Goal: Task Accomplishment & Management: Use online tool/utility

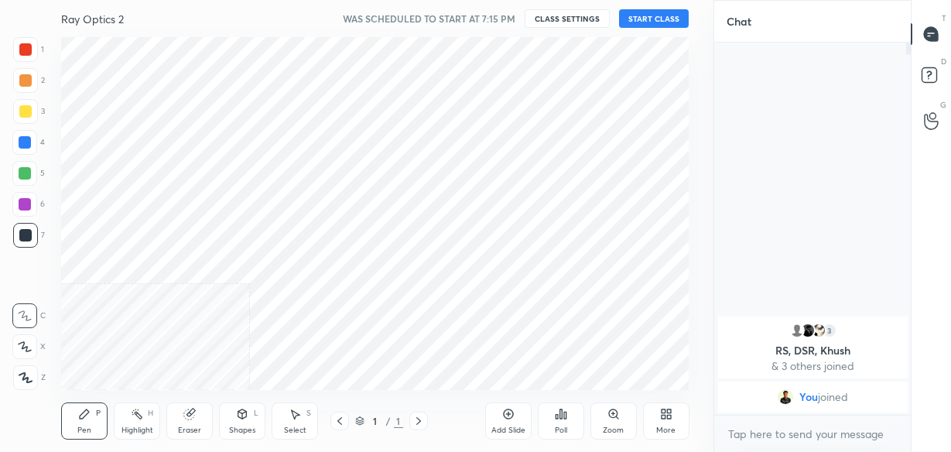
scroll to position [353, 651]
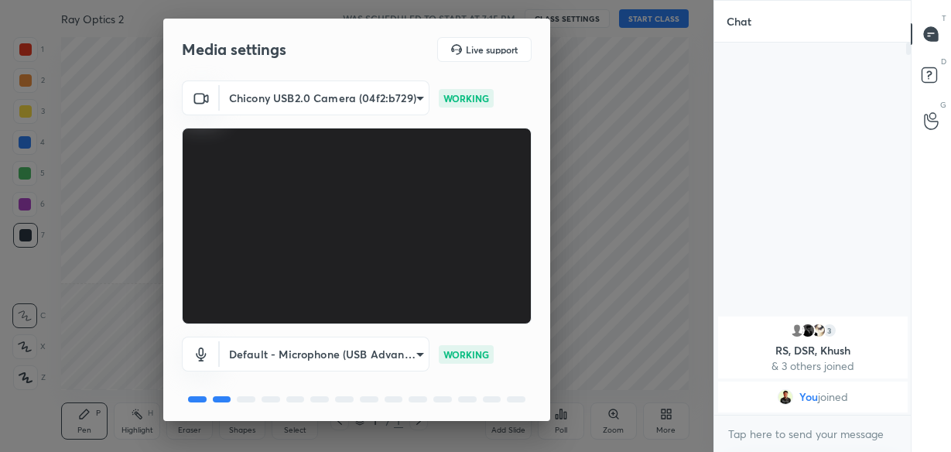
click at [369, 99] on body "1 2 3 4 5 6 7 C X Z C X Z E E Erase all [PERSON_NAME] Optics 2 WAS SCHEDULED TO…" at bounding box center [475, 226] width 951 height 452
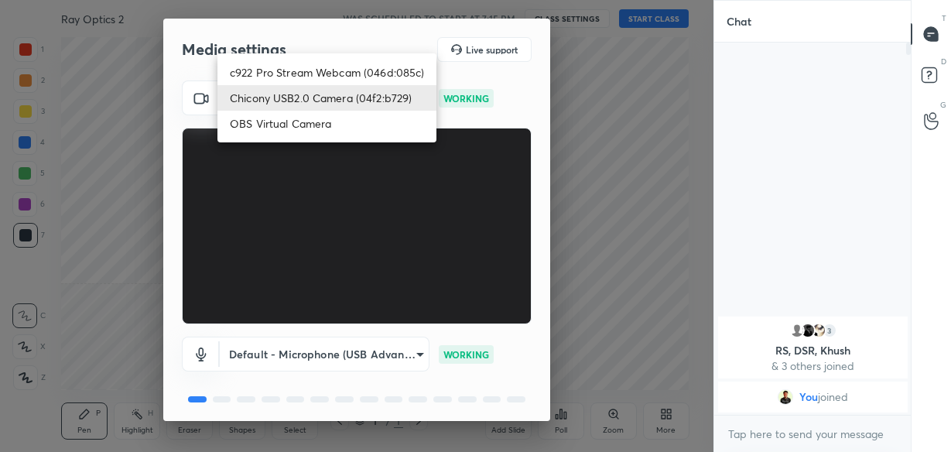
click at [329, 65] on li "c922 Pro Stream Webcam (046d:085c)" at bounding box center [327, 73] width 219 height 26
type input "5d2db5909676bbcf864cbc2e0c561ff1efe92e41a9f78014bfafd58d9cb3a1bc"
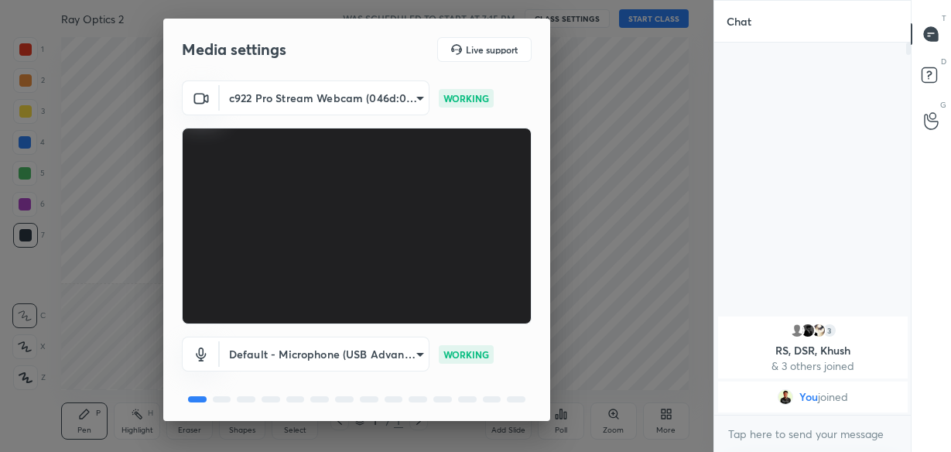
scroll to position [55, 0]
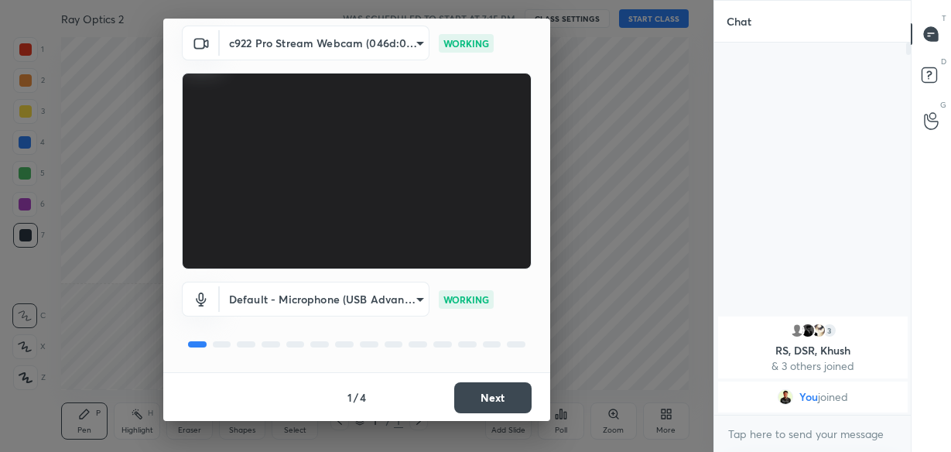
click at [348, 293] on body "1 2 3 4 5 6 7 C X Z C X Z E E Erase all [PERSON_NAME] Optics 2 WAS SCHEDULED TO…" at bounding box center [475, 226] width 951 height 452
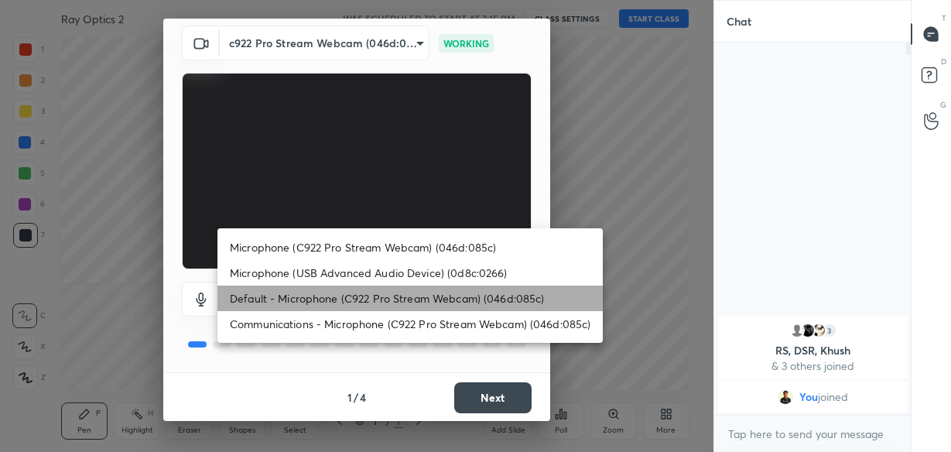
click at [344, 299] on li "Default - Microphone (C922 Pro Stream Webcam) (046d:085c)" at bounding box center [411, 299] width 386 height 26
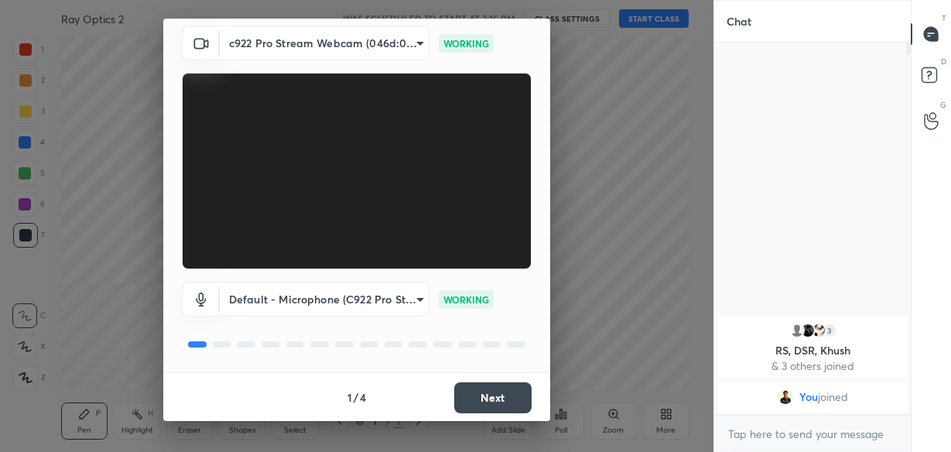
click at [483, 387] on button "Next" at bounding box center [492, 397] width 77 height 31
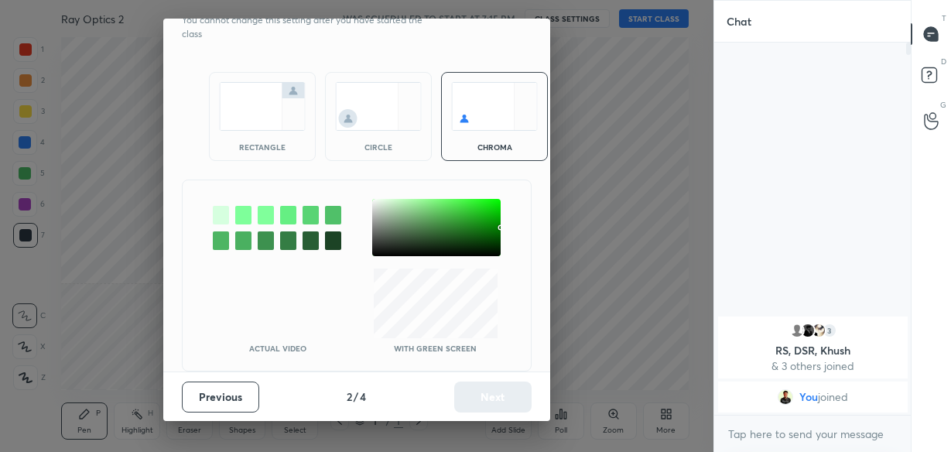
scroll to position [0, 0]
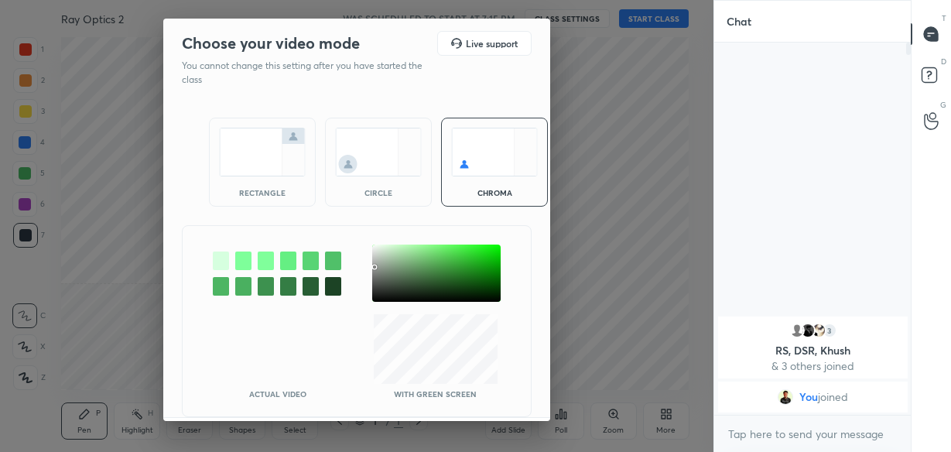
click at [372, 266] on div at bounding box center [436, 273] width 129 height 57
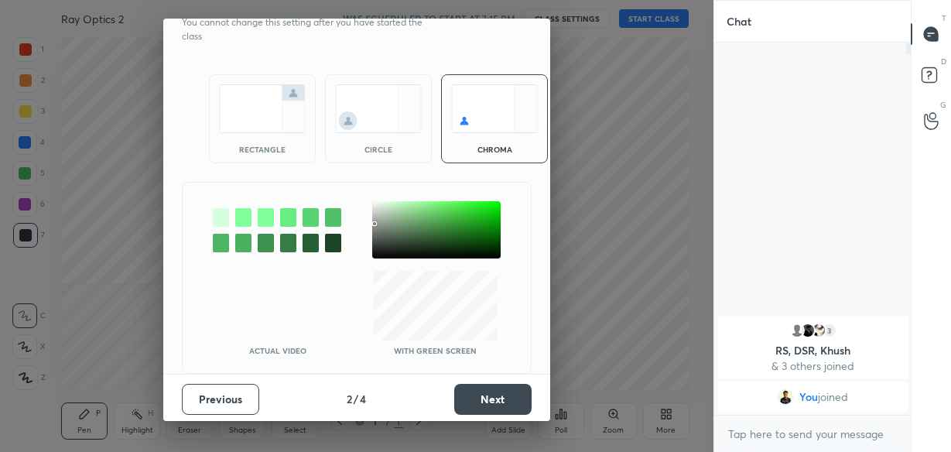
click at [473, 384] on button "Next" at bounding box center [492, 399] width 77 height 31
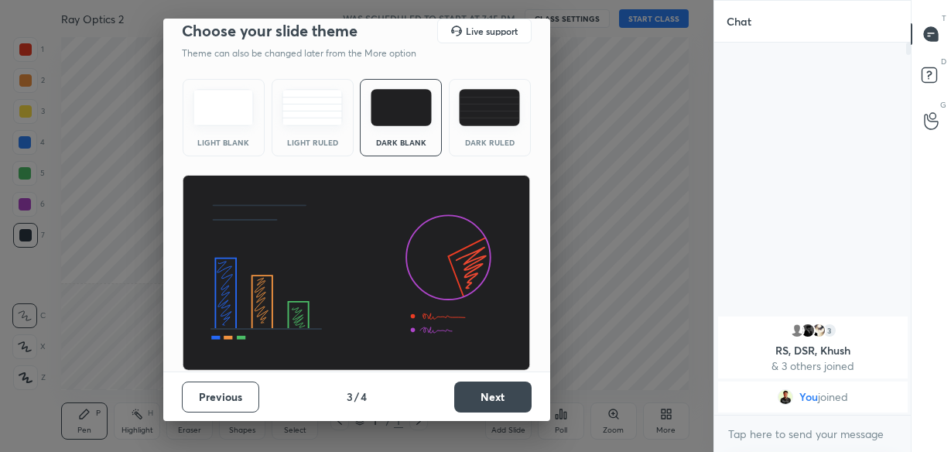
scroll to position [11, 0]
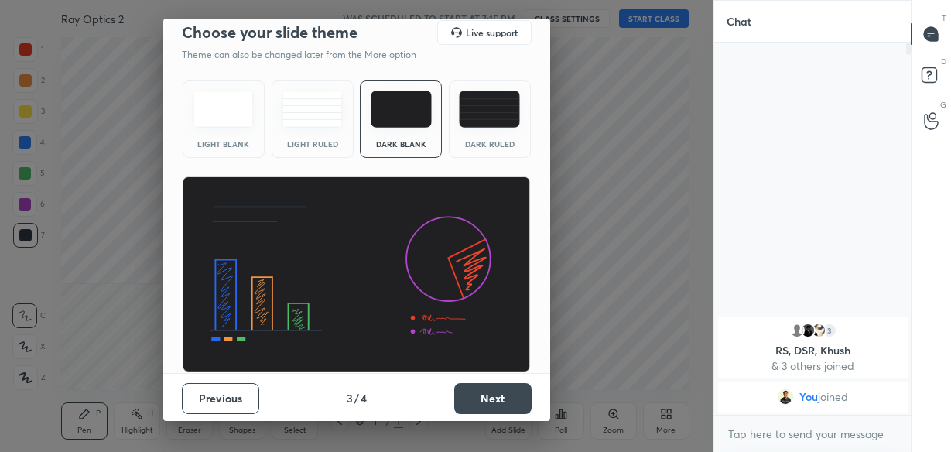
click at [474, 385] on button "Next" at bounding box center [492, 398] width 77 height 31
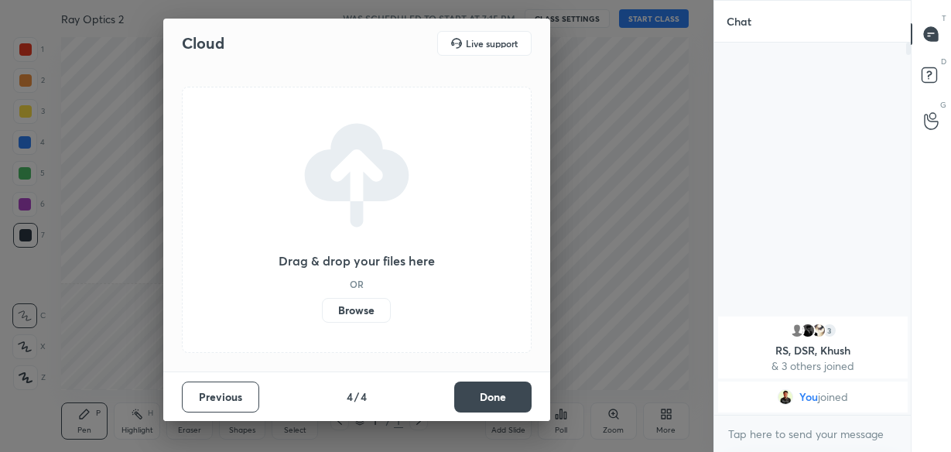
click at [474, 385] on button "Done" at bounding box center [492, 397] width 77 height 31
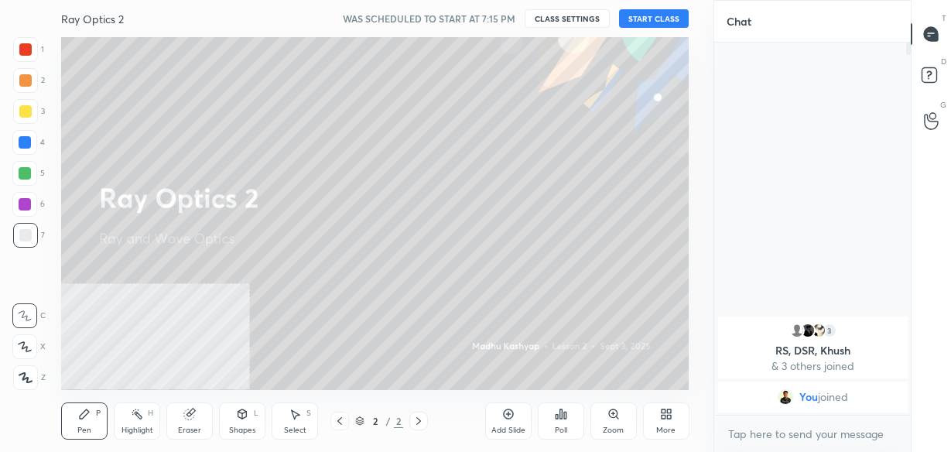
click at [668, 422] on div "More" at bounding box center [666, 421] width 46 height 37
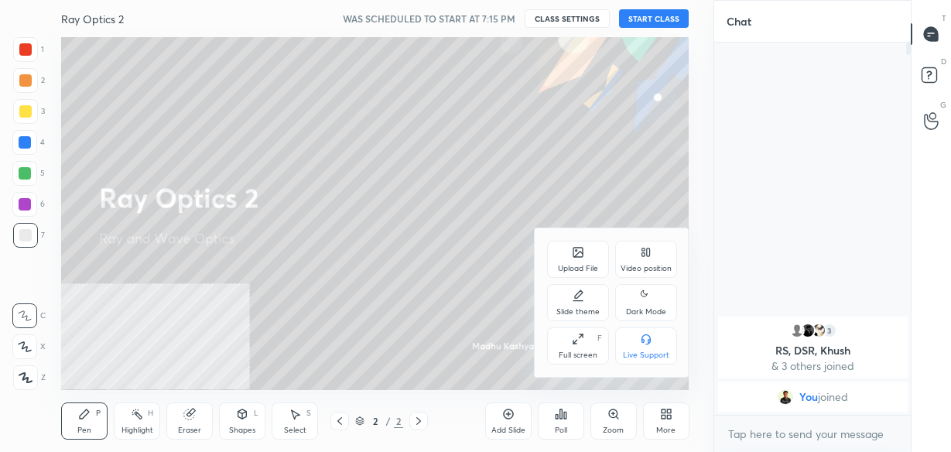
click at [646, 308] on div "Dark Mode" at bounding box center [646, 312] width 40 height 8
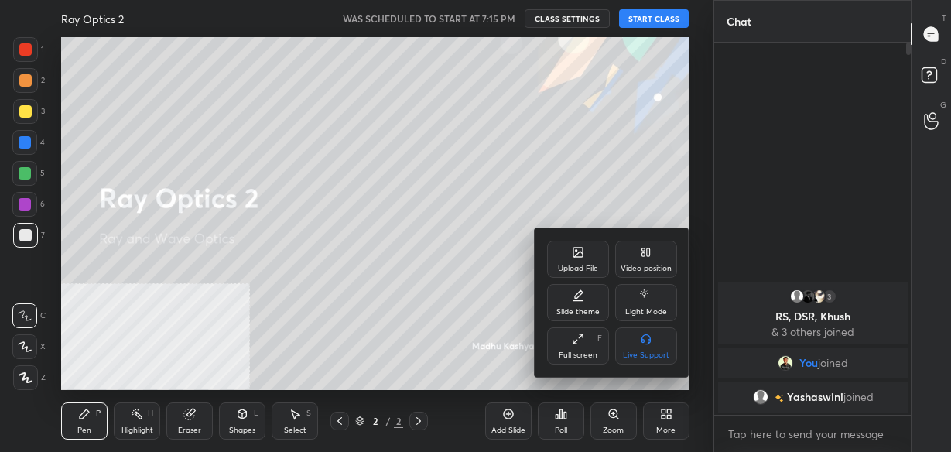
click at [495, 183] on div at bounding box center [475, 226] width 951 height 452
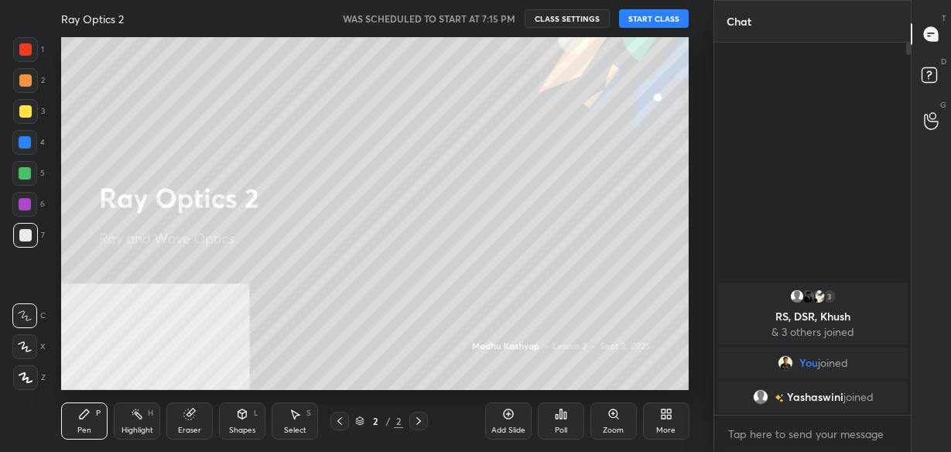
click at [647, 22] on button "START CLASS" at bounding box center [654, 18] width 70 height 19
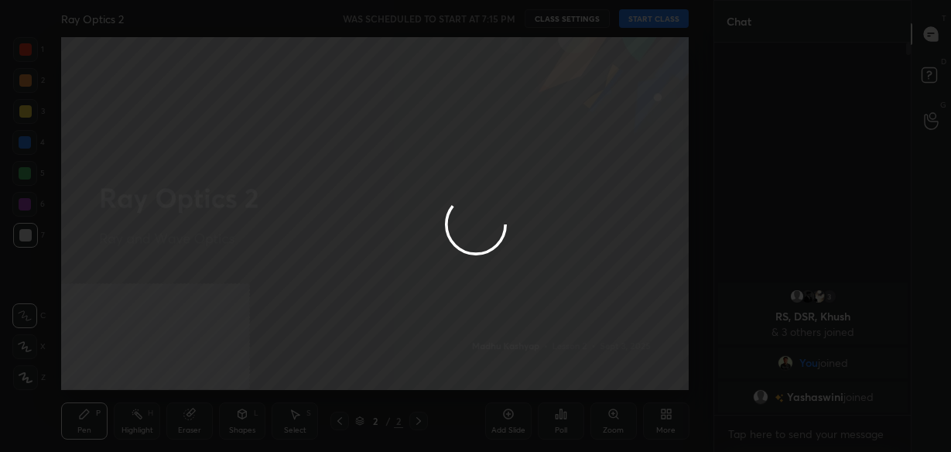
type textarea "x"
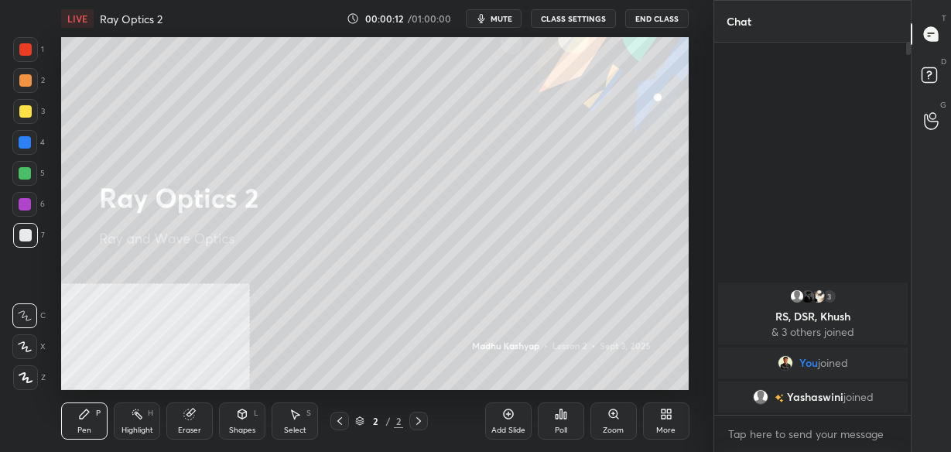
click at [653, 421] on div "More" at bounding box center [666, 421] width 46 height 37
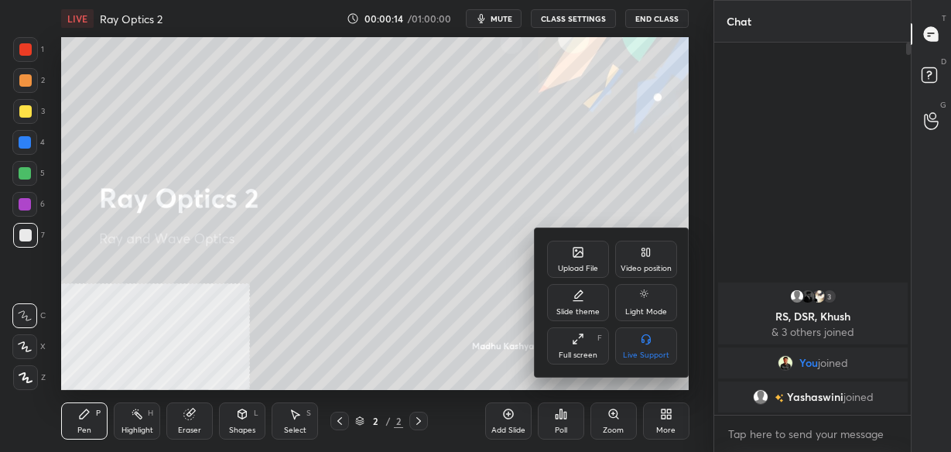
click at [586, 257] on div "Upload File" at bounding box center [578, 259] width 62 height 37
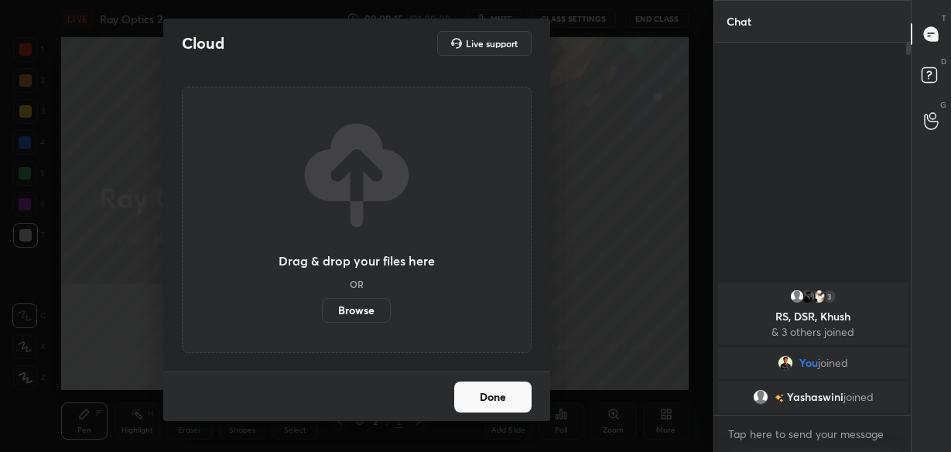
click at [381, 303] on label "Browse" at bounding box center [356, 310] width 69 height 25
click at [322, 303] on input "Browse" at bounding box center [322, 310] width 0 height 25
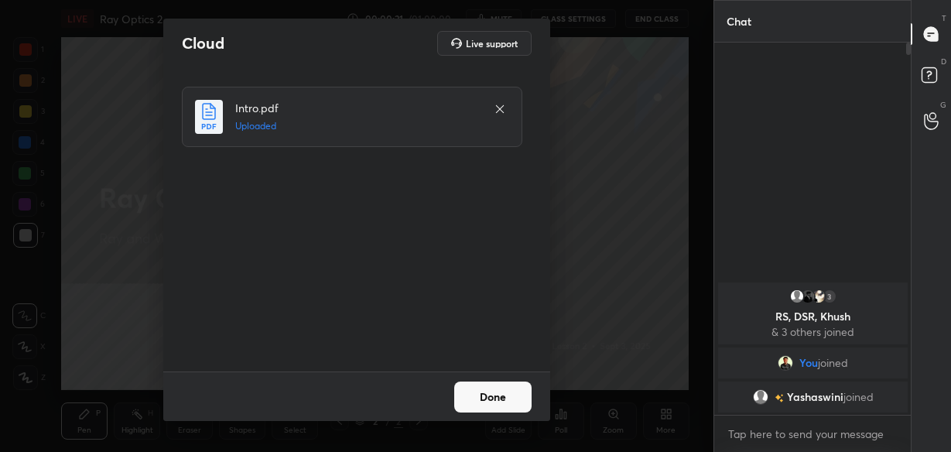
click at [488, 384] on button "Done" at bounding box center [492, 397] width 77 height 31
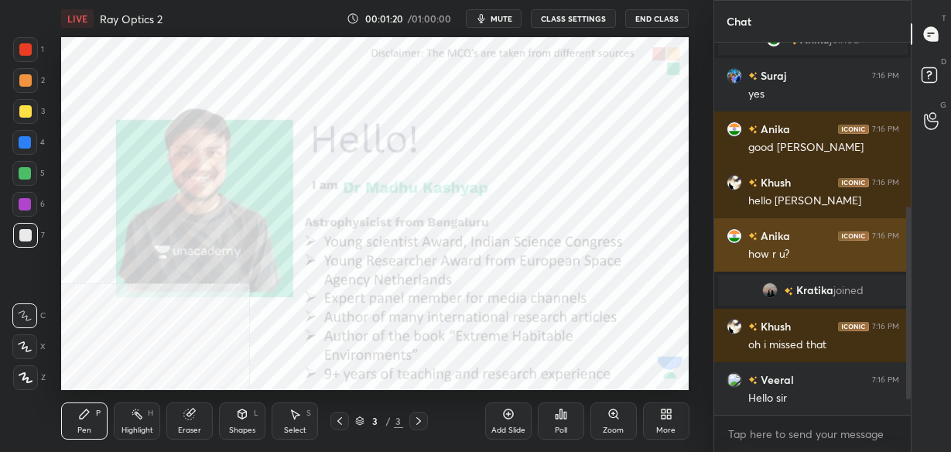
scroll to position [345, 0]
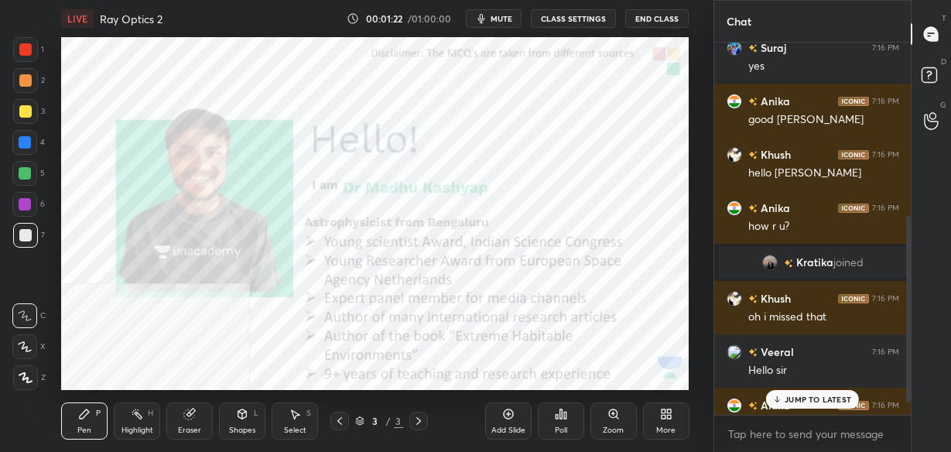
click at [802, 400] on p "JUMP TO LATEST" at bounding box center [818, 399] width 67 height 9
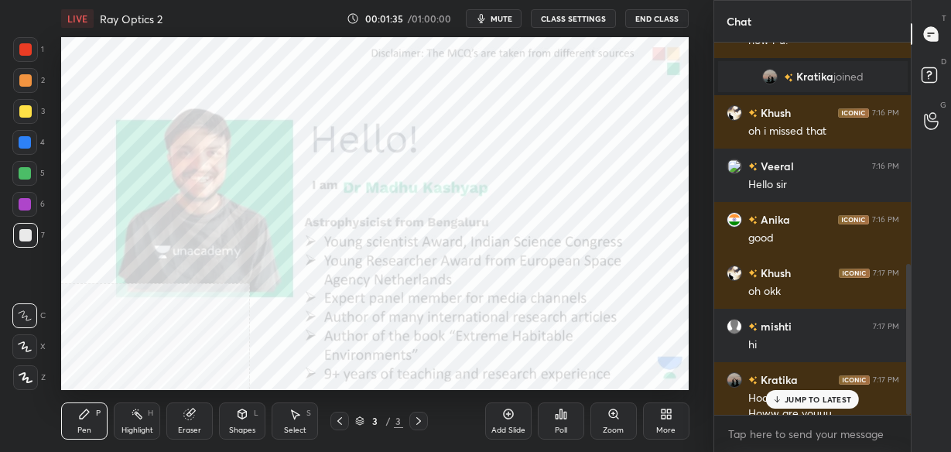
scroll to position [546, 0]
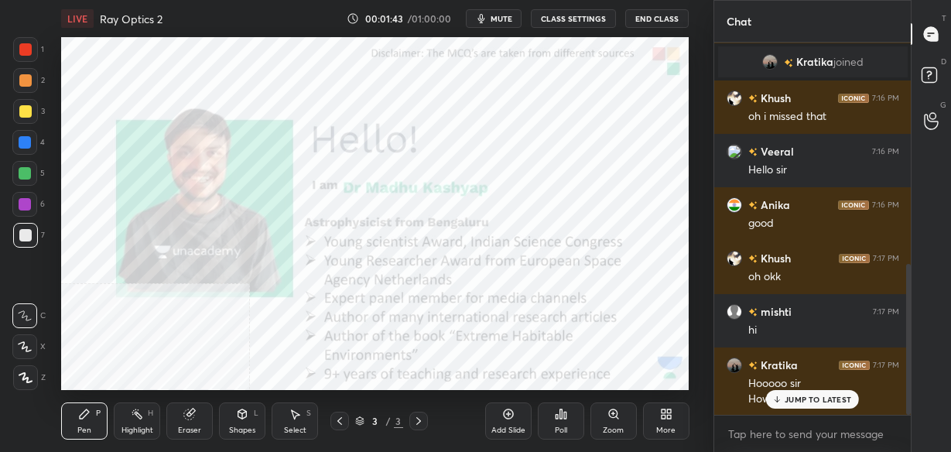
click at [506, 412] on icon at bounding box center [508, 414] width 12 height 12
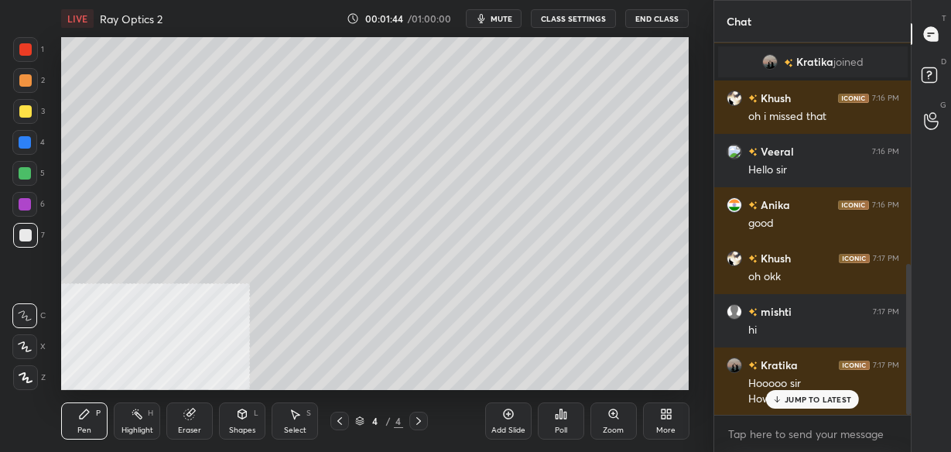
click at [776, 393] on div "JUMP TO LATEST" at bounding box center [812, 399] width 93 height 19
click at [663, 421] on div "More" at bounding box center [666, 421] width 46 height 37
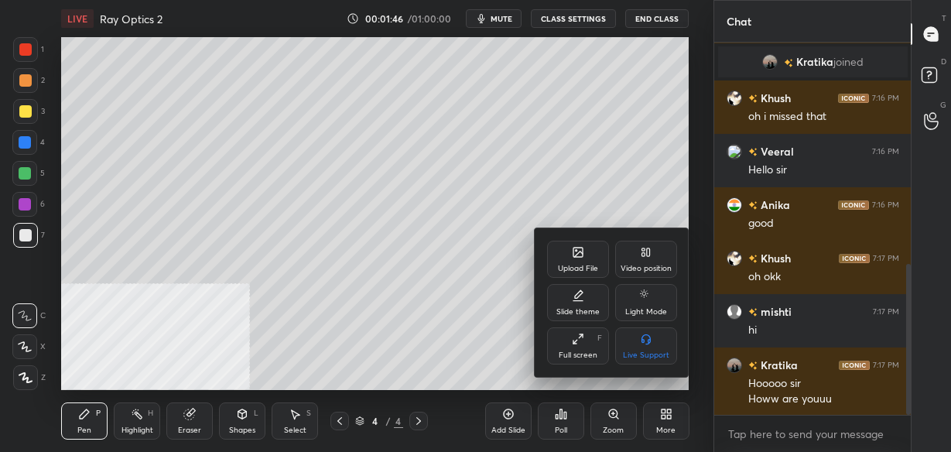
click at [638, 255] on div "Video position" at bounding box center [646, 259] width 62 height 37
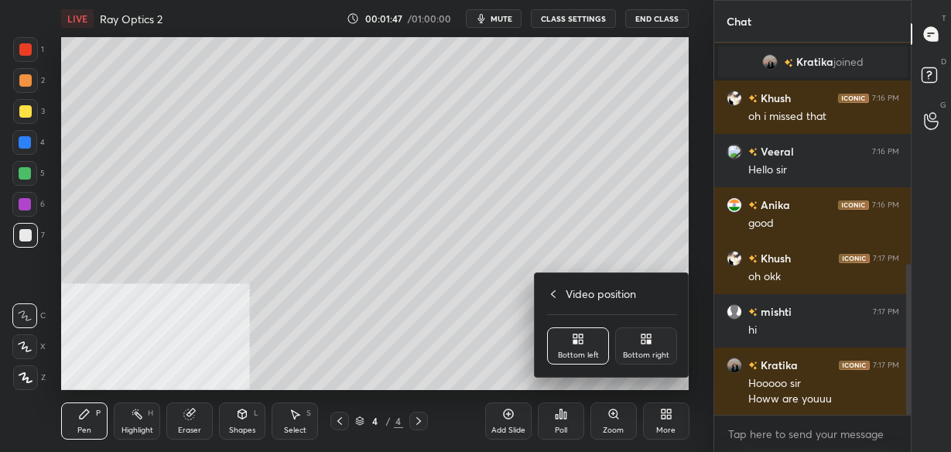
click at [662, 348] on div "Bottom right" at bounding box center [646, 345] width 62 height 37
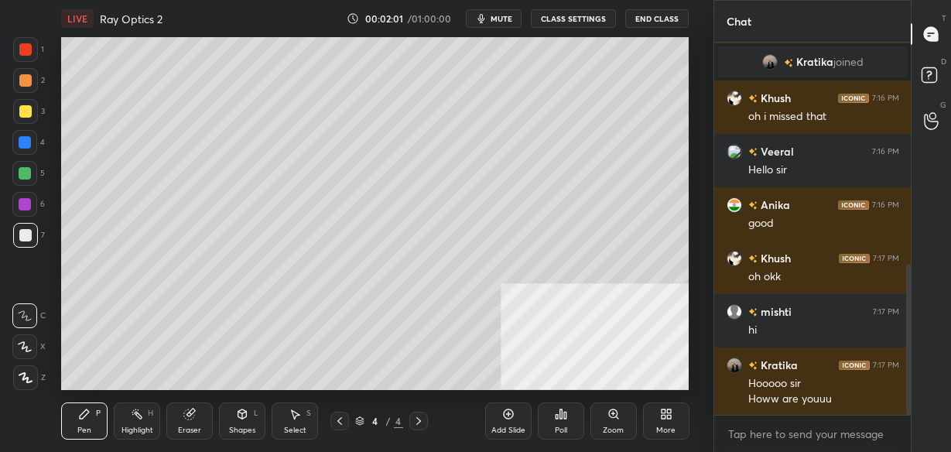
click at [243, 418] on icon at bounding box center [242, 414] width 9 height 9
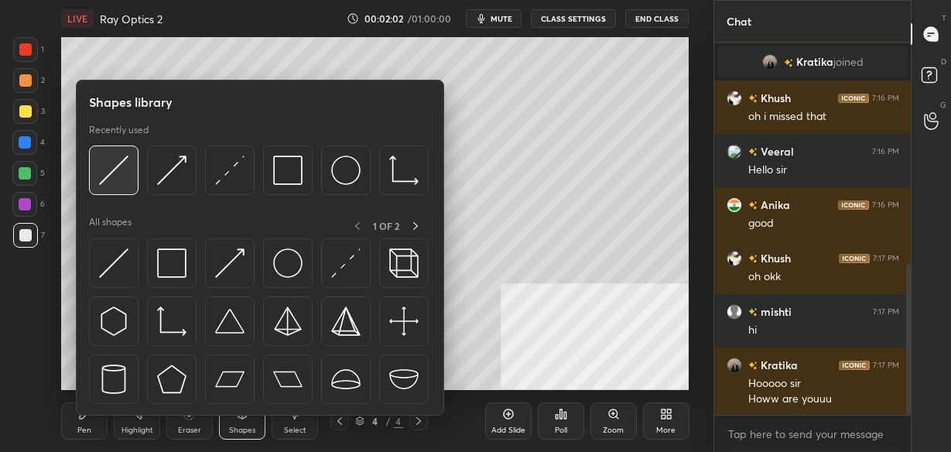
click at [108, 173] on img at bounding box center [113, 170] width 29 height 29
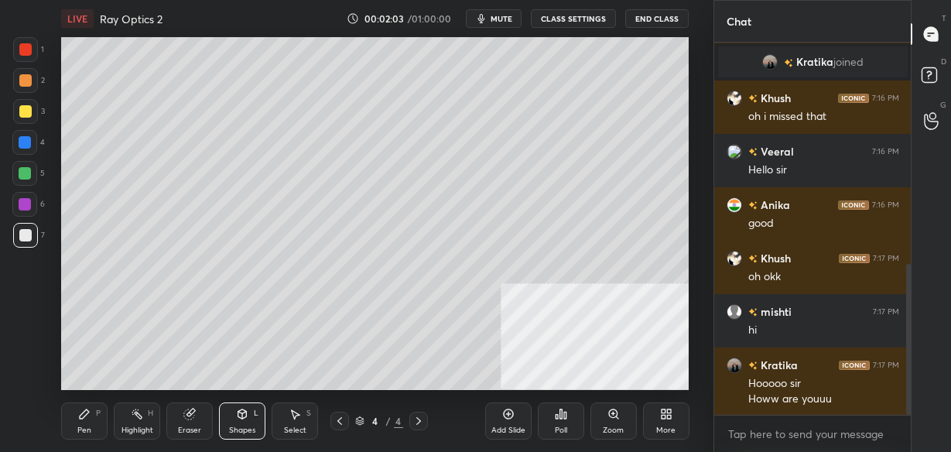
scroll to position [576, 0]
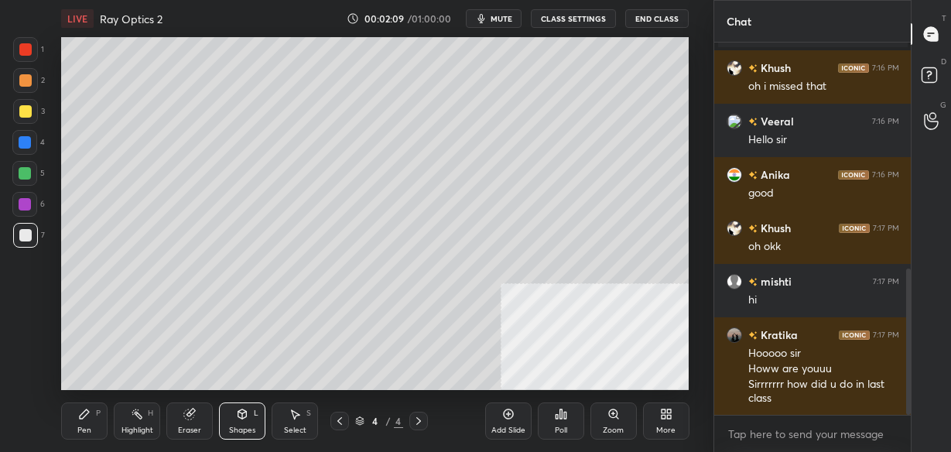
click at [82, 423] on div "Pen P" at bounding box center [84, 421] width 46 height 37
click at [240, 416] on icon at bounding box center [242, 414] width 9 height 9
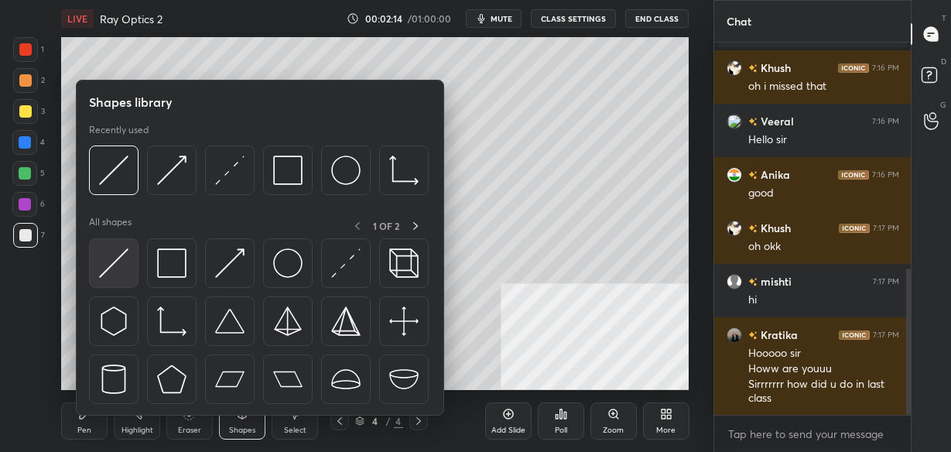
click at [118, 268] on img at bounding box center [113, 263] width 29 height 29
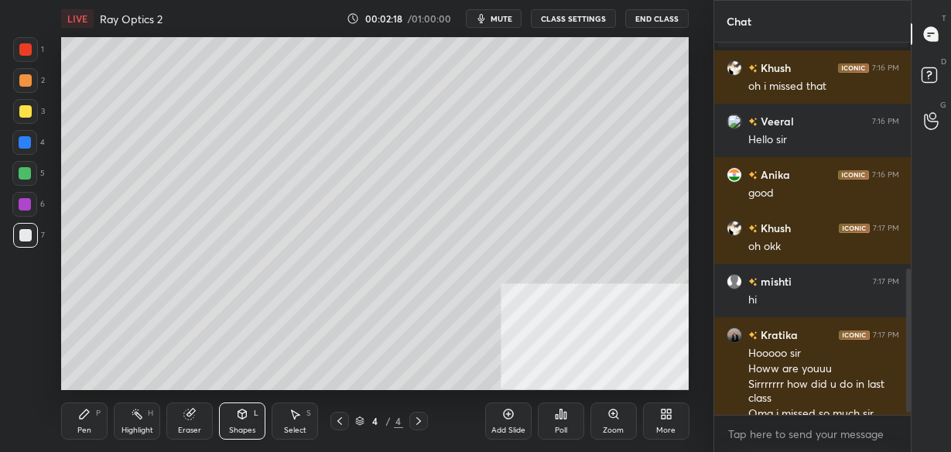
scroll to position [591, 0]
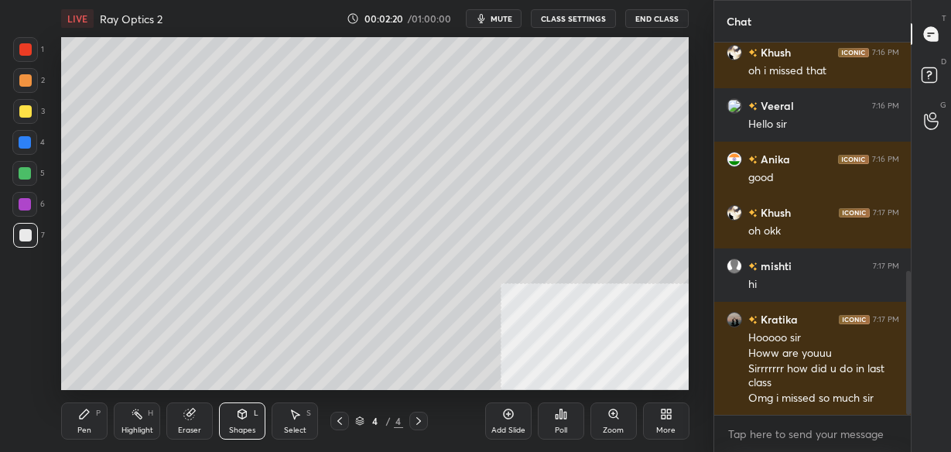
click at [85, 418] on icon at bounding box center [84, 414] width 12 height 12
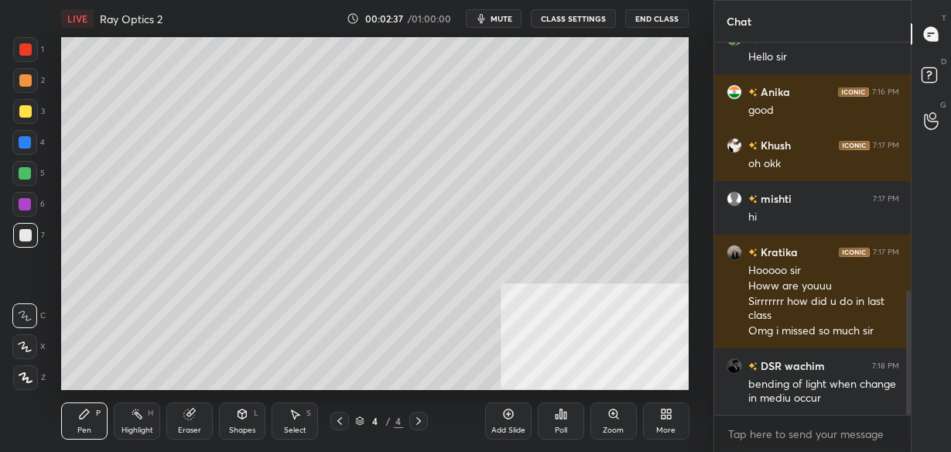
scroll to position [740, 0]
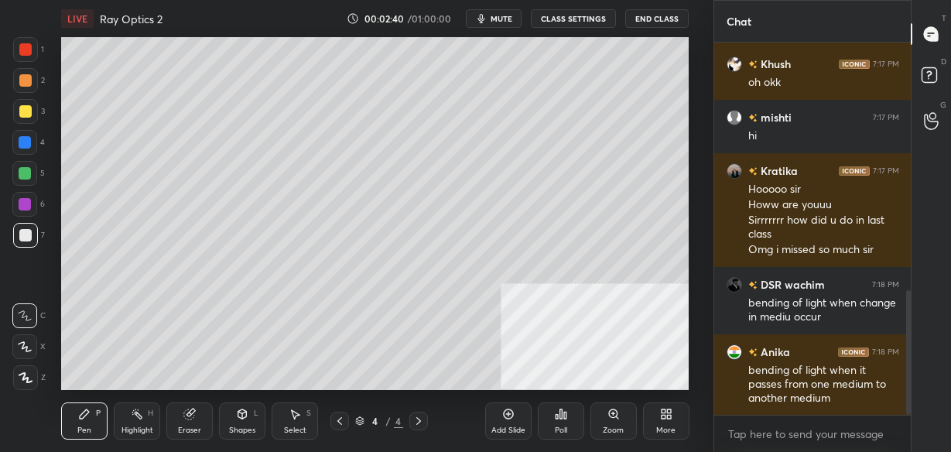
click at [237, 420] on icon at bounding box center [242, 414] width 12 height 12
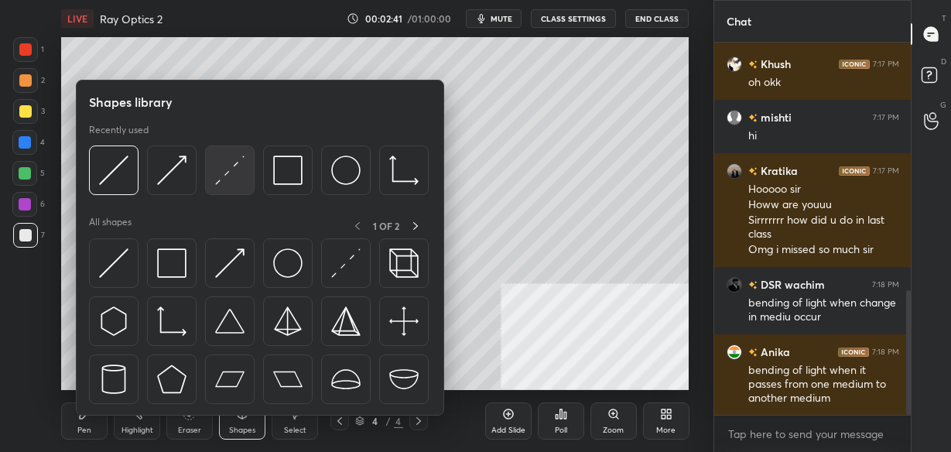
click at [225, 177] on img at bounding box center [229, 170] width 29 height 29
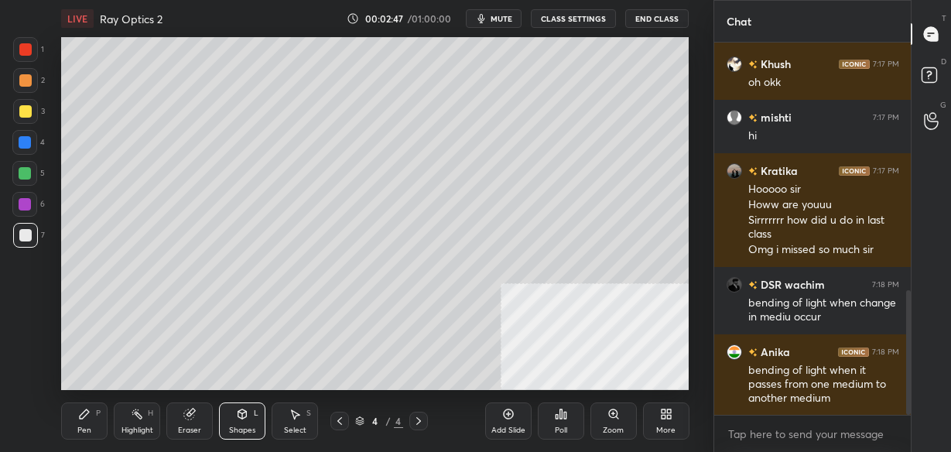
click at [242, 419] on icon at bounding box center [242, 415] width 0 height 5
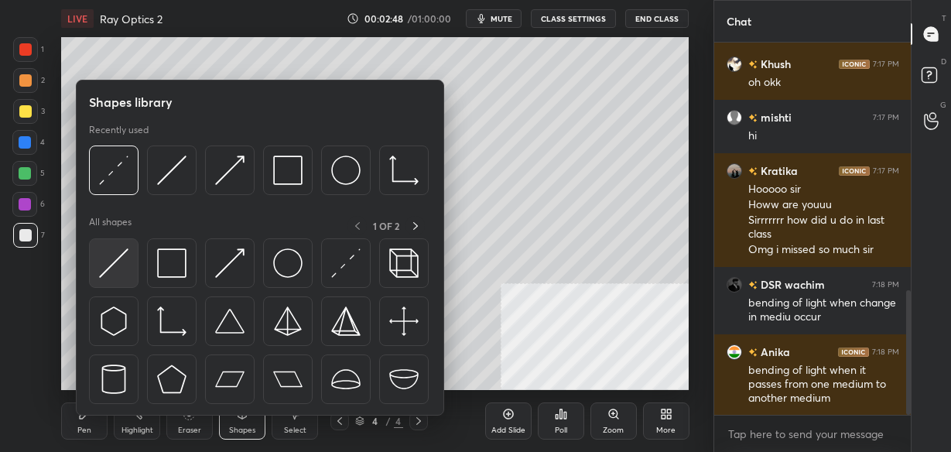
click at [114, 267] on img at bounding box center [113, 263] width 29 height 29
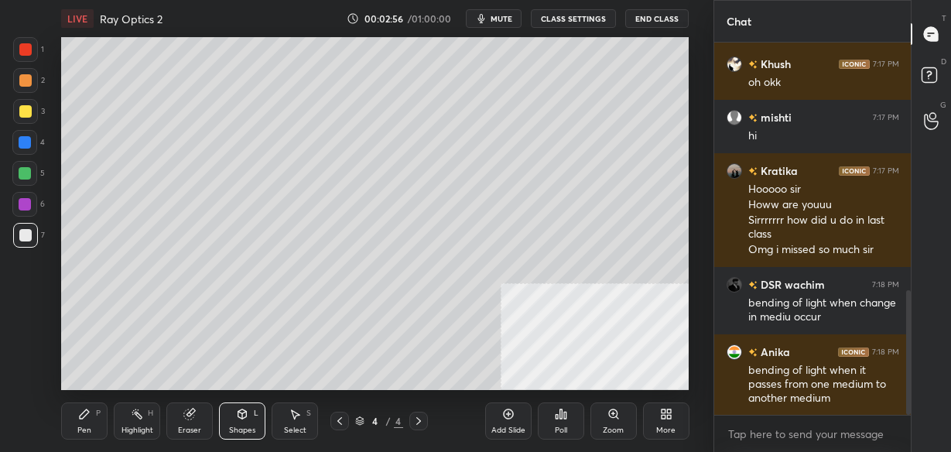
click at [82, 418] on icon at bounding box center [84, 414] width 9 height 9
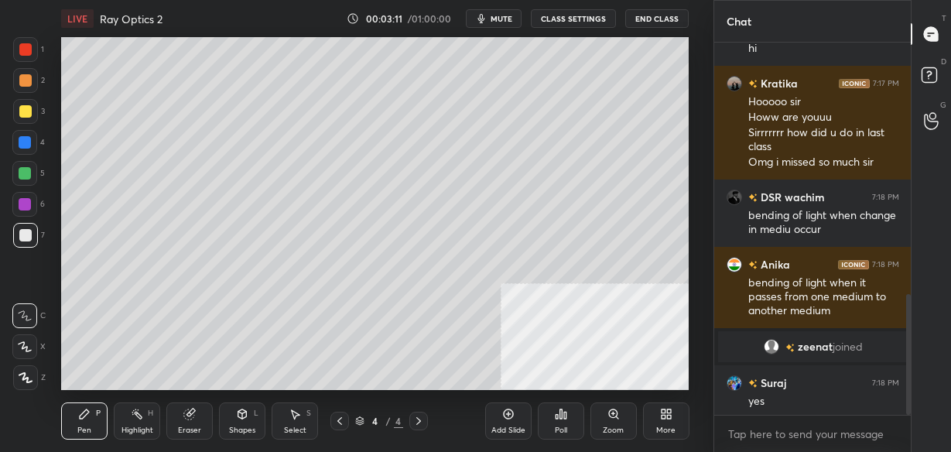
scroll to position [780, 0]
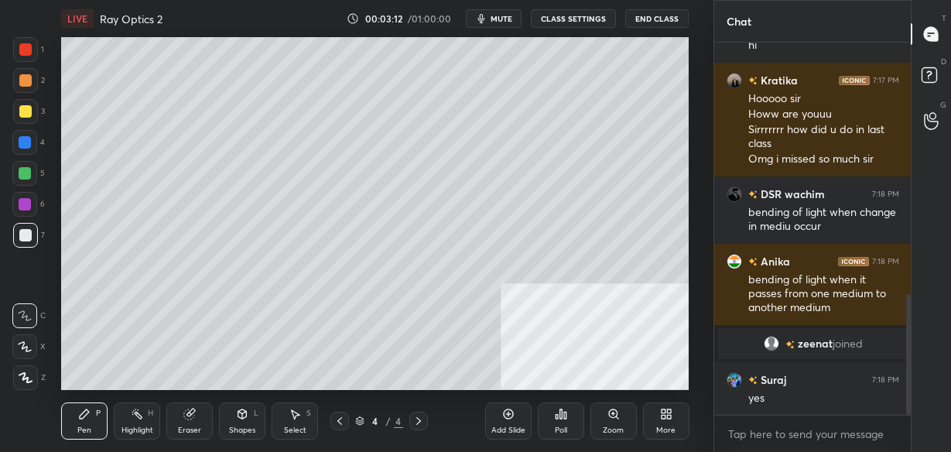
click at [242, 424] on div "Shapes L" at bounding box center [242, 421] width 46 height 37
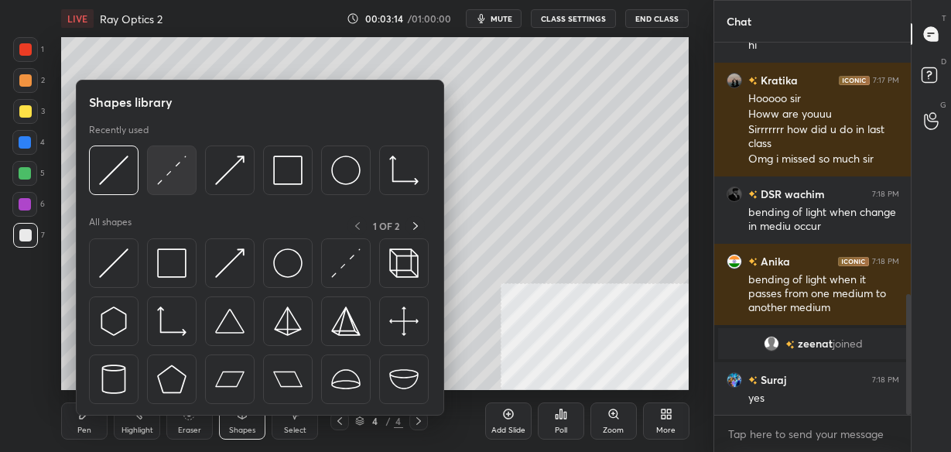
click at [175, 177] on img at bounding box center [171, 170] width 29 height 29
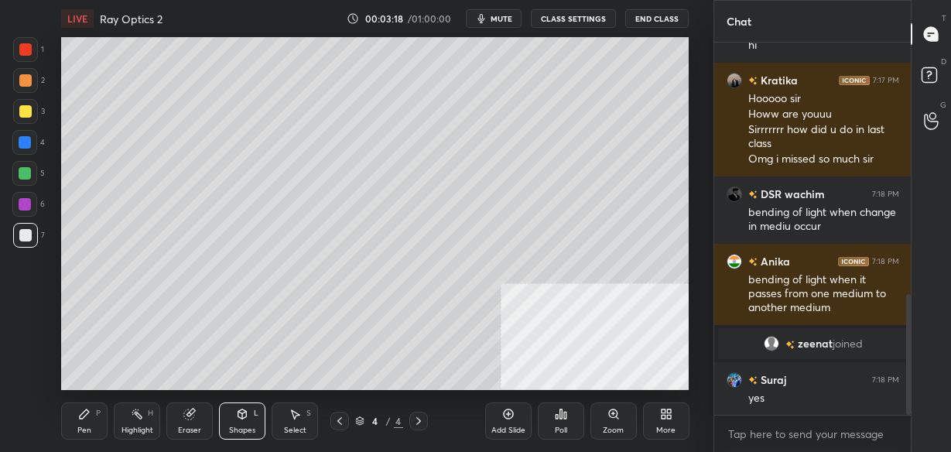
click at [86, 424] on div "Pen P" at bounding box center [84, 421] width 46 height 37
click at [187, 421] on div "Eraser" at bounding box center [189, 421] width 46 height 37
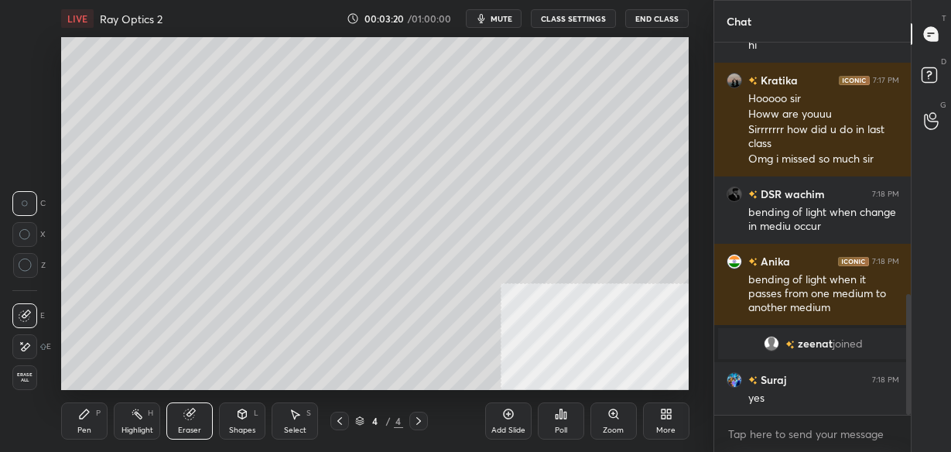
click at [244, 421] on div "Shapes L" at bounding box center [242, 421] width 46 height 37
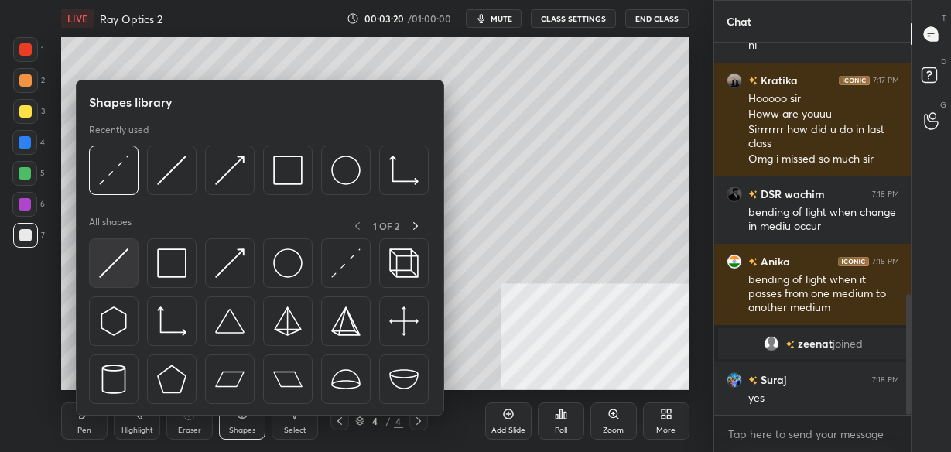
click at [119, 261] on img at bounding box center [113, 263] width 29 height 29
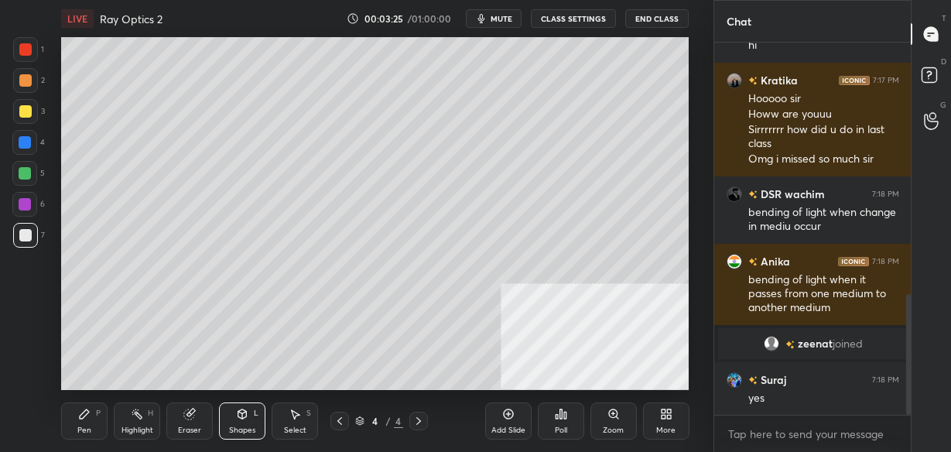
click at [81, 428] on div "Pen" at bounding box center [84, 431] width 14 height 8
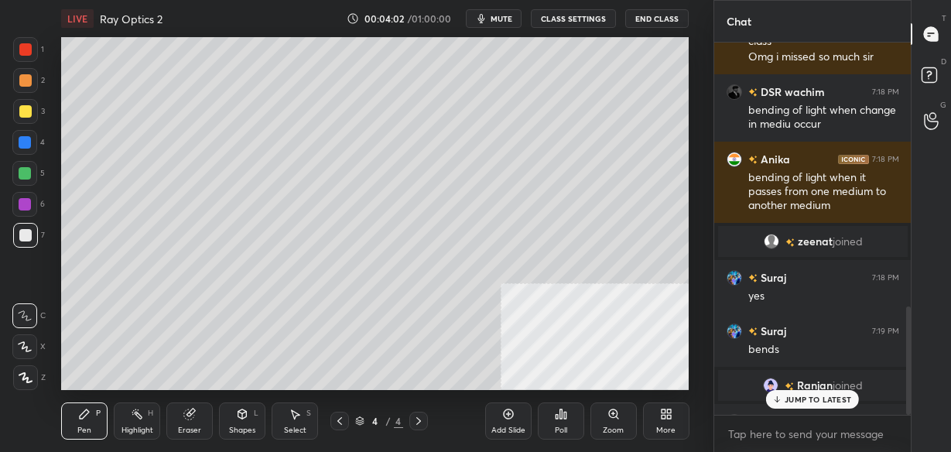
scroll to position [912, 0]
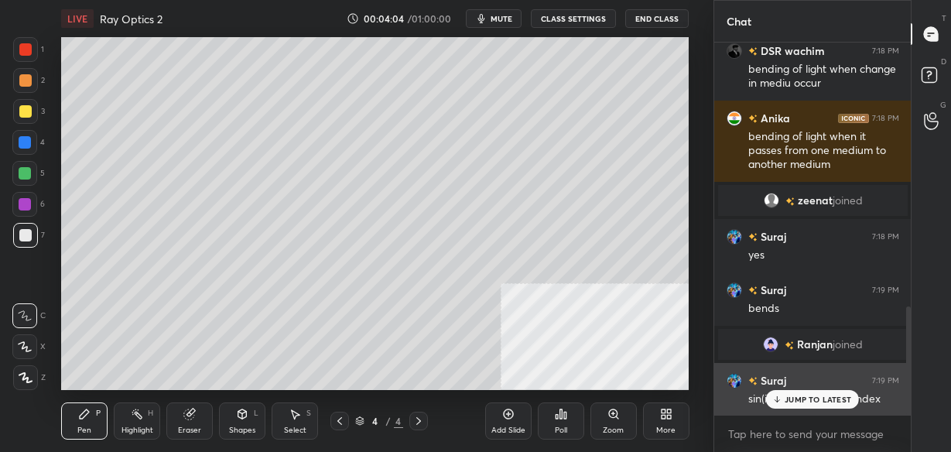
click at [809, 399] on p "JUMP TO LATEST" at bounding box center [818, 399] width 67 height 9
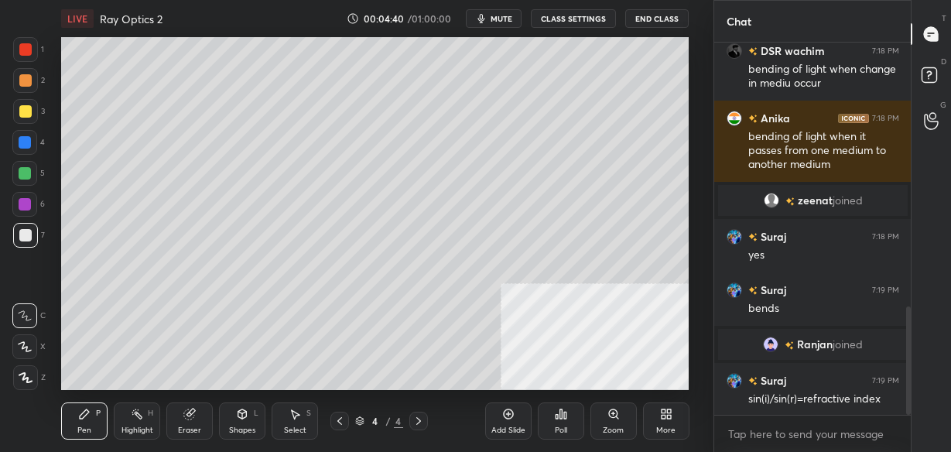
scroll to position [949, 0]
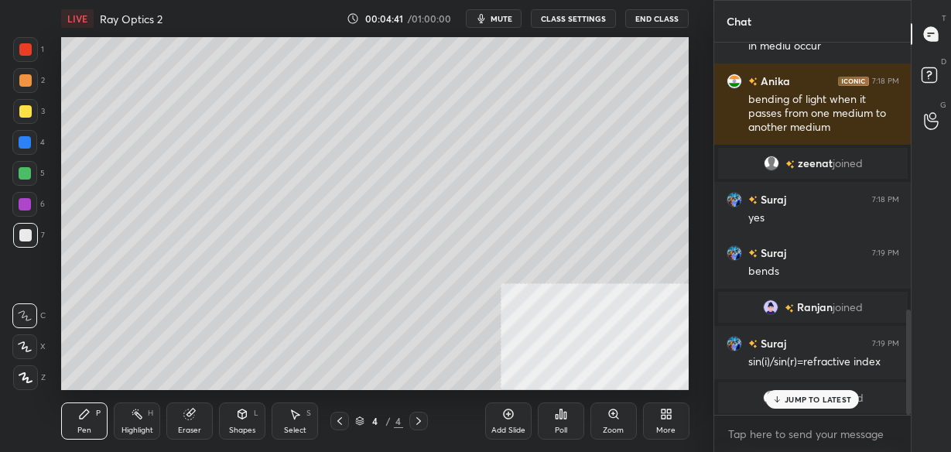
click at [808, 406] on div "JUMP TO LATEST" at bounding box center [812, 399] width 93 height 19
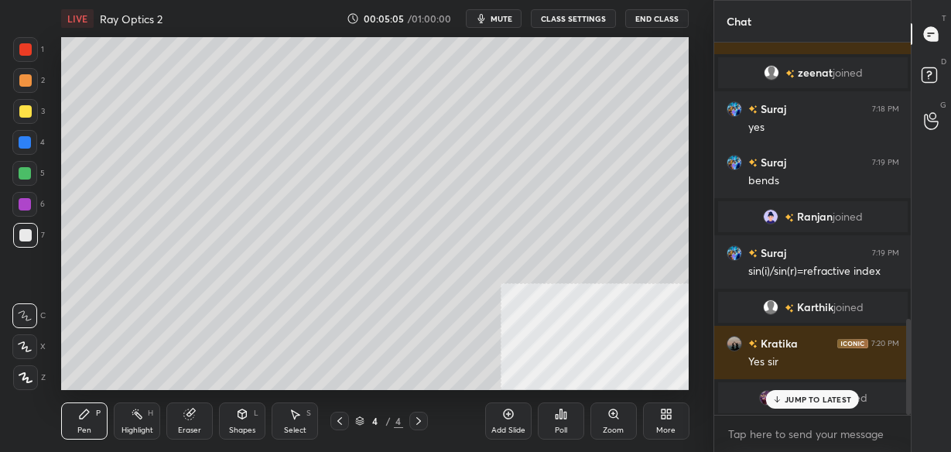
scroll to position [1078, 0]
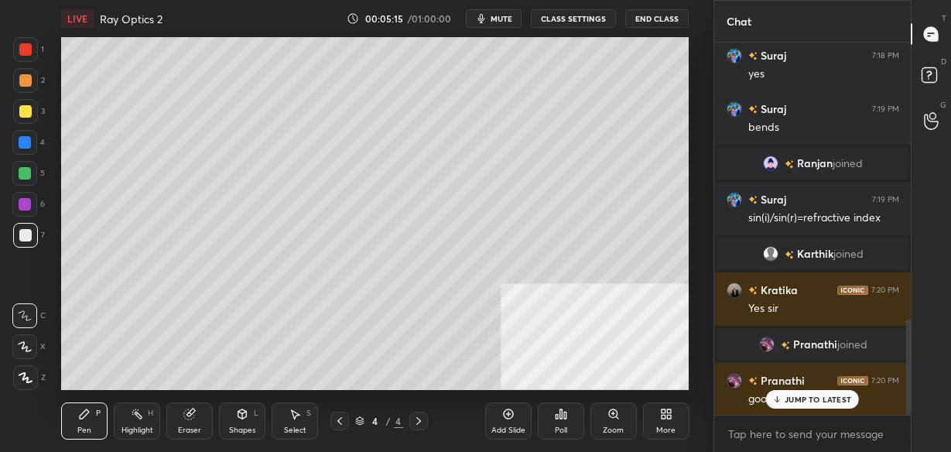
click at [24, 108] on div at bounding box center [25, 111] width 12 height 12
click at [802, 403] on p "JUMP TO LATEST" at bounding box center [818, 399] width 67 height 9
click at [501, 422] on div "Add Slide" at bounding box center [508, 421] width 46 height 37
click at [24, 228] on div at bounding box center [25, 235] width 25 height 25
click at [244, 420] on div "Shapes L" at bounding box center [242, 421] width 46 height 37
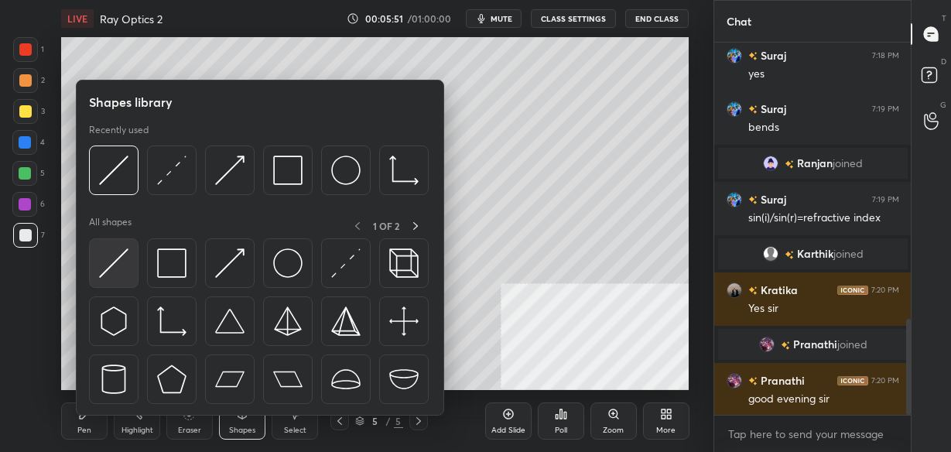
click at [111, 267] on img at bounding box center [113, 263] width 29 height 29
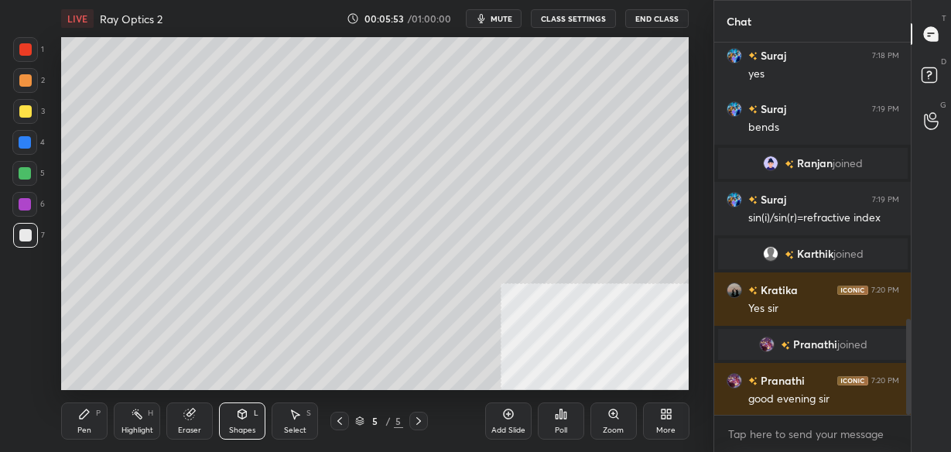
scroll to position [1116, 0]
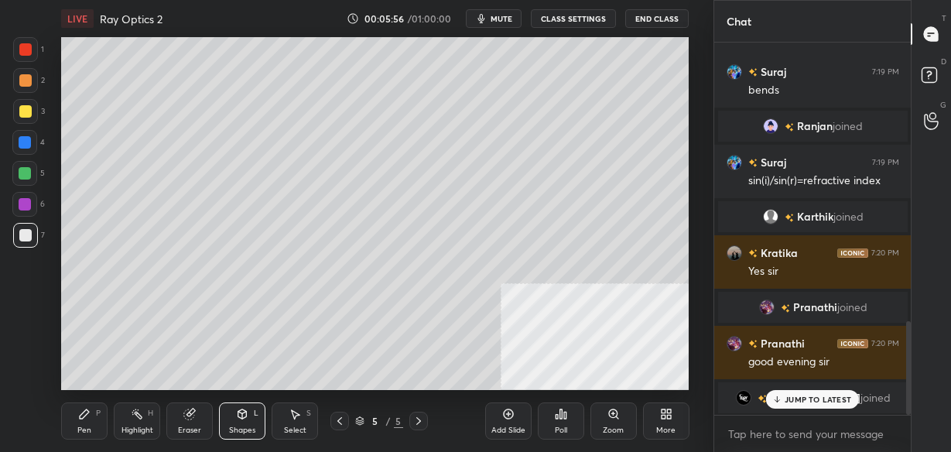
click at [818, 396] on p "JUMP TO LATEST" at bounding box center [818, 399] width 67 height 9
click at [87, 424] on div "Pen P" at bounding box center [84, 421] width 46 height 37
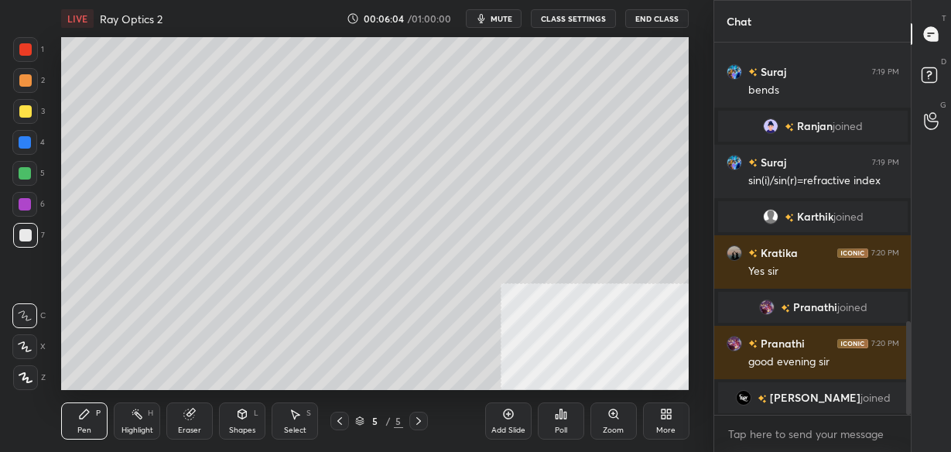
click at [344, 427] on icon at bounding box center [340, 421] width 12 height 12
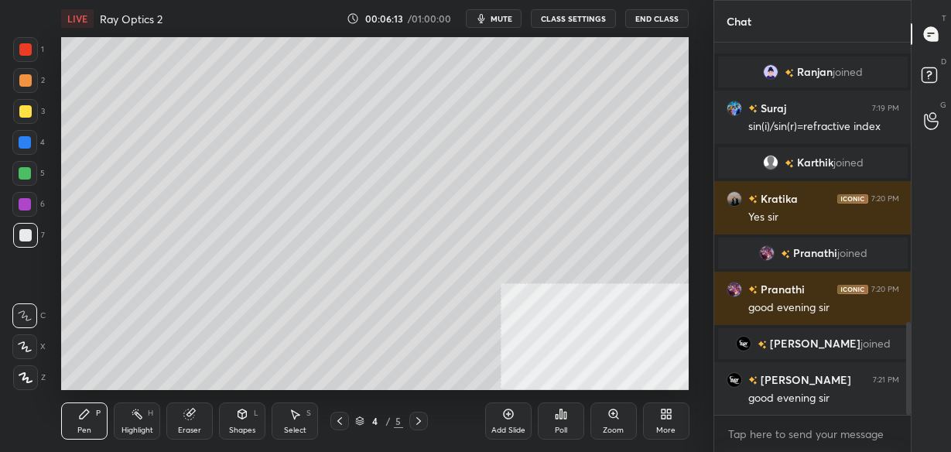
scroll to position [1207, 0]
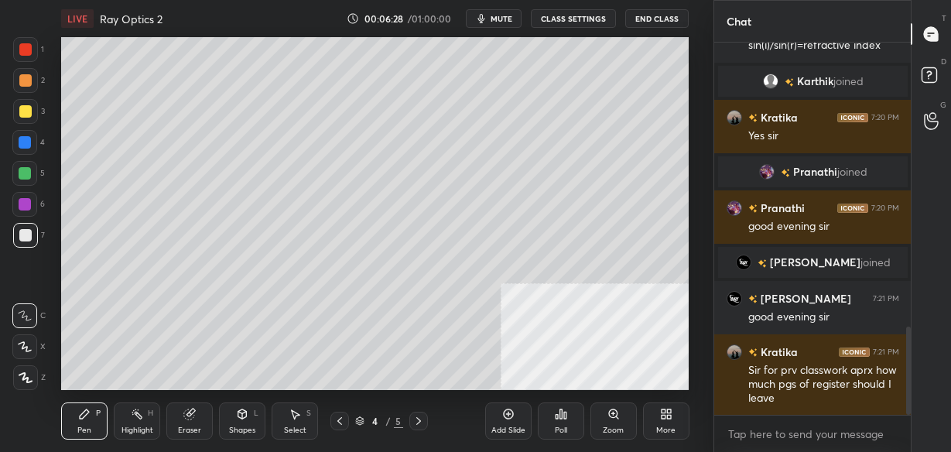
click at [417, 423] on icon at bounding box center [419, 421] width 12 height 12
click at [338, 423] on icon at bounding box center [340, 421] width 12 height 12
click at [24, 108] on div at bounding box center [25, 111] width 12 height 12
click at [423, 425] on icon at bounding box center [419, 421] width 12 height 12
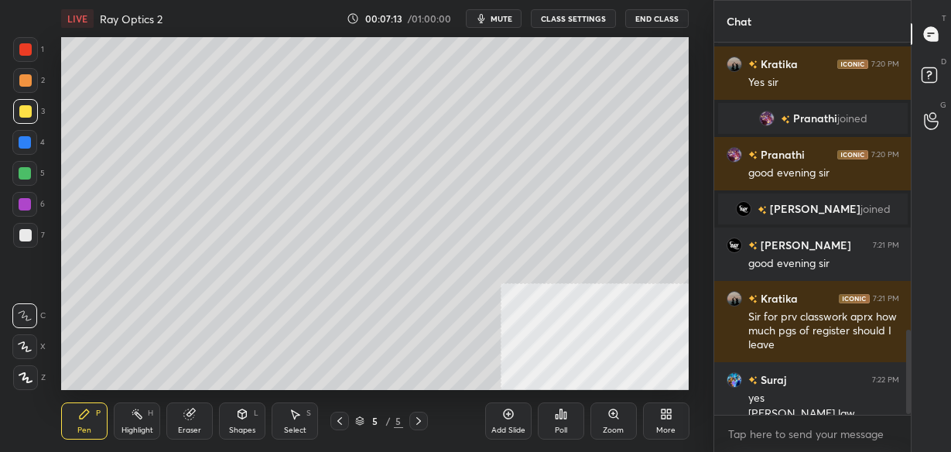
scroll to position [1276, 0]
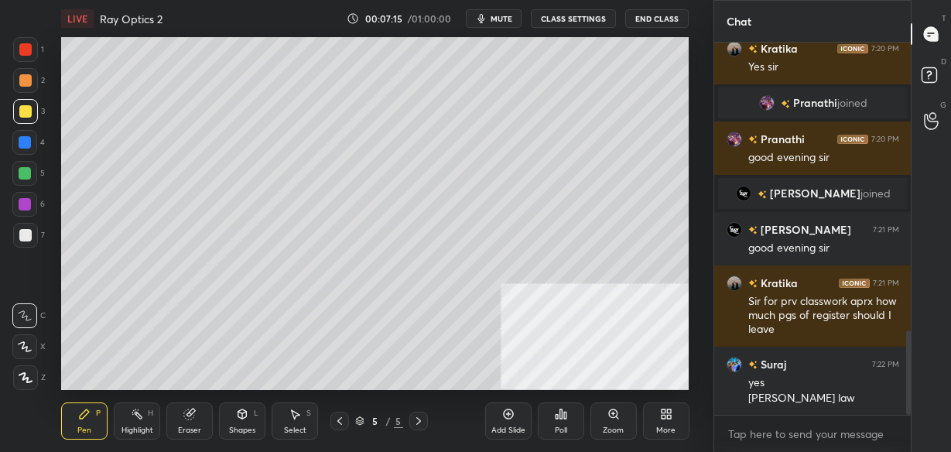
click at [27, 237] on div at bounding box center [25, 235] width 12 height 12
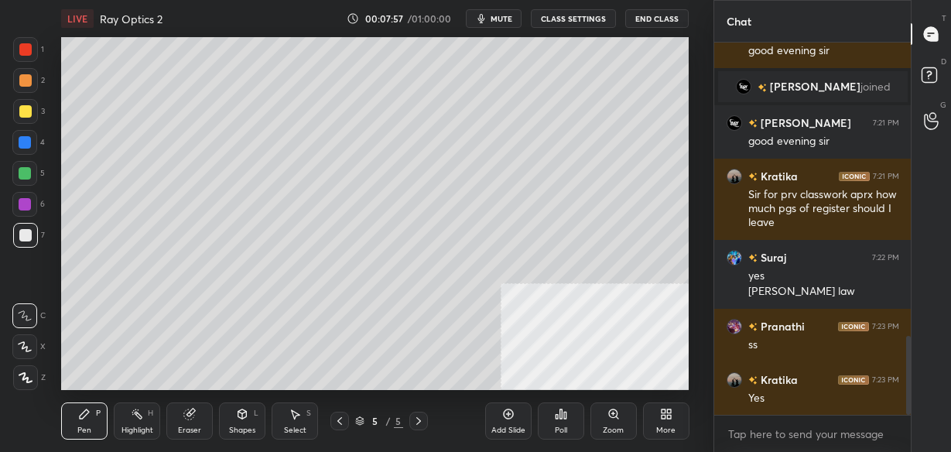
scroll to position [1435, 0]
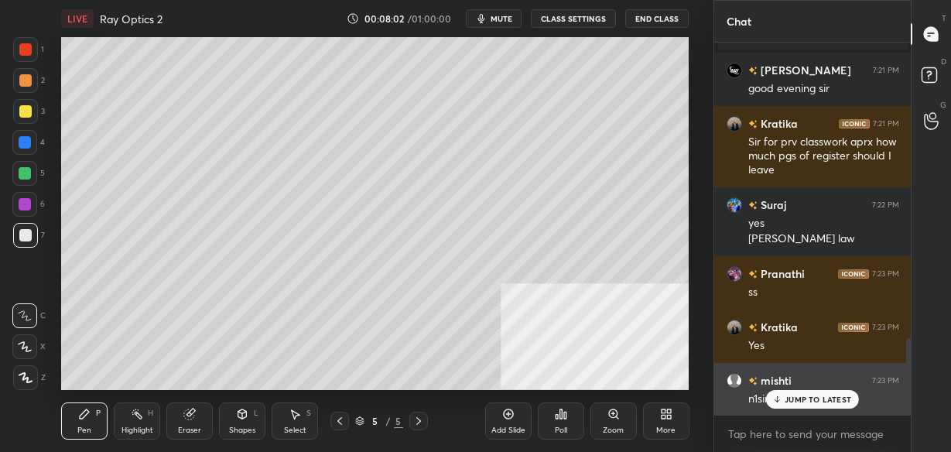
click at [825, 399] on p "JUMP TO LATEST" at bounding box center [818, 399] width 67 height 9
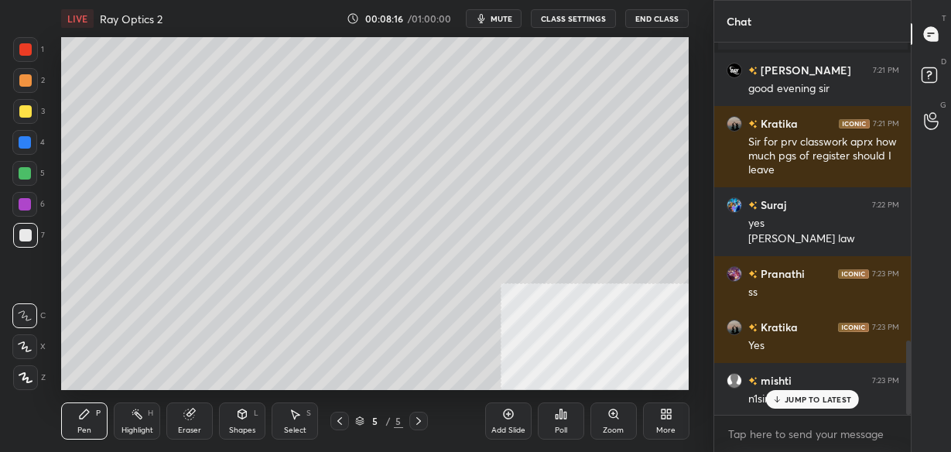
scroll to position [1489, 0]
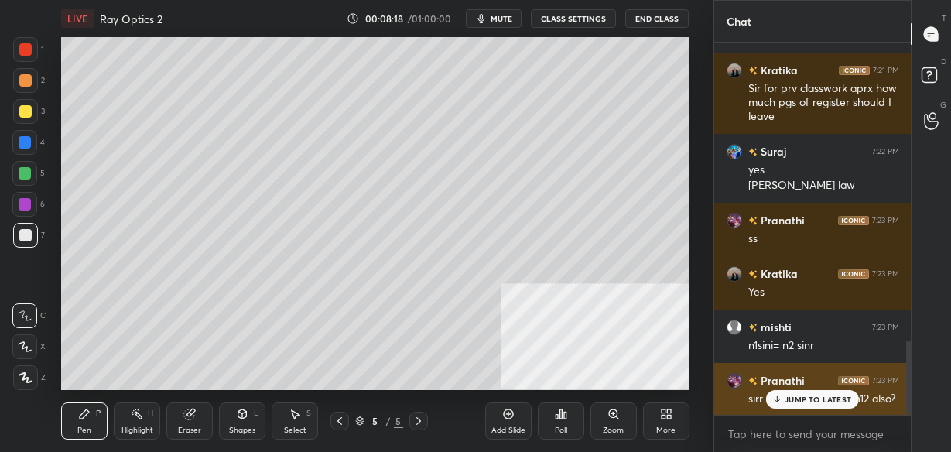
click at [811, 399] on p "JUMP TO LATEST" at bounding box center [818, 399] width 67 height 9
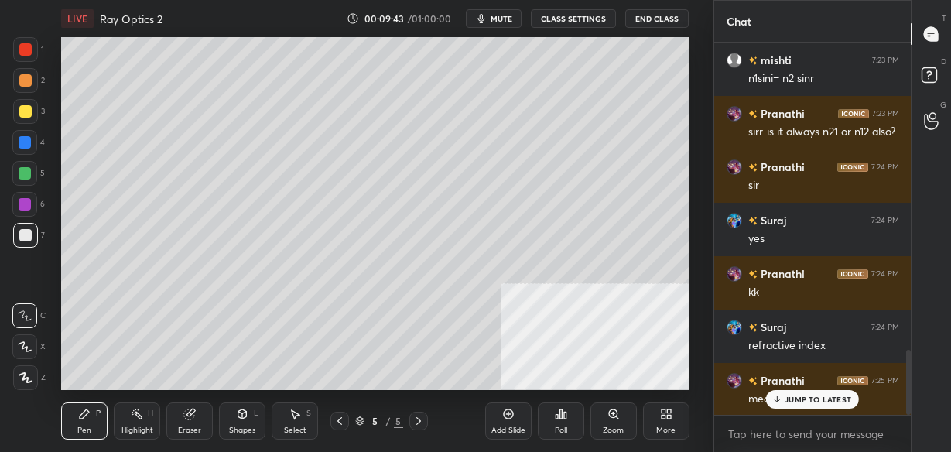
scroll to position [1809, 0]
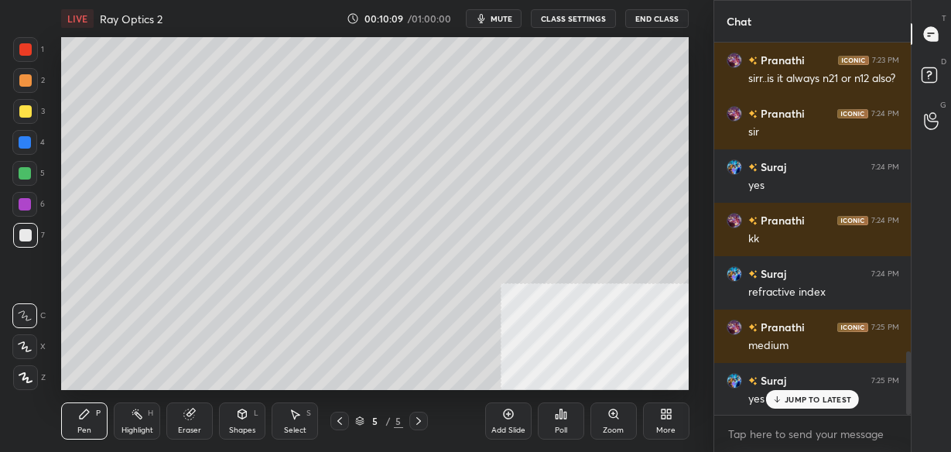
click at [499, 419] on div "Add Slide" at bounding box center [508, 421] width 46 height 37
click at [186, 424] on div "Eraser" at bounding box center [189, 421] width 46 height 37
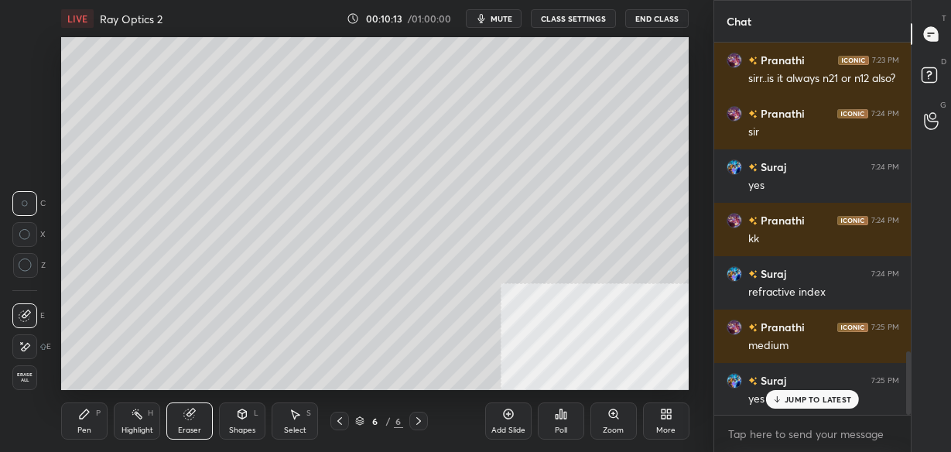
click at [25, 372] on span "Erase all" at bounding box center [24, 377] width 23 height 11
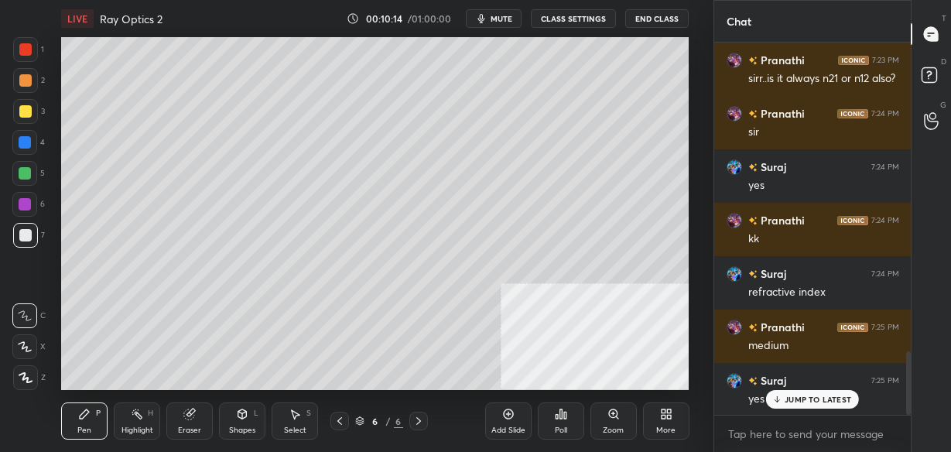
click at [78, 412] on icon at bounding box center [84, 414] width 12 height 12
click at [192, 423] on div "Eraser" at bounding box center [189, 421] width 46 height 37
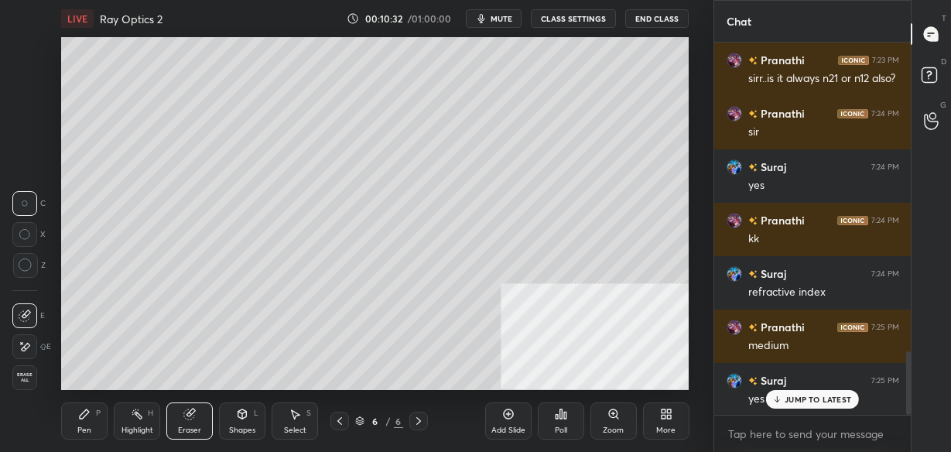
click at [81, 424] on div "Pen P" at bounding box center [84, 421] width 46 height 37
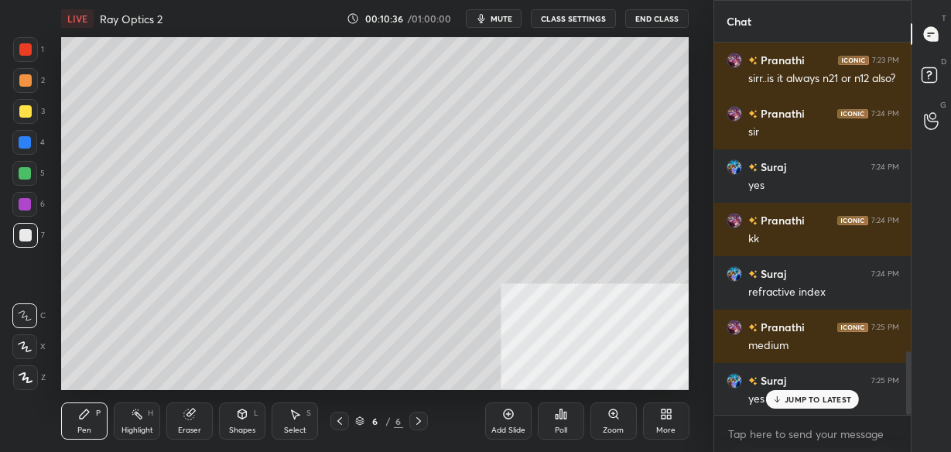
click at [26, 111] on div at bounding box center [25, 111] width 12 height 12
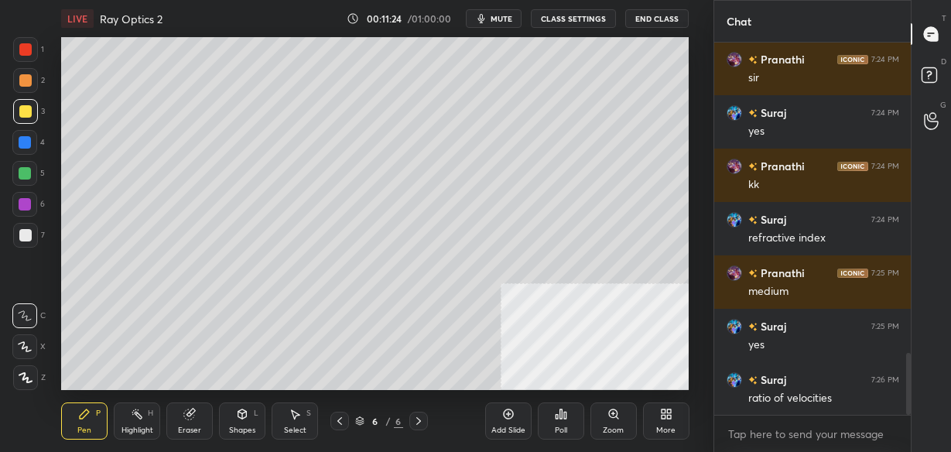
click at [505, 415] on icon at bounding box center [508, 414] width 12 height 12
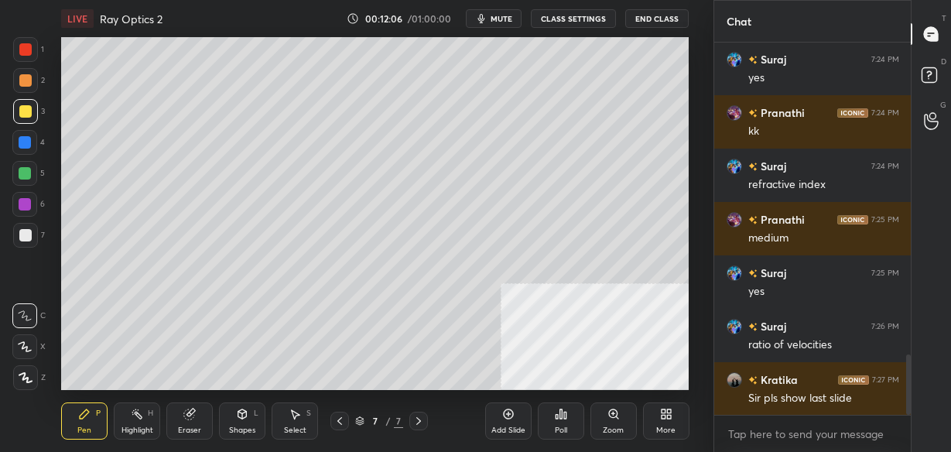
click at [556, 421] on div "Poll" at bounding box center [561, 421] width 46 height 37
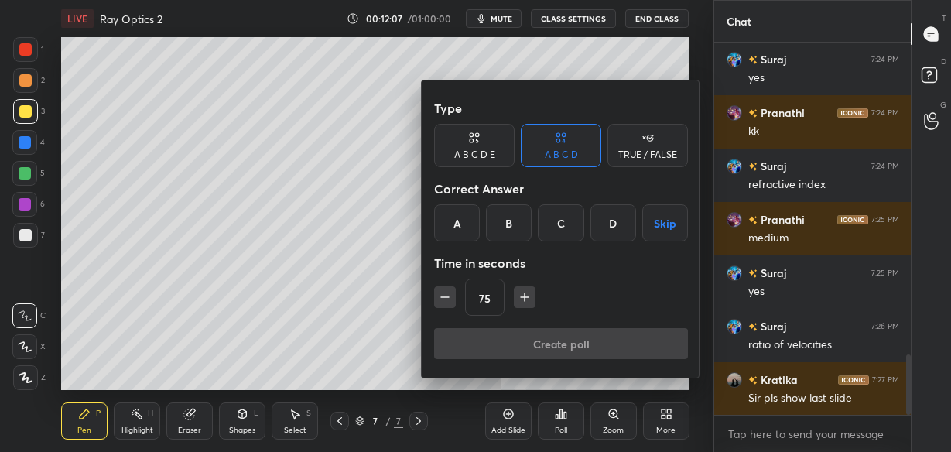
click at [455, 226] on div "A" at bounding box center [457, 222] width 46 height 37
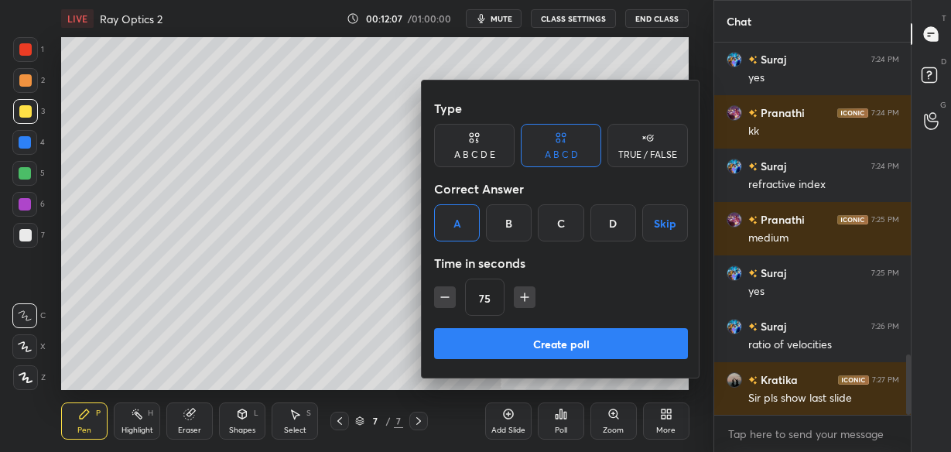
click at [442, 293] on icon "button" at bounding box center [444, 297] width 15 height 15
click at [441, 294] on icon "button" at bounding box center [444, 297] width 15 height 15
type input "45"
click at [453, 344] on button "Create poll" at bounding box center [561, 343] width 254 height 31
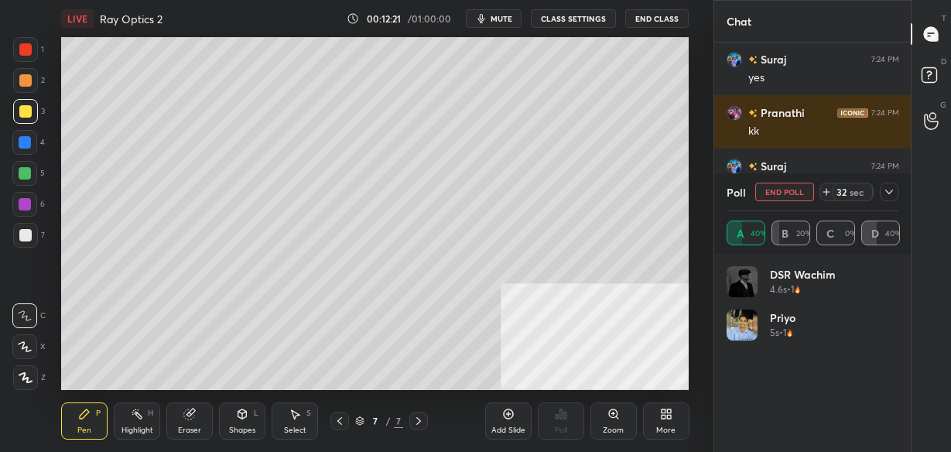
scroll to position [2012, 0]
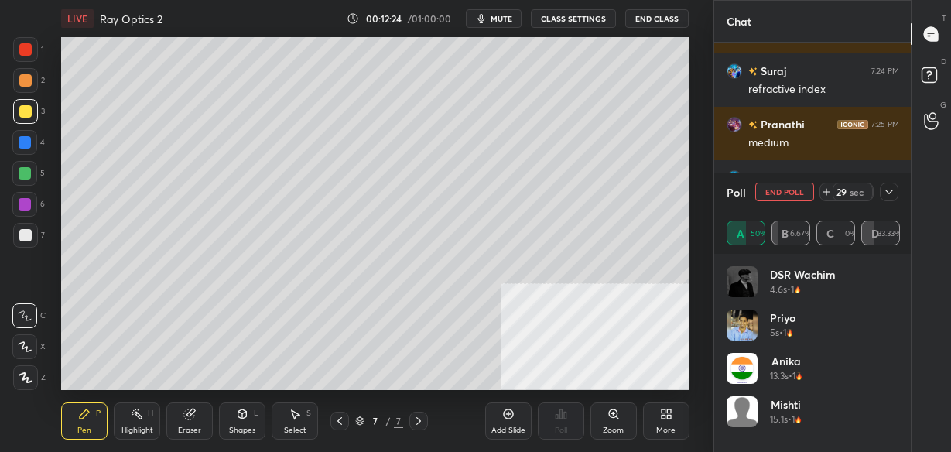
click at [889, 194] on icon at bounding box center [890, 192] width 8 height 5
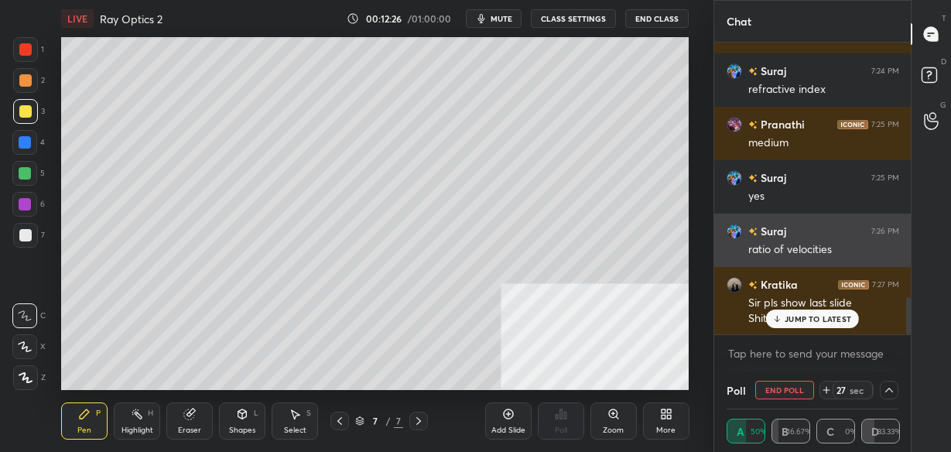
scroll to position [2066, 0]
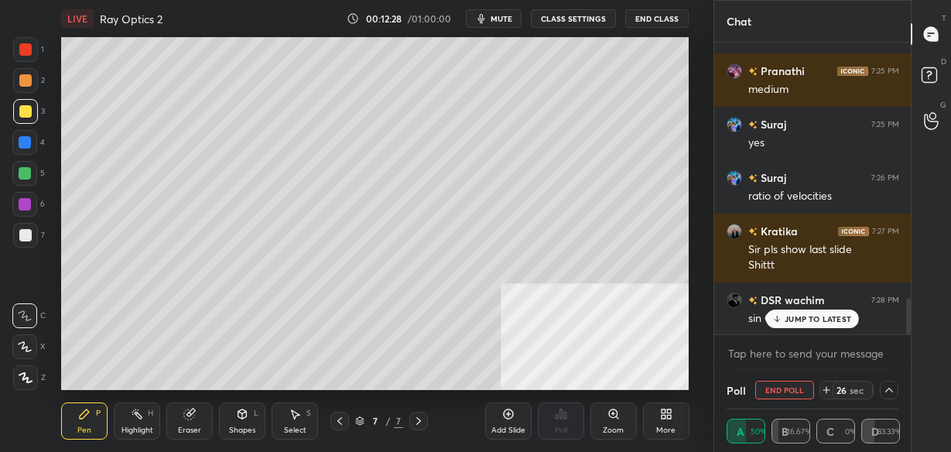
click at [792, 325] on div "JUMP TO LATEST" at bounding box center [812, 319] width 93 height 19
click at [887, 387] on icon at bounding box center [889, 390] width 12 height 12
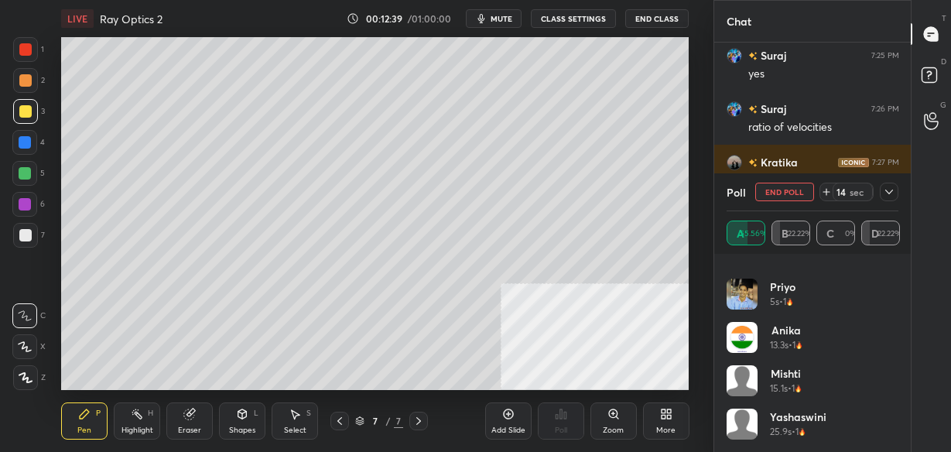
scroll to position [2188, 0]
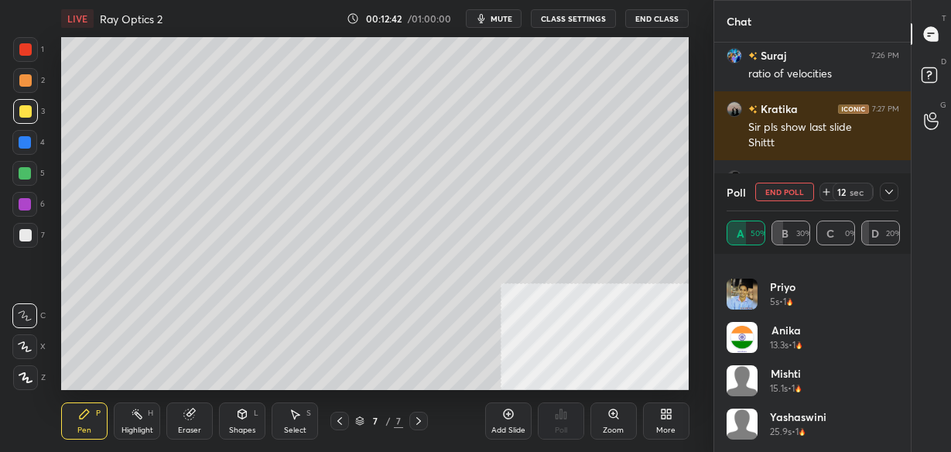
click at [896, 185] on div at bounding box center [889, 192] width 19 height 19
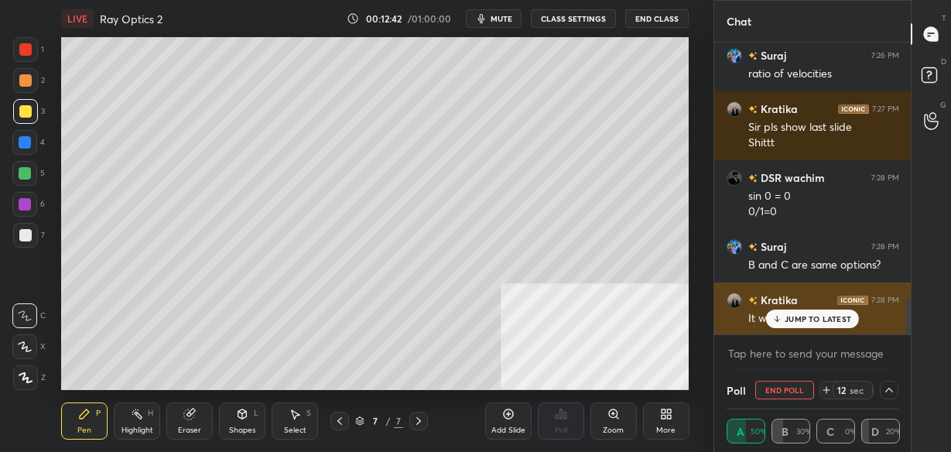
scroll to position [0, 0]
click at [788, 329] on div "Kratika 7:28 PM It was so easy 😭" at bounding box center [813, 309] width 197 height 53
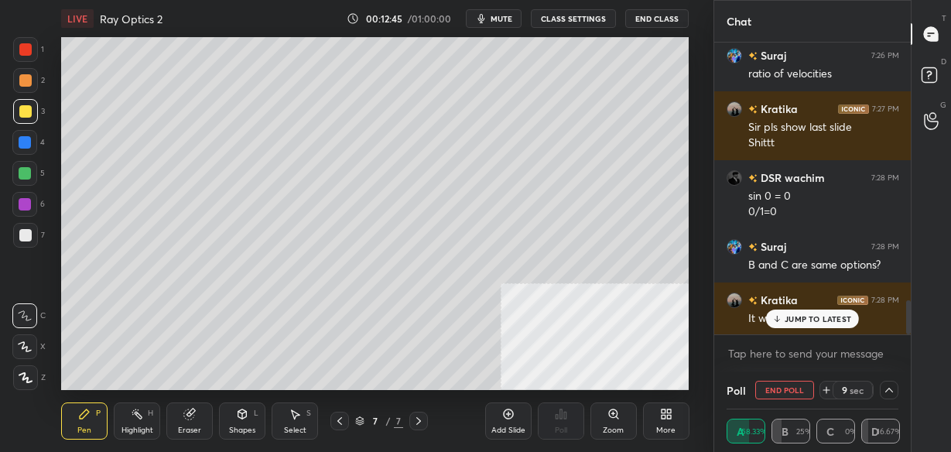
click at [776, 316] on icon at bounding box center [778, 318] width 10 height 9
click at [888, 390] on icon at bounding box center [890, 390] width 8 height 5
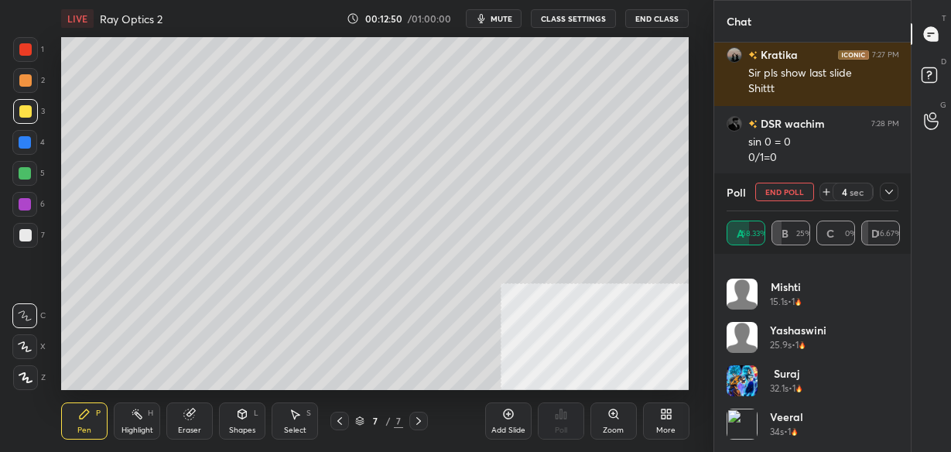
click at [883, 194] on icon at bounding box center [889, 192] width 12 height 12
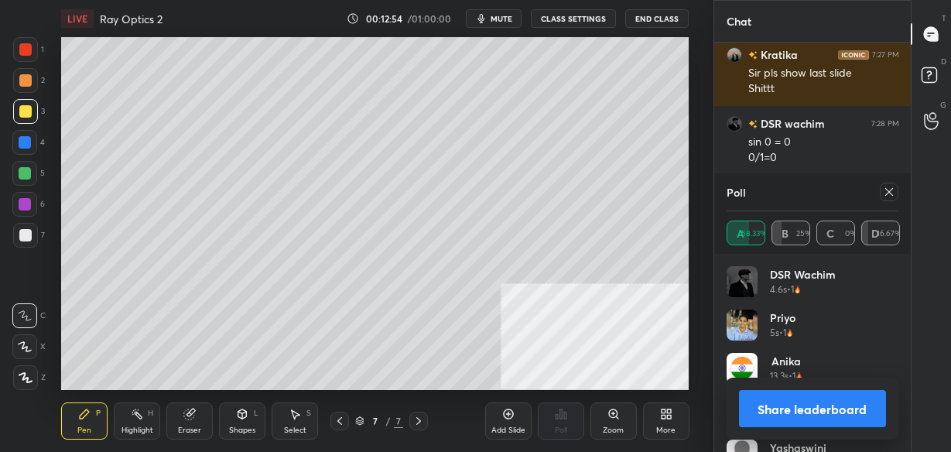
click at [811, 403] on button "Share leaderboard" at bounding box center [812, 408] width 147 height 37
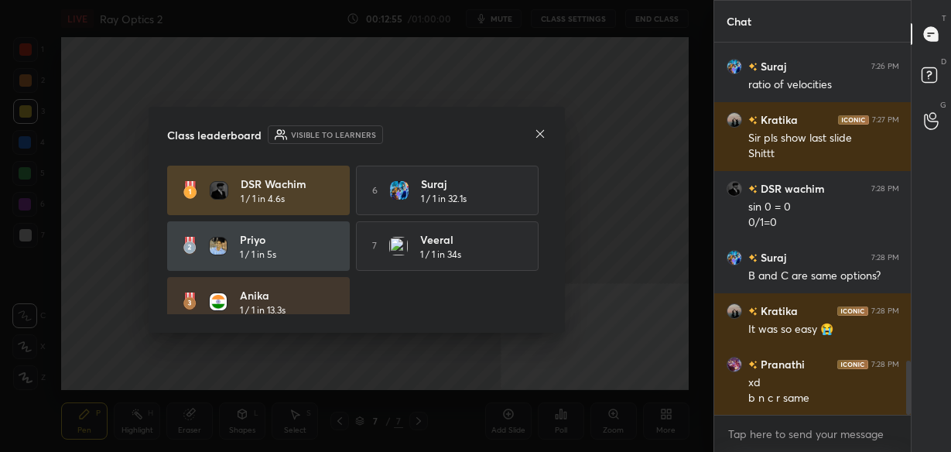
drag, startPoint x: 495, startPoint y: 238, endPoint x: 506, endPoint y: 53, distance: 184.6
click at [506, 53] on div "Class leaderboard Visible to learners DSR wachim 1 / 1 in 4.6s 6 Suraj 1 / 1 in…" at bounding box center [357, 226] width 714 height 452
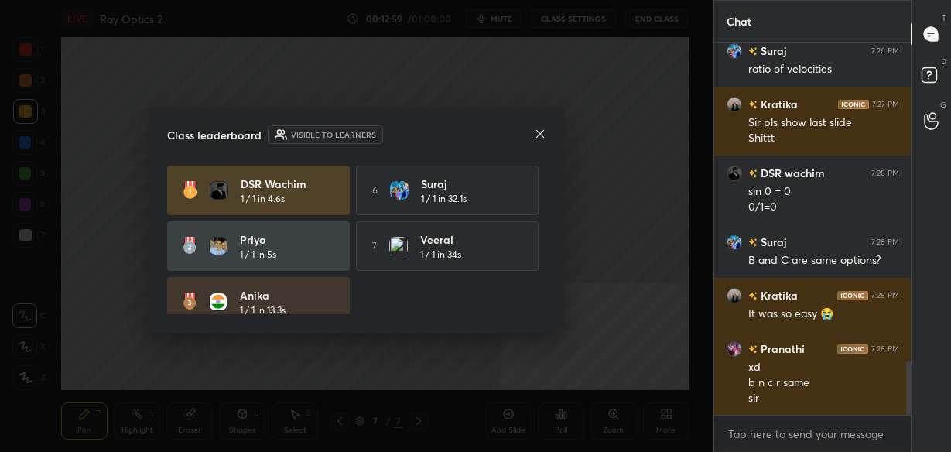
click at [543, 137] on icon at bounding box center [540, 134] width 12 height 12
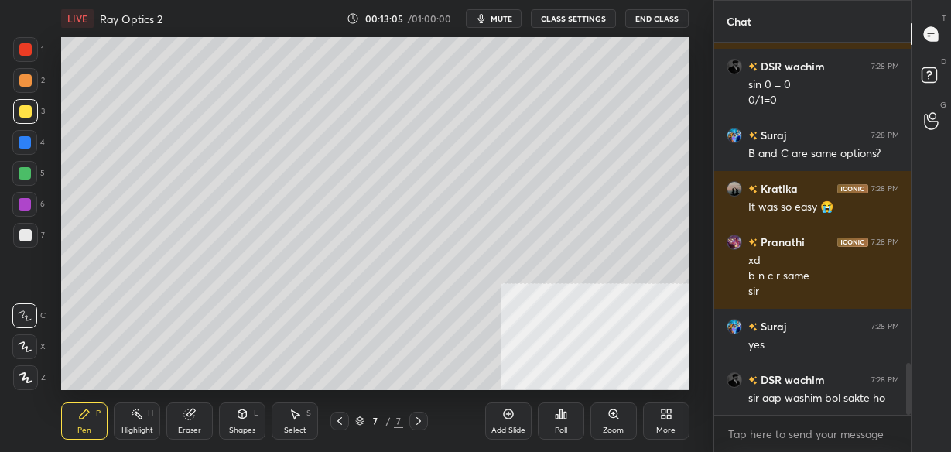
click at [31, 49] on div at bounding box center [25, 49] width 12 height 12
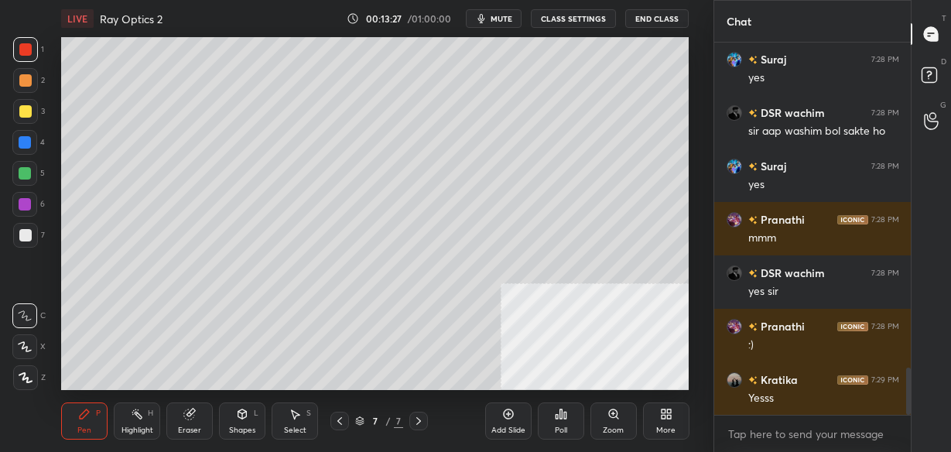
click at [506, 427] on div "Add Slide" at bounding box center [509, 431] width 34 height 8
click at [30, 235] on div at bounding box center [25, 235] width 12 height 12
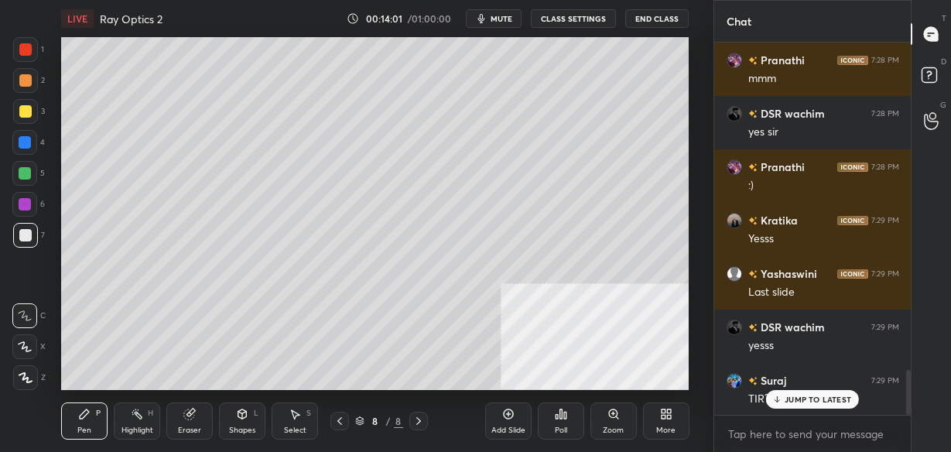
scroll to position [2780, 0]
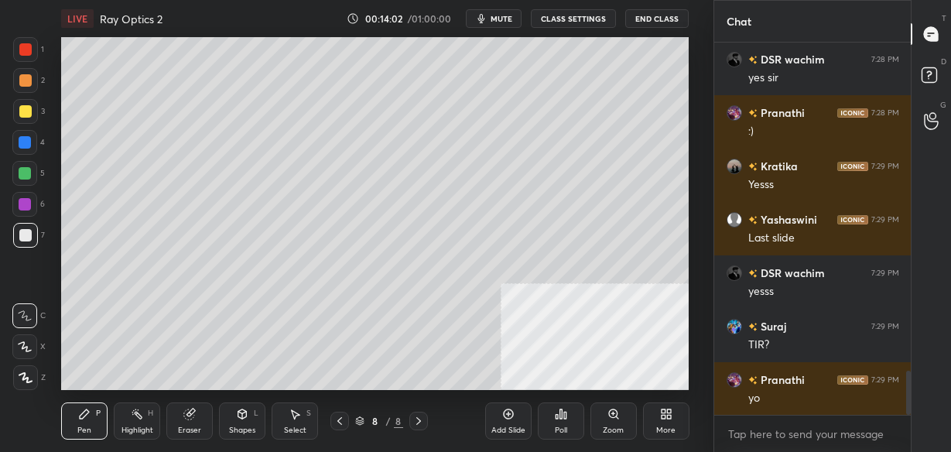
click at [228, 423] on div "Shapes L" at bounding box center [242, 421] width 46 height 37
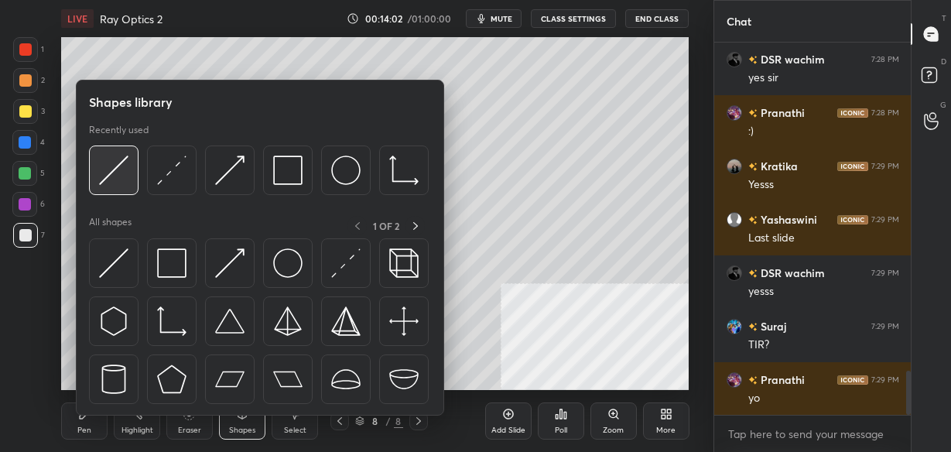
click at [108, 173] on img at bounding box center [113, 170] width 29 height 29
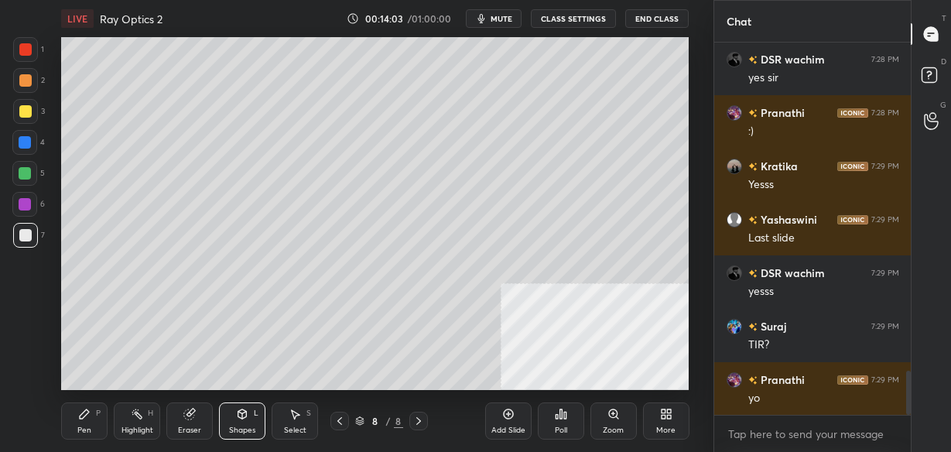
click at [22, 84] on div at bounding box center [25, 80] width 12 height 12
click at [23, 108] on div at bounding box center [25, 111] width 12 height 12
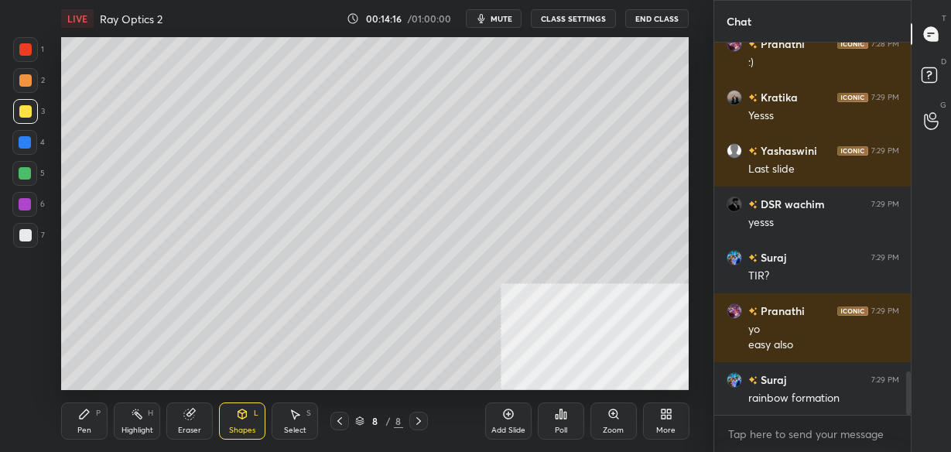
scroll to position [2902, 0]
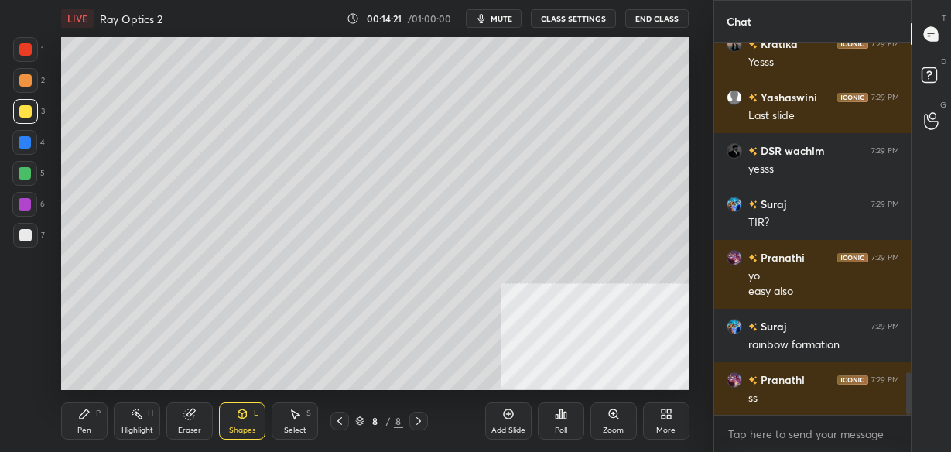
click at [20, 235] on div at bounding box center [25, 235] width 12 height 12
click at [236, 417] on icon at bounding box center [242, 414] width 12 height 12
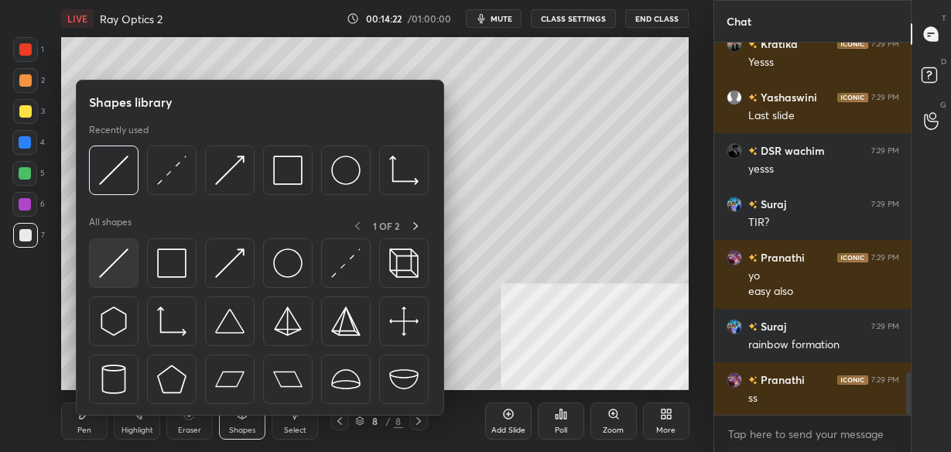
click at [99, 269] on img at bounding box center [113, 263] width 29 height 29
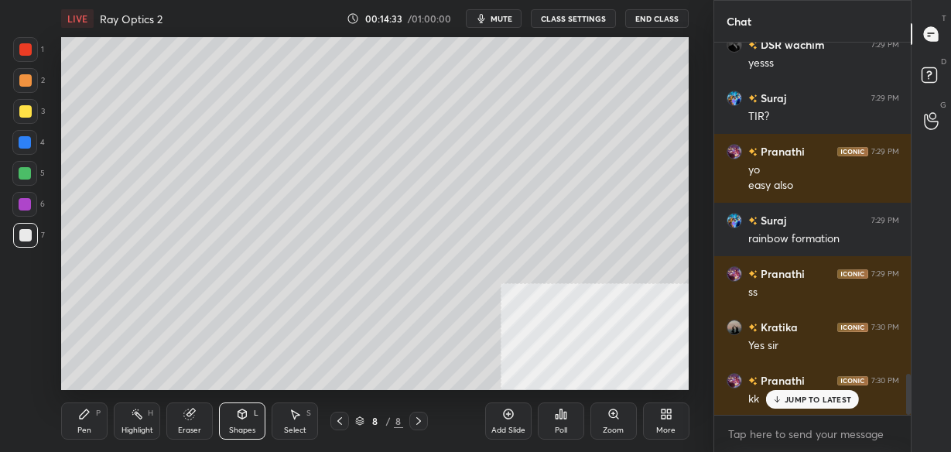
scroll to position [3062, 0]
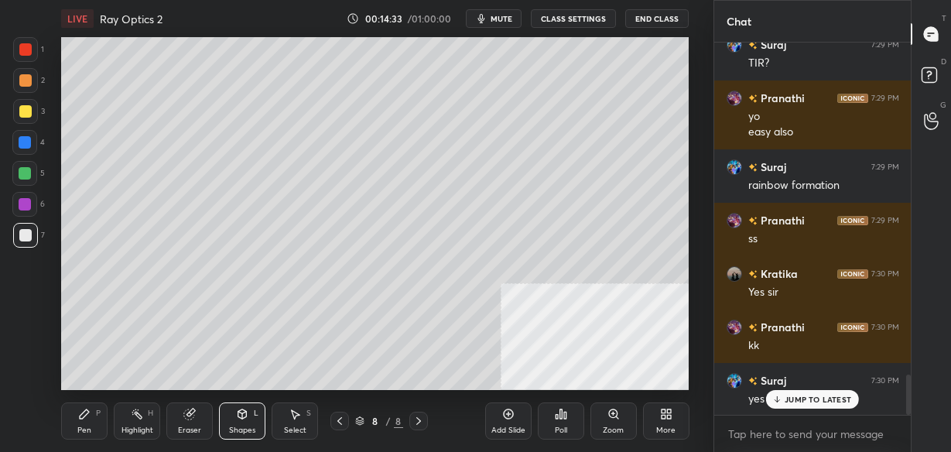
click at [242, 423] on div "Shapes L" at bounding box center [242, 421] width 46 height 37
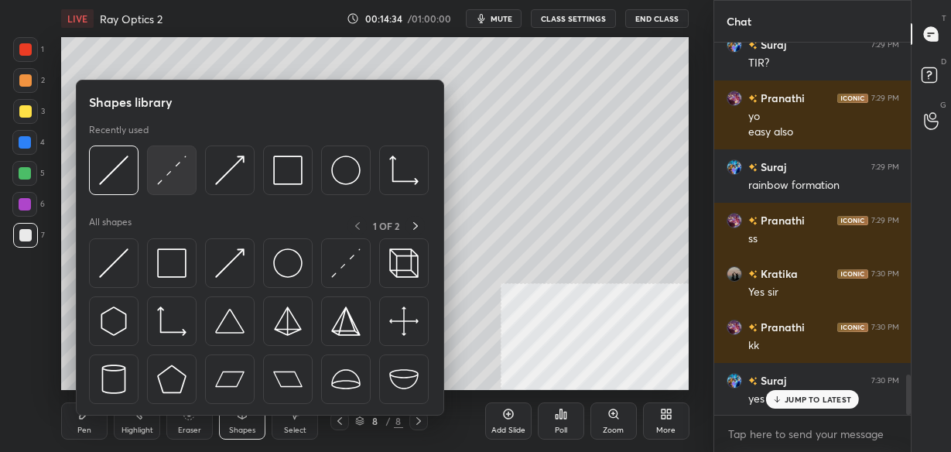
click at [168, 168] on img at bounding box center [171, 170] width 29 height 29
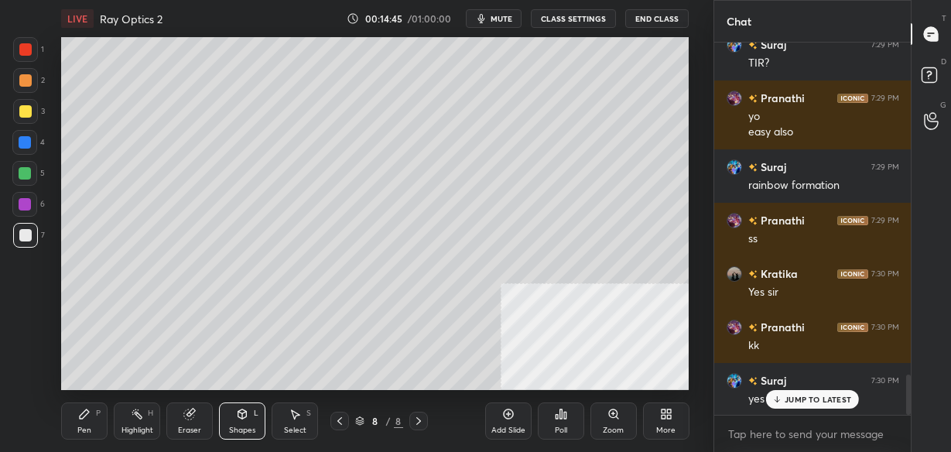
click at [240, 423] on div "Shapes L" at bounding box center [242, 421] width 46 height 37
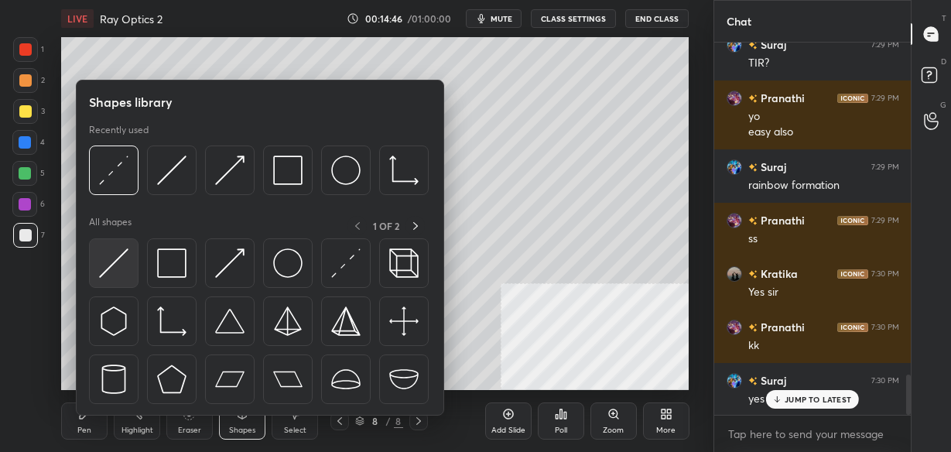
click at [118, 258] on img at bounding box center [113, 263] width 29 height 29
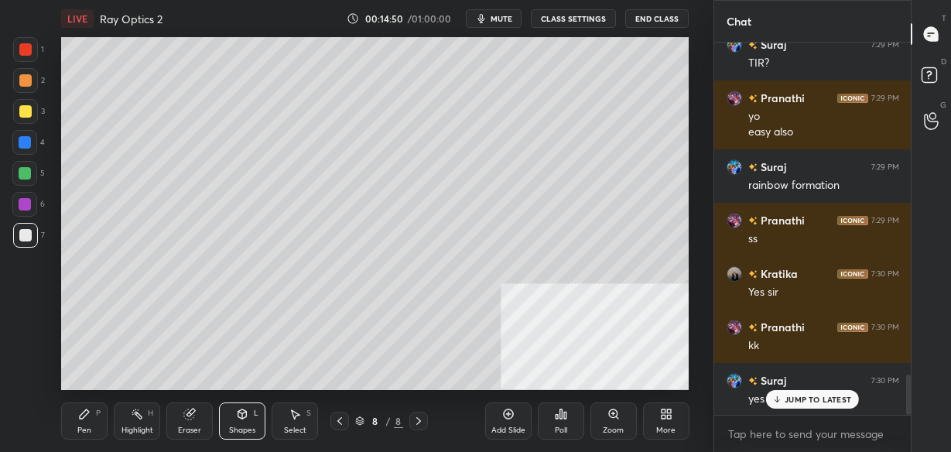
click at [87, 414] on icon at bounding box center [84, 414] width 9 height 9
click at [27, 235] on div at bounding box center [25, 235] width 12 height 12
click at [237, 423] on div "Shapes L" at bounding box center [242, 421] width 46 height 37
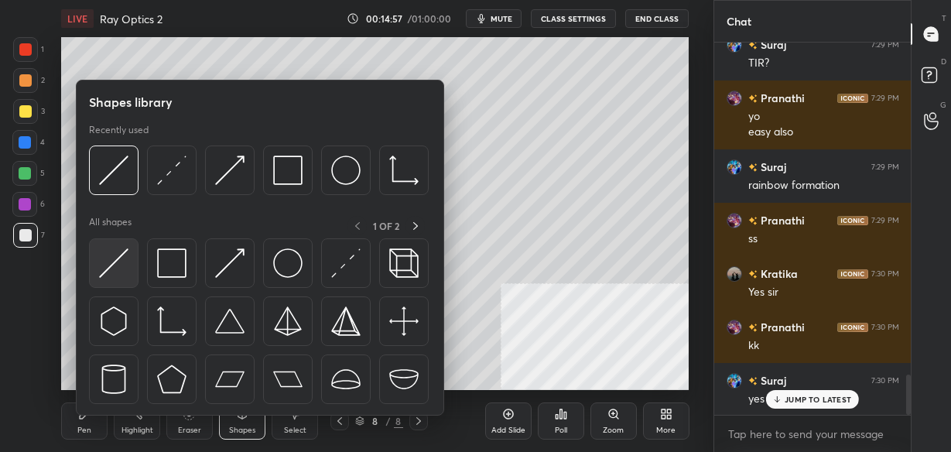
click at [125, 259] on img at bounding box center [113, 263] width 29 height 29
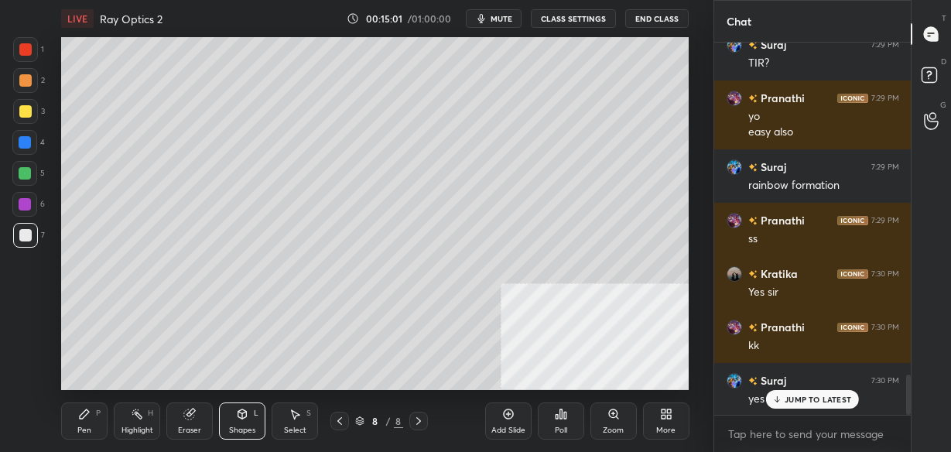
click at [84, 421] on div "Pen P" at bounding box center [84, 421] width 46 height 37
click at [246, 423] on div "Shapes L" at bounding box center [242, 421] width 46 height 37
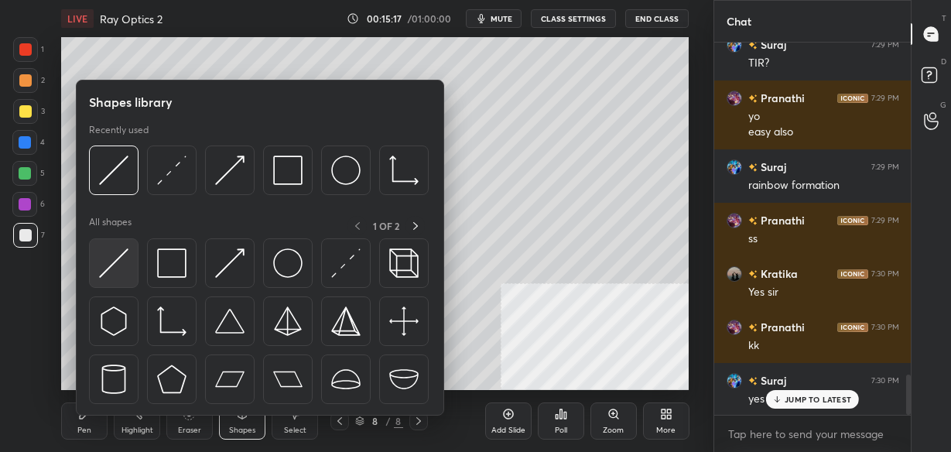
click at [115, 266] on img at bounding box center [113, 263] width 29 height 29
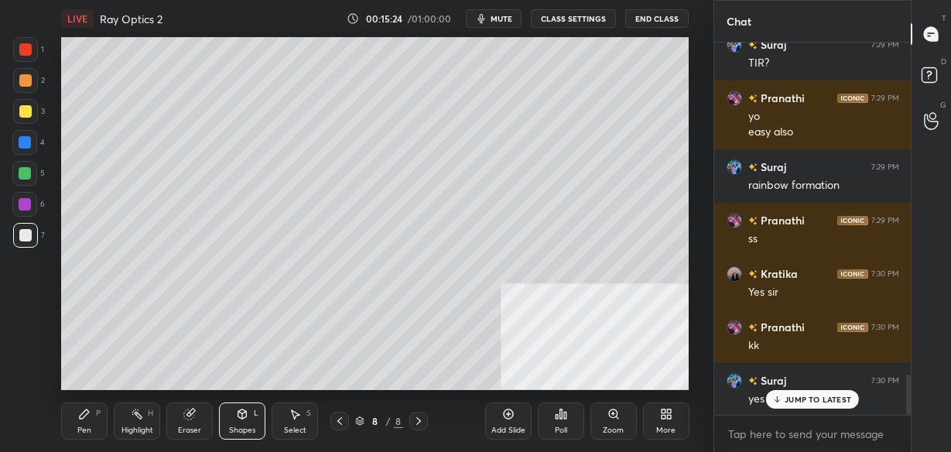
scroll to position [3115, 0]
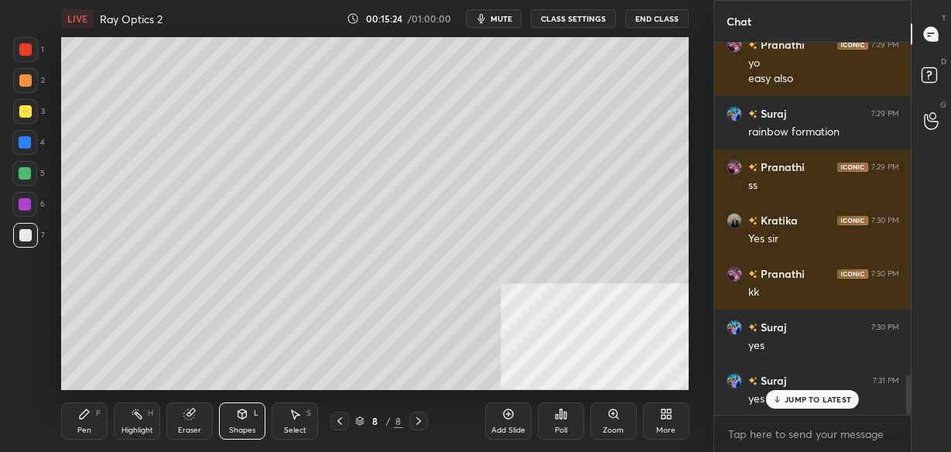
click at [81, 416] on icon at bounding box center [84, 414] width 9 height 9
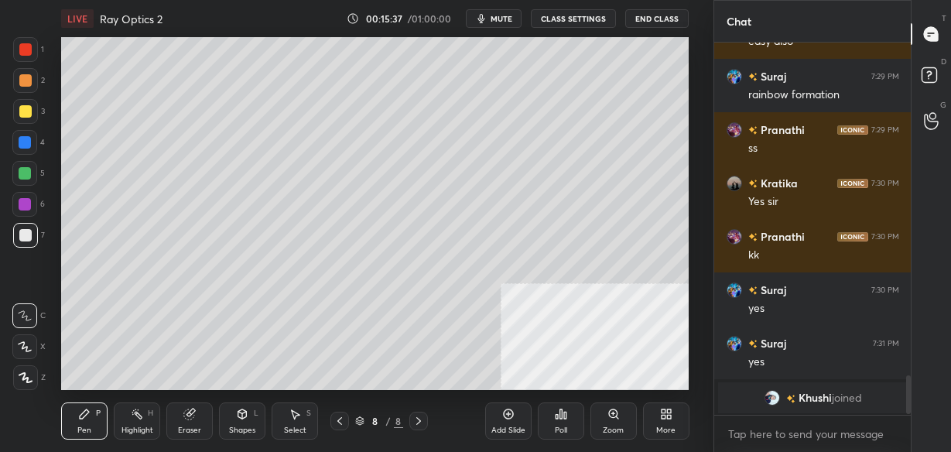
scroll to position [3207, 0]
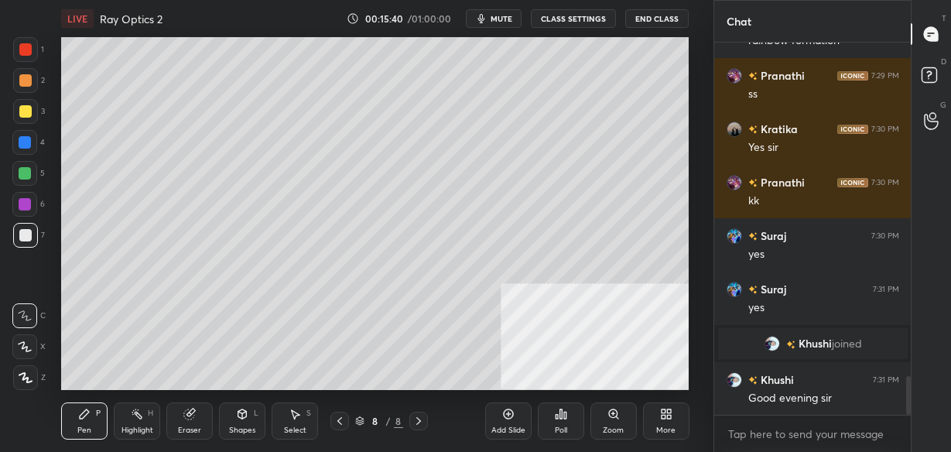
click at [249, 414] on div "Shapes L" at bounding box center [242, 421] width 46 height 37
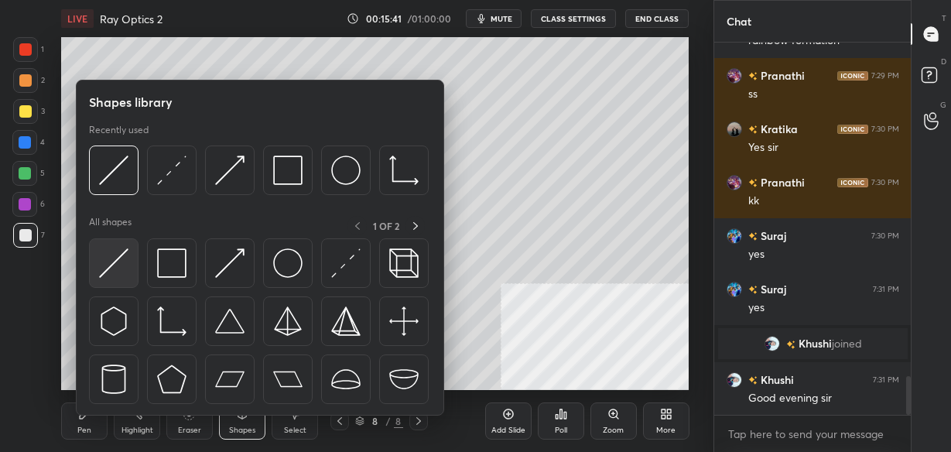
click at [116, 261] on img at bounding box center [113, 263] width 29 height 29
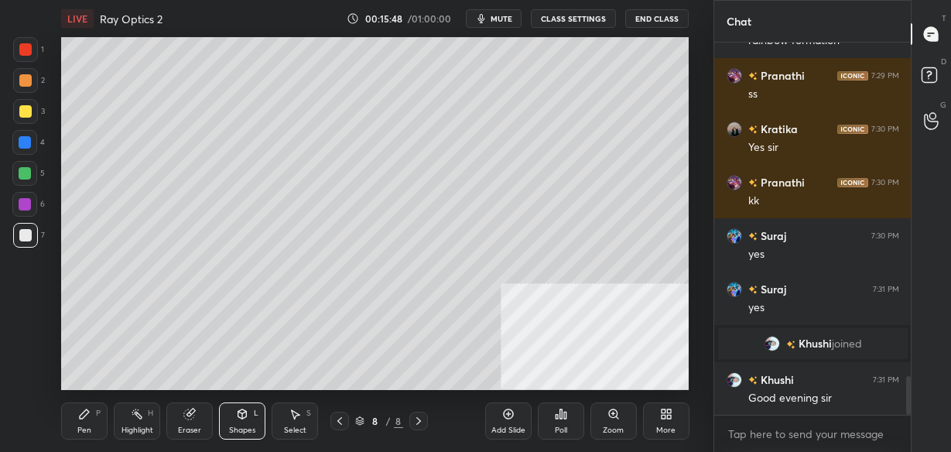
click at [96, 414] on div "P" at bounding box center [98, 414] width 5 height 8
click at [183, 420] on icon at bounding box center [189, 414] width 12 height 12
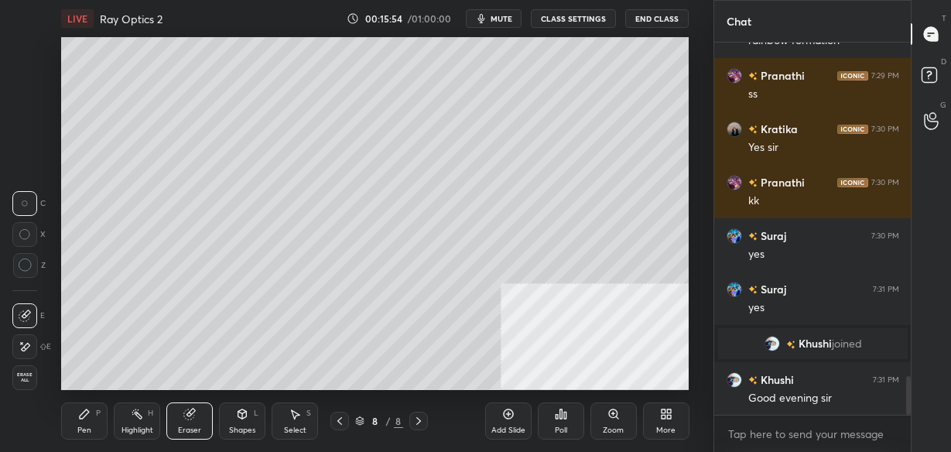
click at [243, 418] on icon at bounding box center [242, 414] width 9 height 9
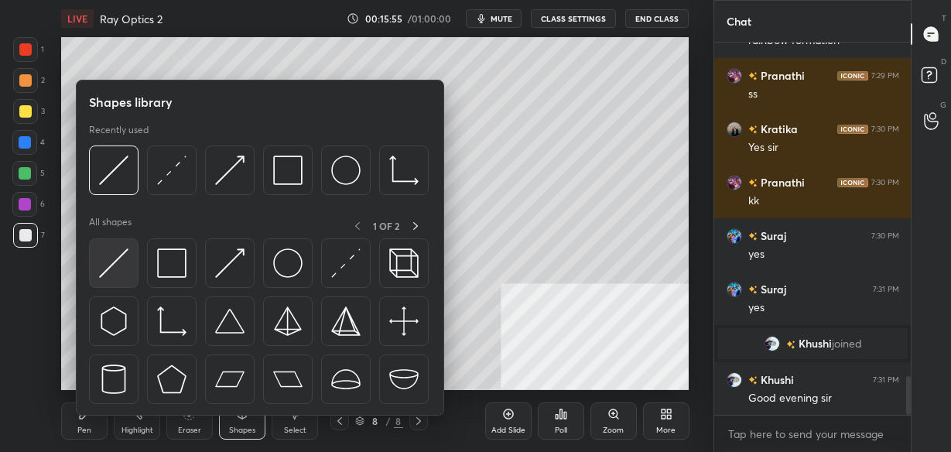
click at [111, 266] on img at bounding box center [113, 263] width 29 height 29
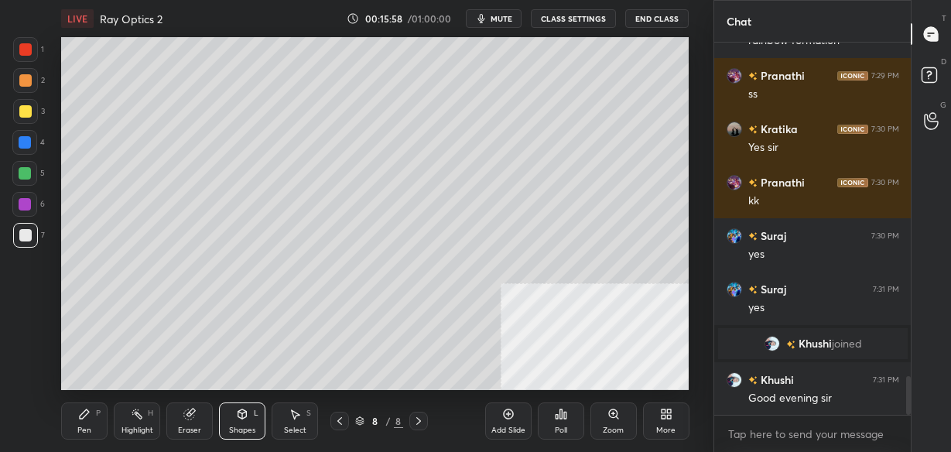
click at [87, 410] on icon at bounding box center [84, 414] width 12 height 12
click at [242, 423] on div "Shapes L" at bounding box center [242, 421] width 46 height 37
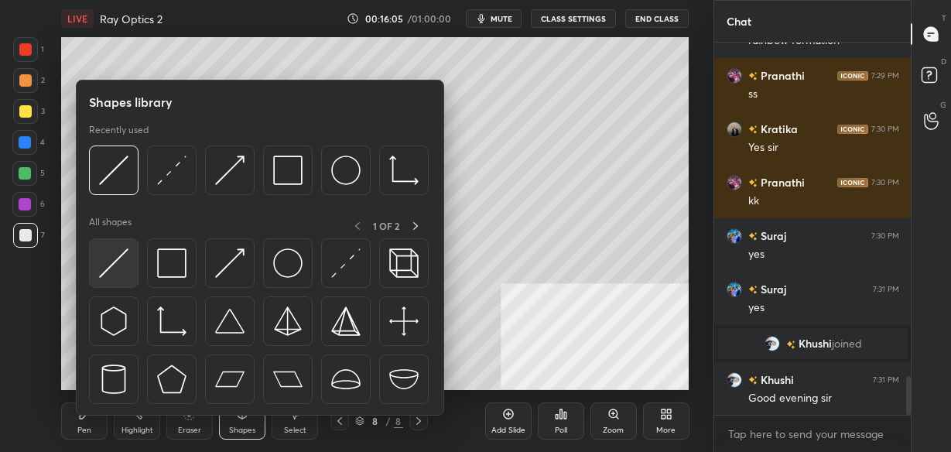
click at [118, 241] on div at bounding box center [114, 263] width 50 height 50
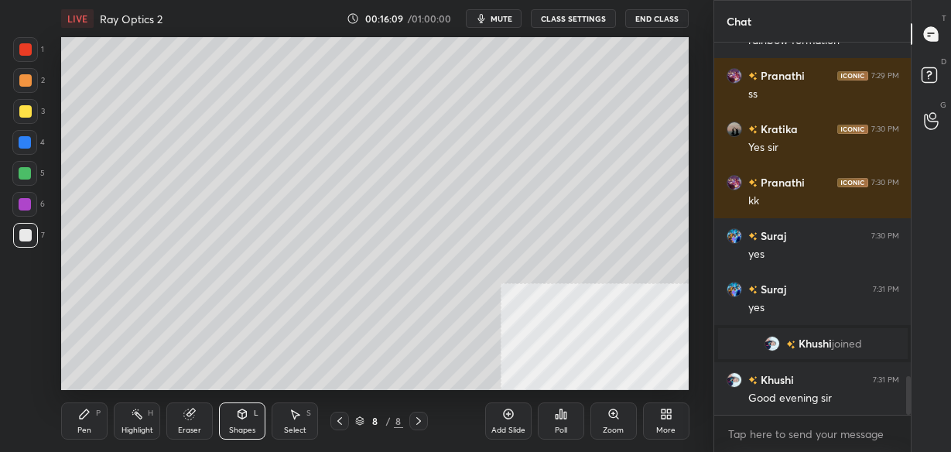
click at [84, 412] on icon at bounding box center [84, 414] width 9 height 9
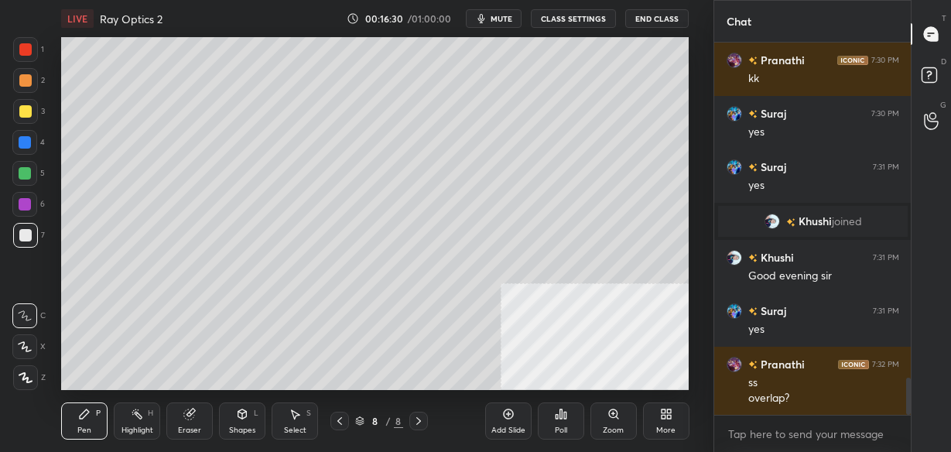
scroll to position [3396, 0]
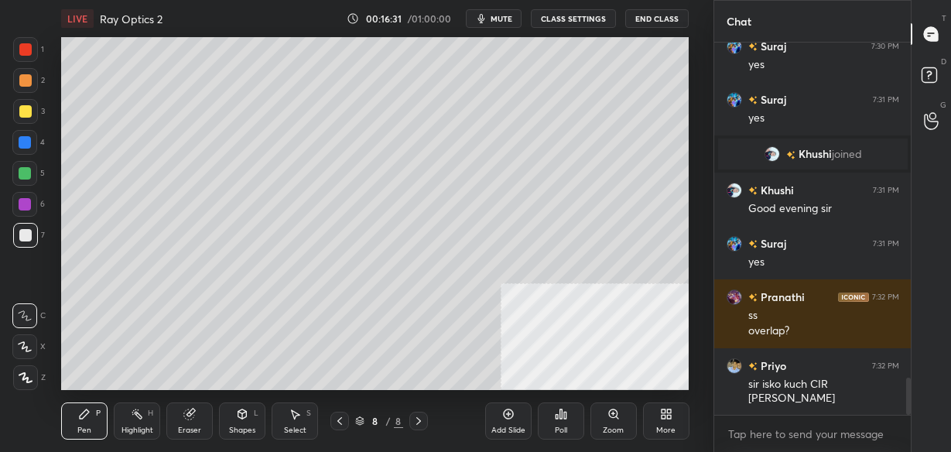
click at [191, 413] on icon at bounding box center [189, 415] width 10 height 10
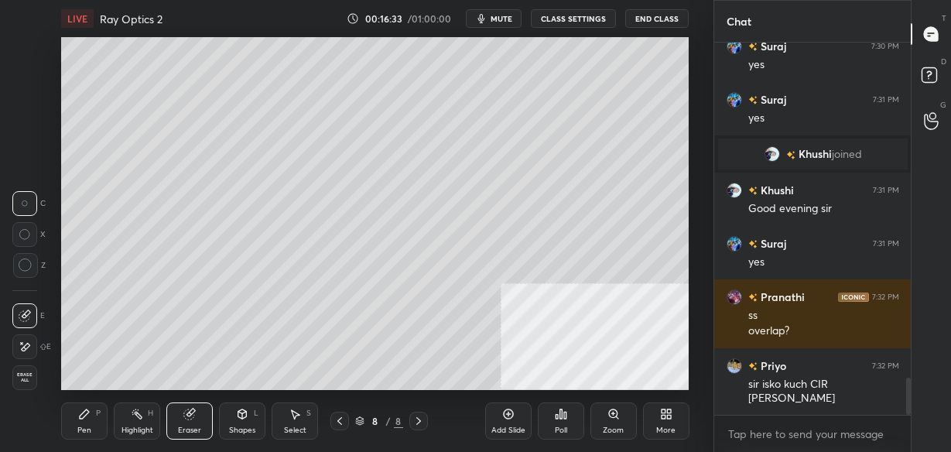
click at [100, 417] on div "P" at bounding box center [98, 414] width 5 height 8
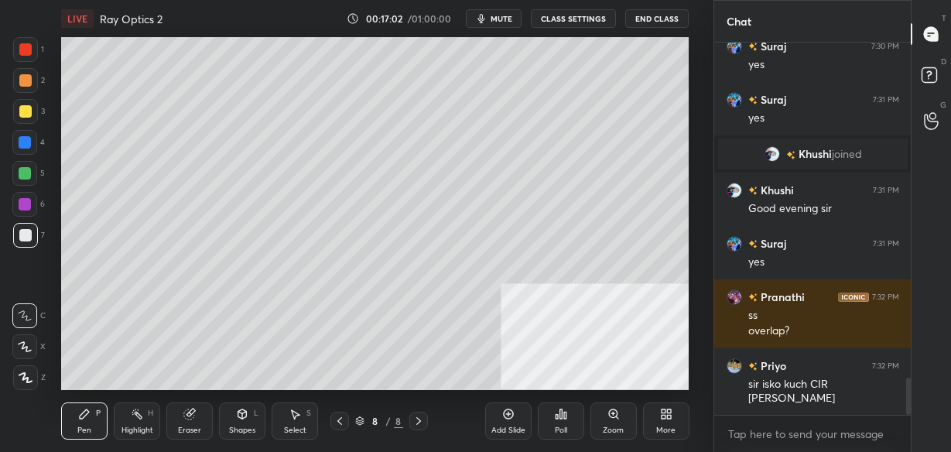
scroll to position [3450, 0]
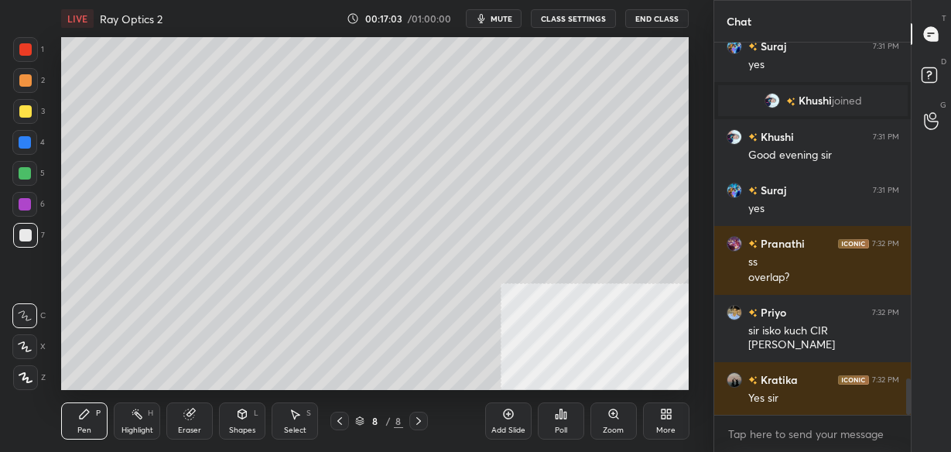
click at [234, 416] on div "Shapes L" at bounding box center [242, 421] width 46 height 37
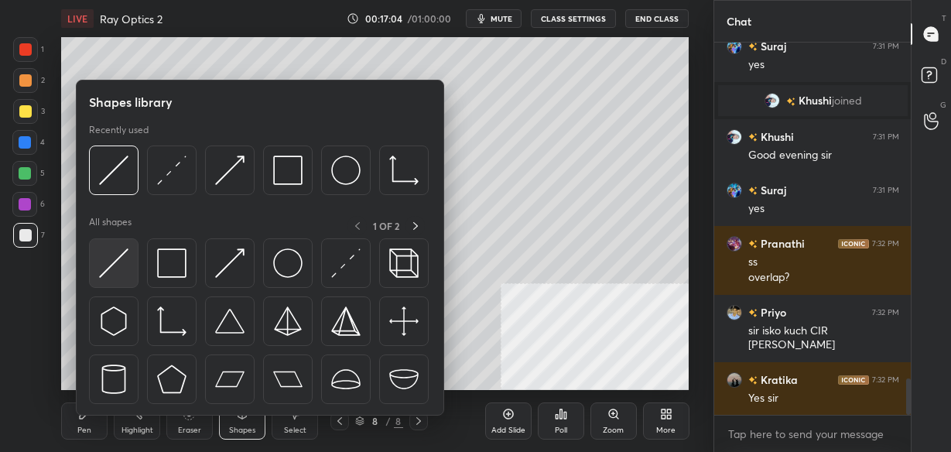
click at [121, 261] on img at bounding box center [113, 263] width 29 height 29
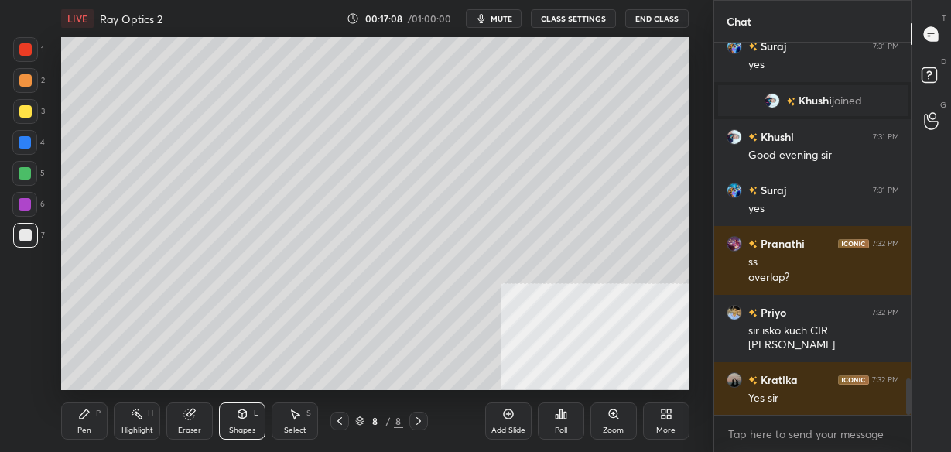
scroll to position [3502, 0]
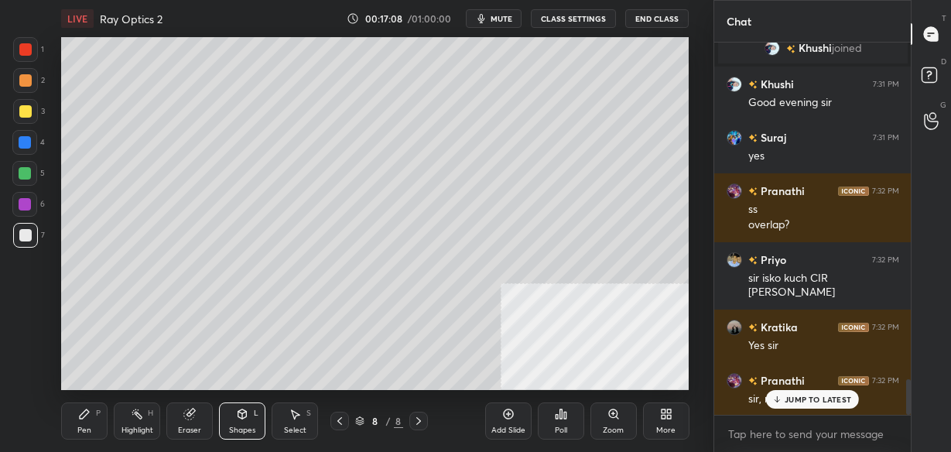
click at [93, 423] on div "Pen P" at bounding box center [84, 421] width 46 height 37
click at [238, 414] on icon at bounding box center [242, 414] width 9 height 9
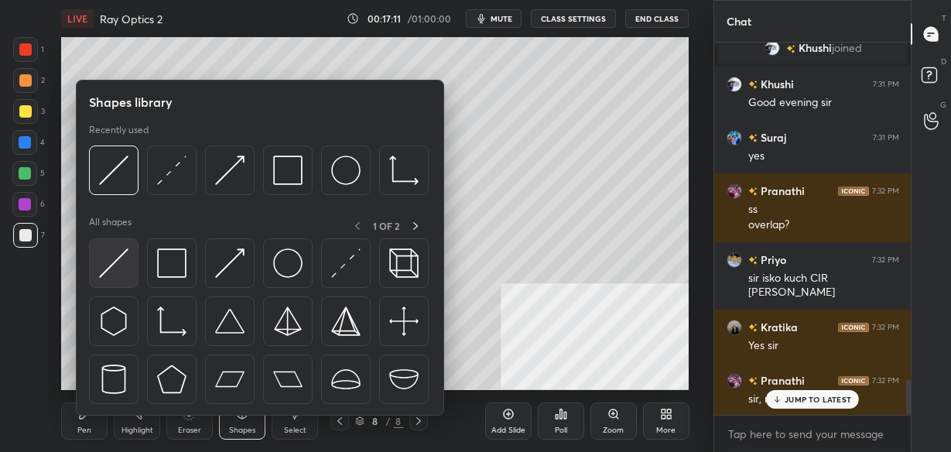
click at [122, 267] on img at bounding box center [113, 263] width 29 height 29
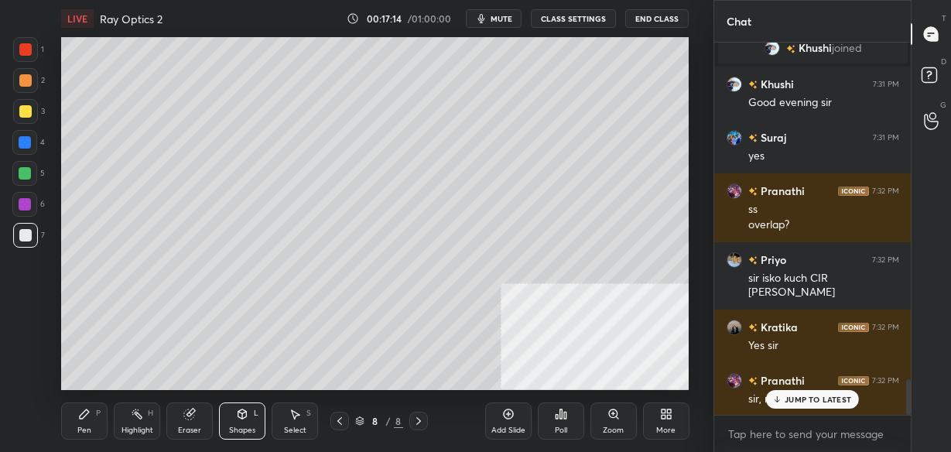
click at [92, 410] on div "Pen P" at bounding box center [84, 421] width 46 height 37
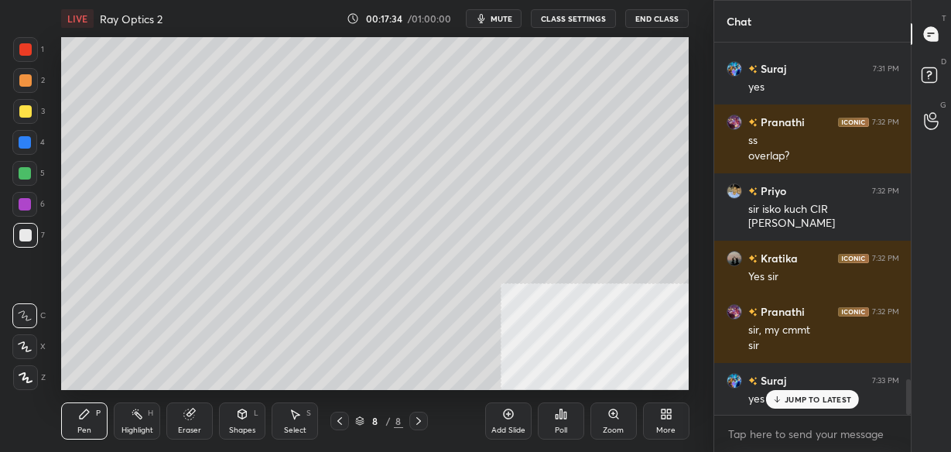
scroll to position [3625, 0]
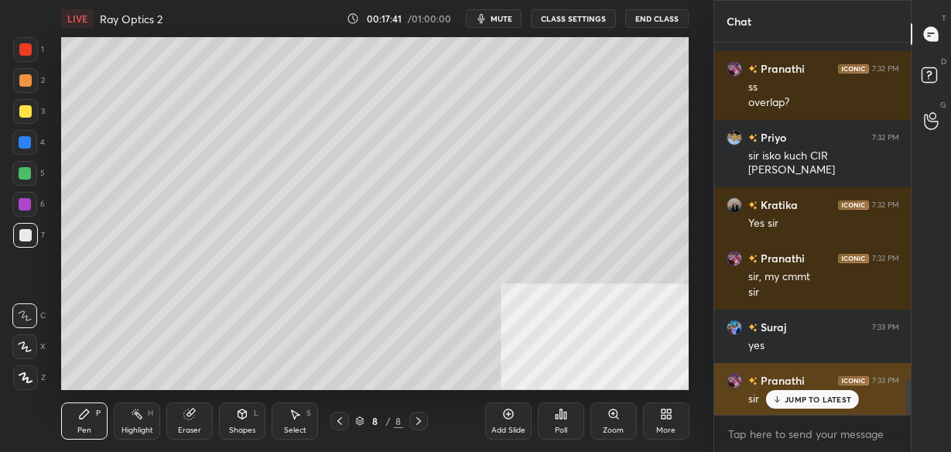
click at [791, 399] on p "JUMP TO LATEST" at bounding box center [818, 399] width 67 height 9
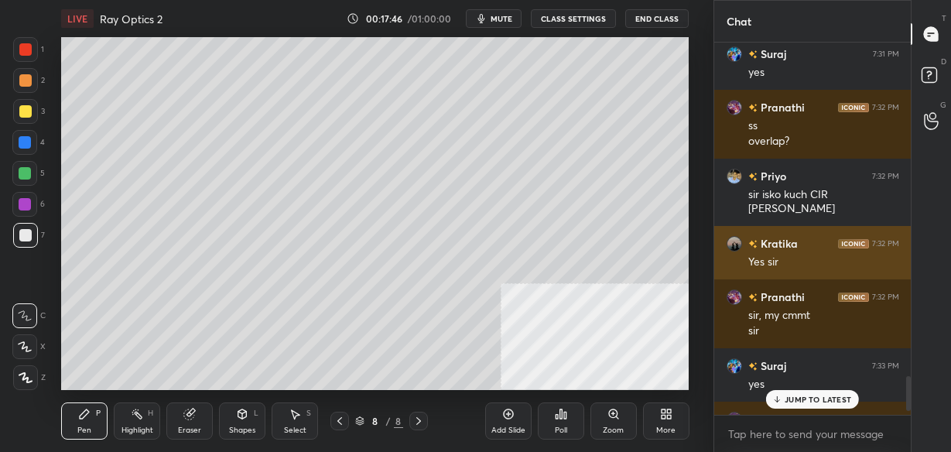
scroll to position [3585, 0]
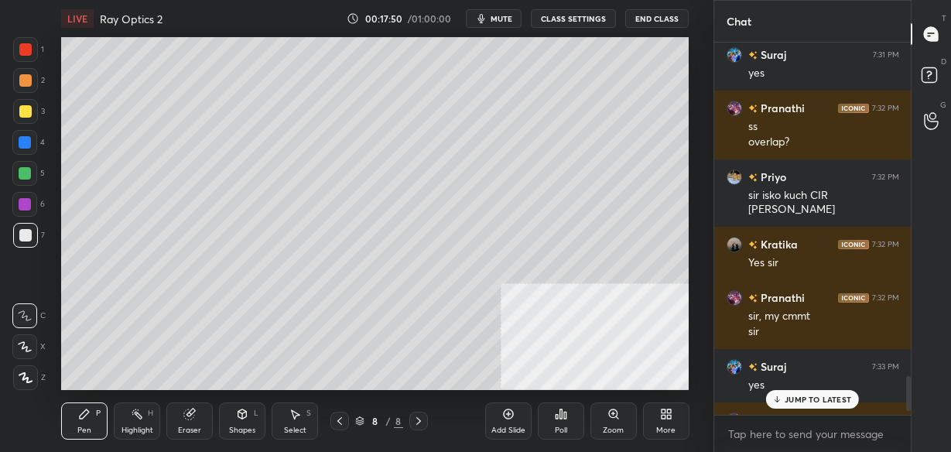
click at [798, 400] on p "JUMP TO LATEST" at bounding box center [818, 399] width 67 height 9
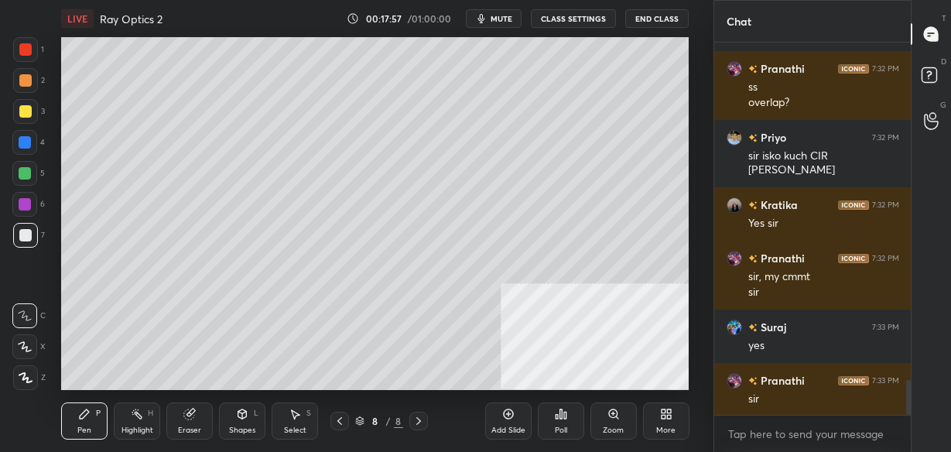
scroll to position [3640, 0]
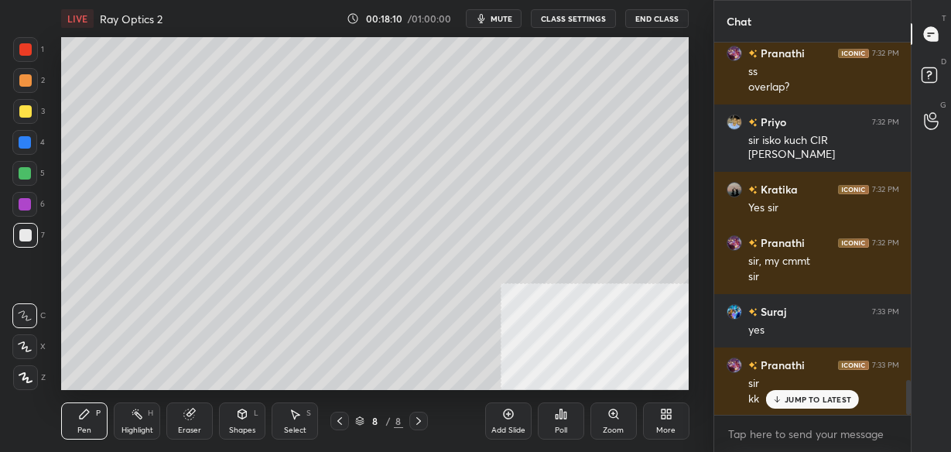
click at [823, 403] on p "JUMP TO LATEST" at bounding box center [818, 399] width 67 height 9
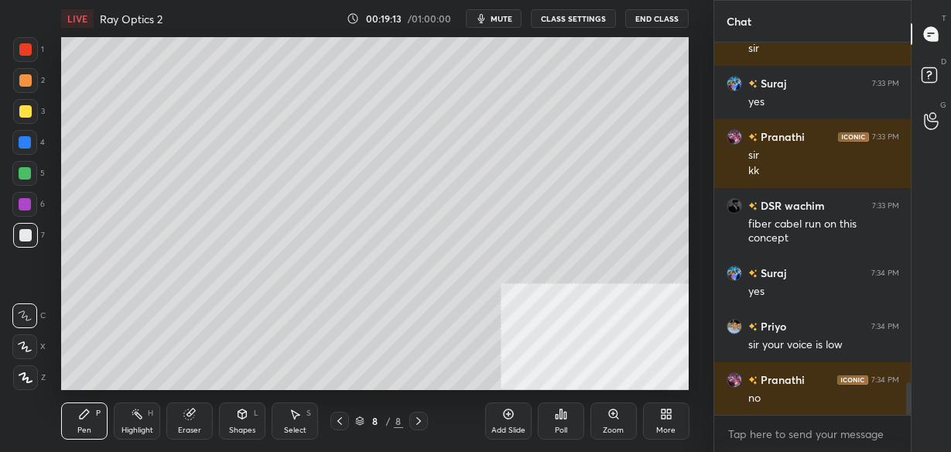
scroll to position [3922, 0]
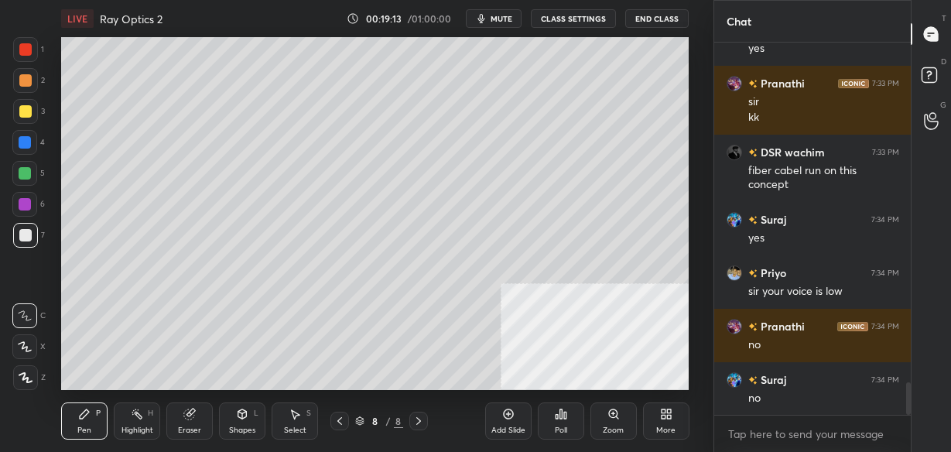
click at [506, 422] on div "Add Slide" at bounding box center [508, 421] width 46 height 37
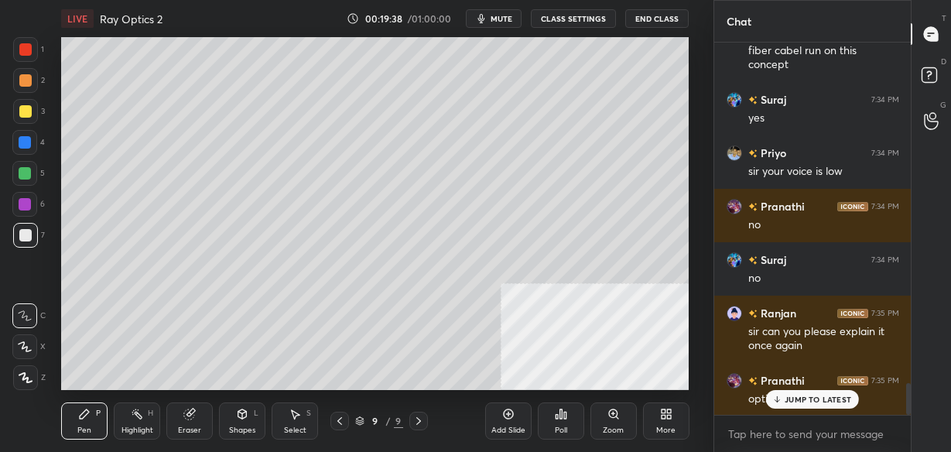
scroll to position [4058, 0]
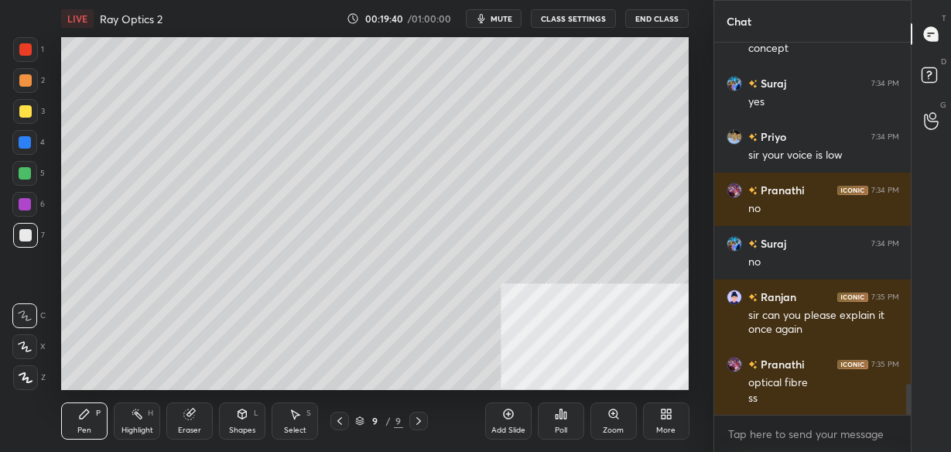
click at [342, 423] on icon at bounding box center [340, 421] width 12 height 12
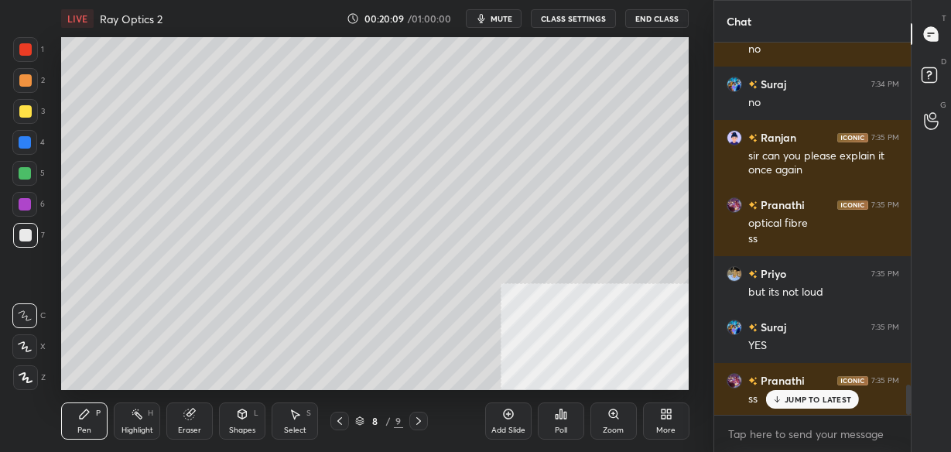
scroll to position [4233, 0]
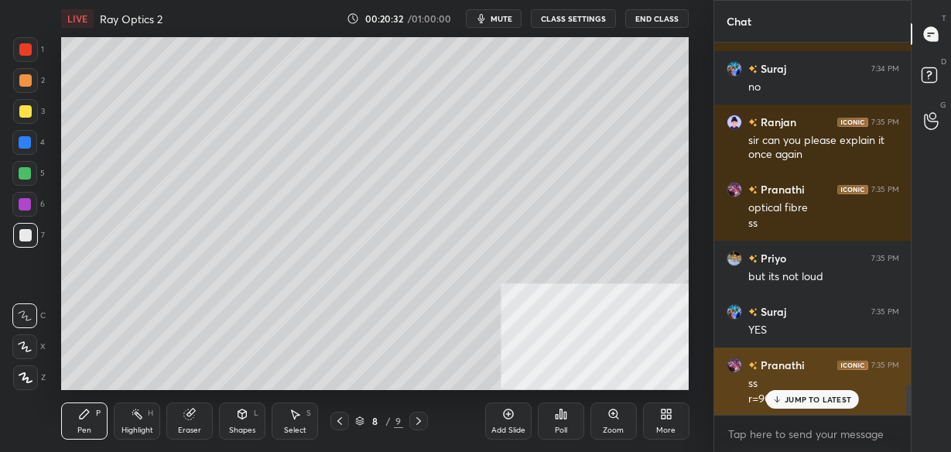
click at [806, 395] on p "JUMP TO LATEST" at bounding box center [818, 399] width 67 height 9
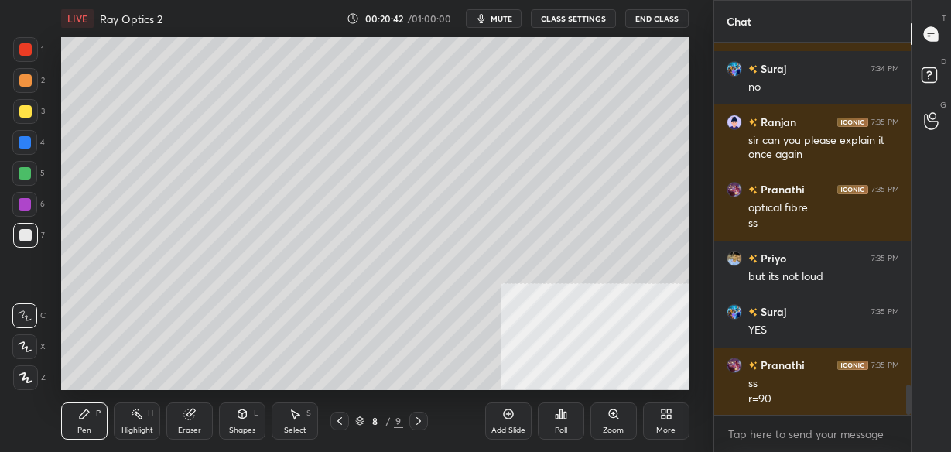
click at [420, 418] on icon at bounding box center [419, 421] width 12 height 12
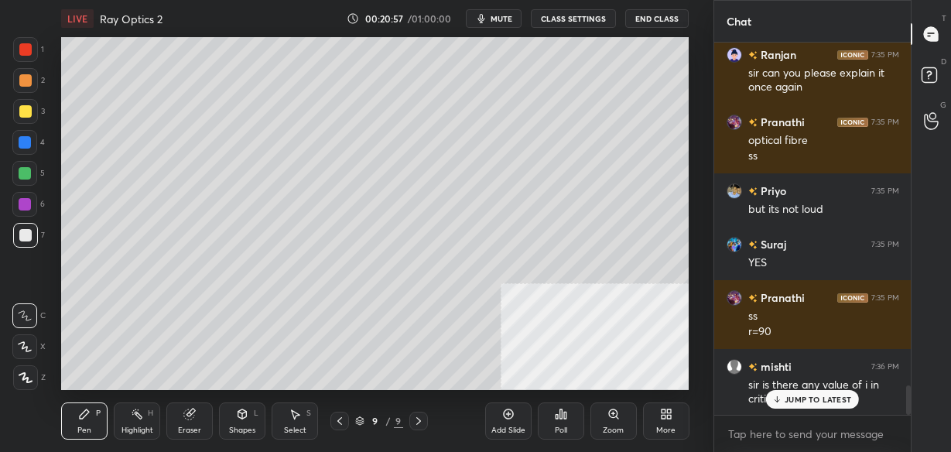
scroll to position [4354, 0]
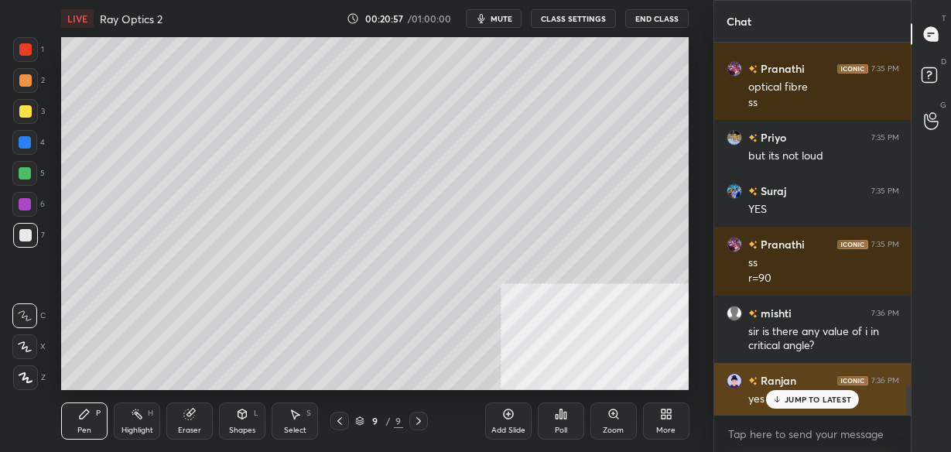
click at [824, 401] on p "JUMP TO LATEST" at bounding box center [818, 399] width 67 height 9
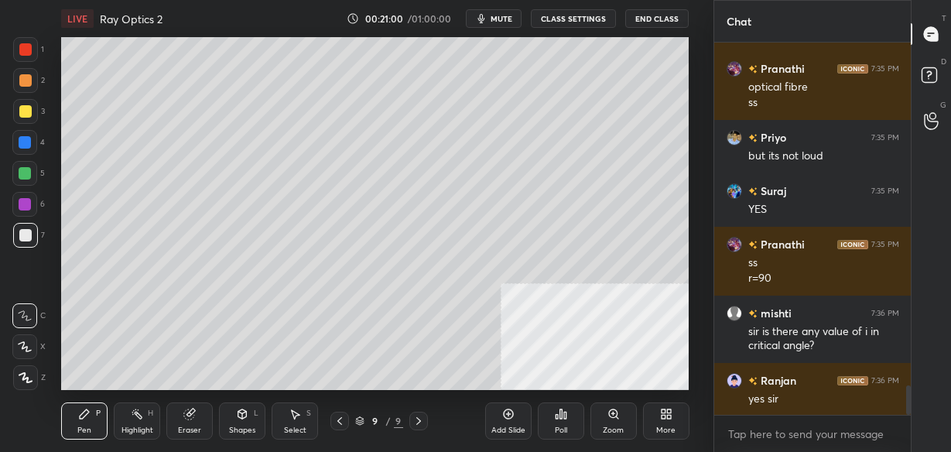
click at [341, 420] on icon at bounding box center [340, 421] width 12 height 12
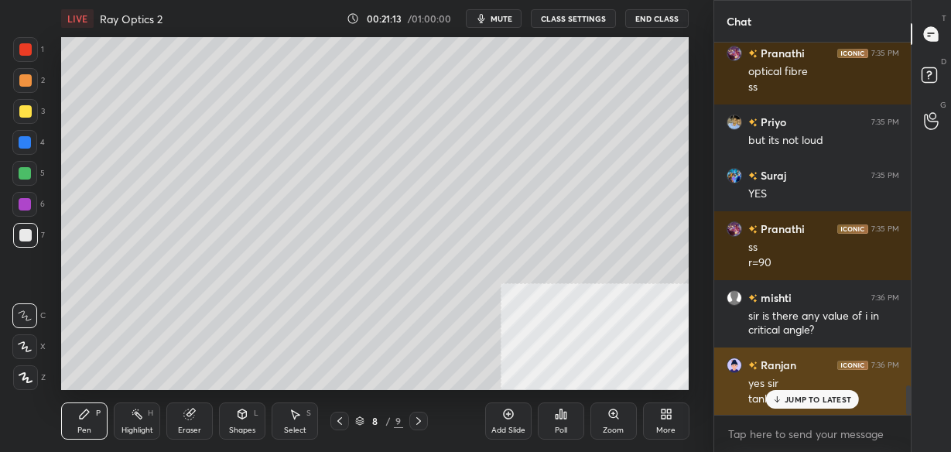
click at [806, 399] on p "JUMP TO LATEST" at bounding box center [818, 399] width 67 height 9
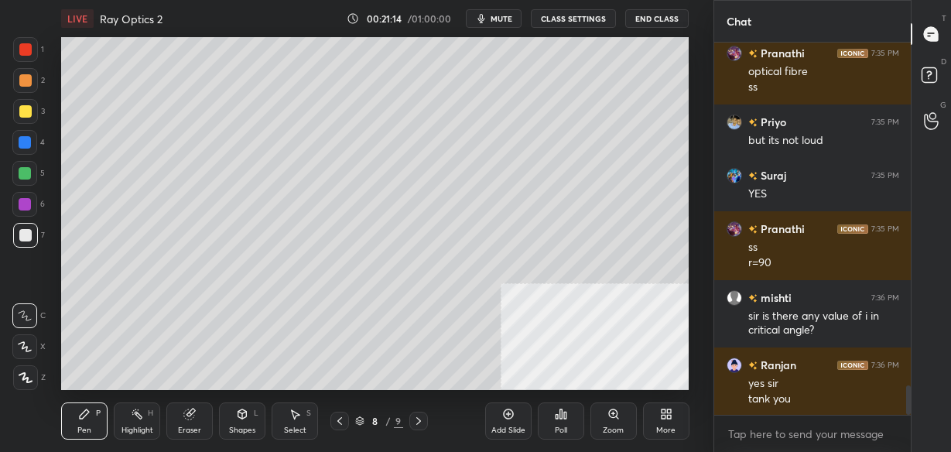
click at [420, 417] on icon at bounding box center [419, 421] width 12 height 12
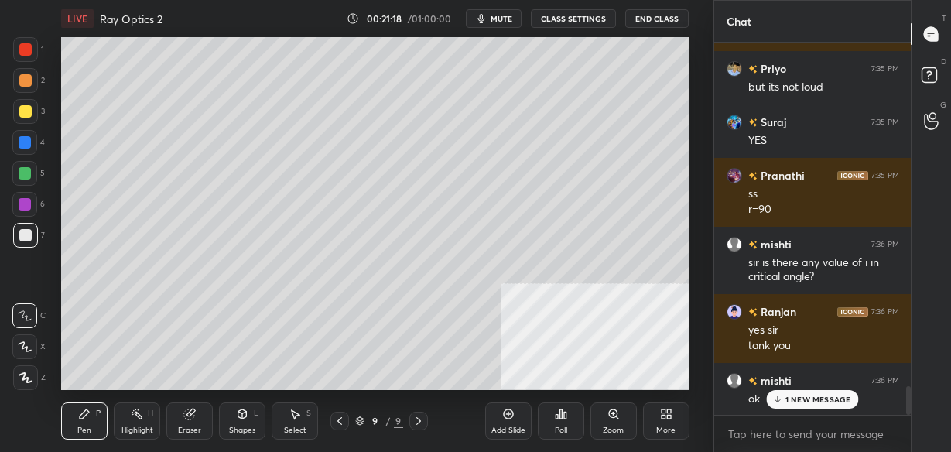
scroll to position [4490, 0]
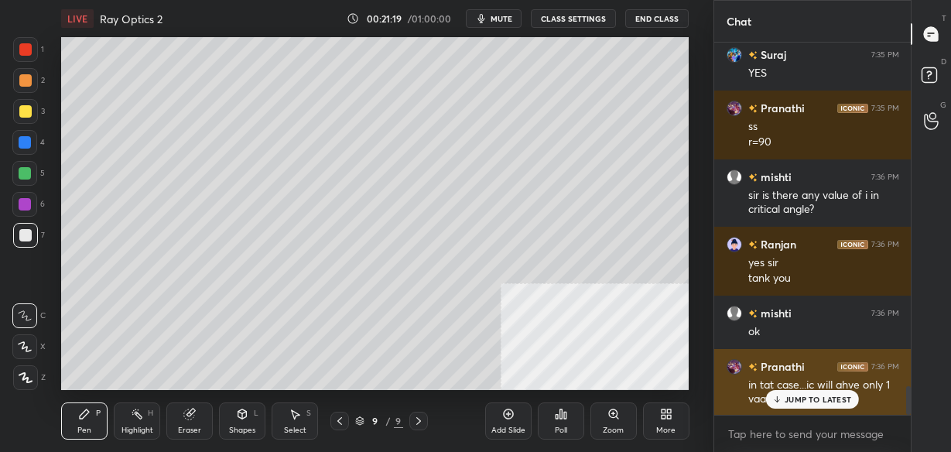
click at [805, 402] on p "JUMP TO LATEST" at bounding box center [818, 399] width 67 height 9
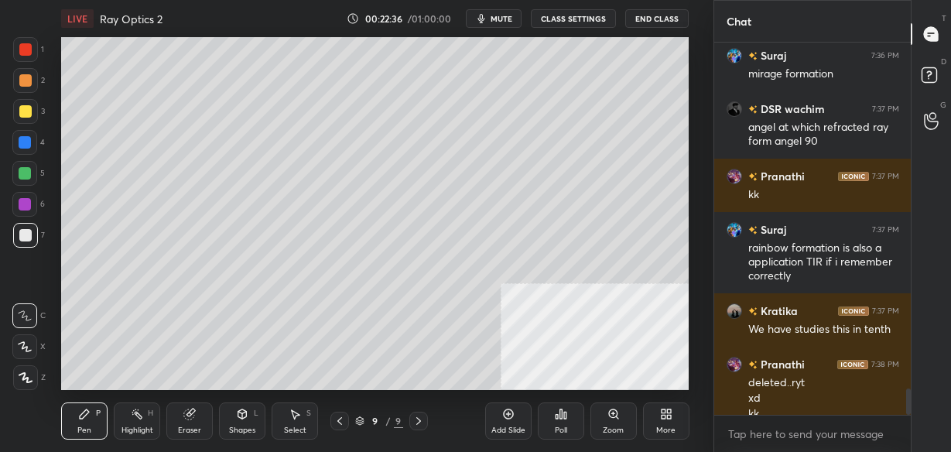
scroll to position [4884, 0]
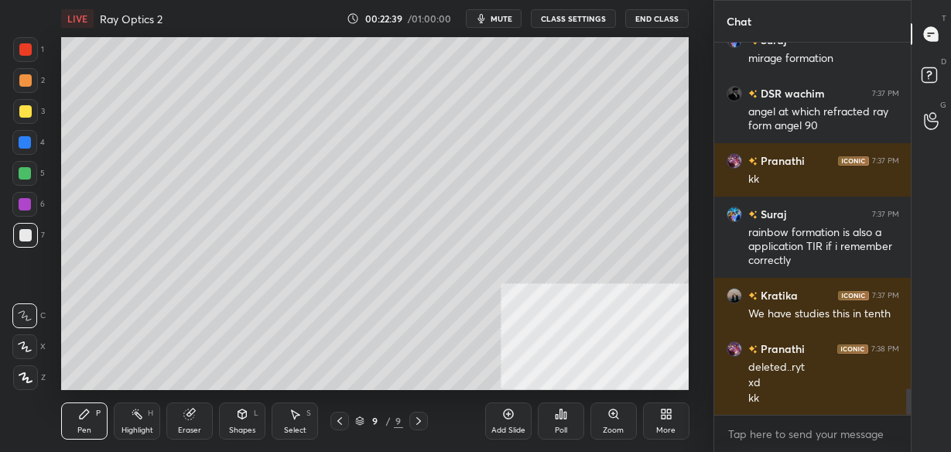
click at [499, 427] on div "Add Slide" at bounding box center [509, 431] width 34 height 8
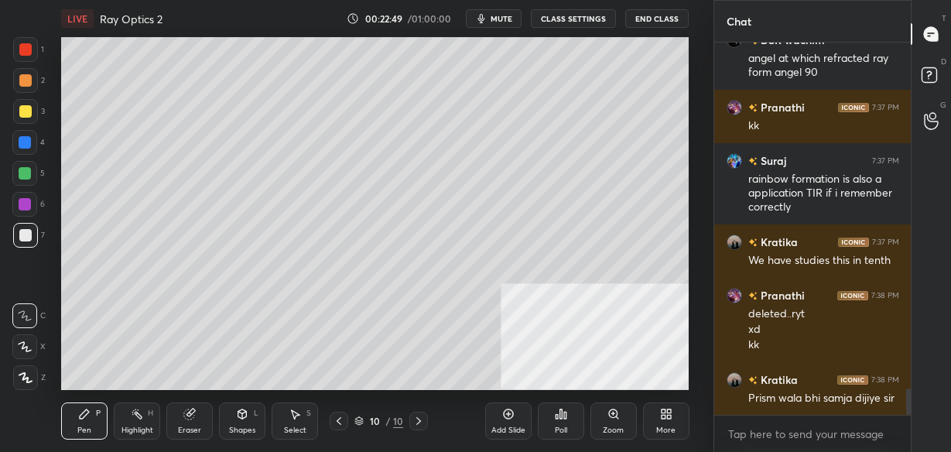
click at [239, 423] on div "Shapes L" at bounding box center [242, 421] width 46 height 37
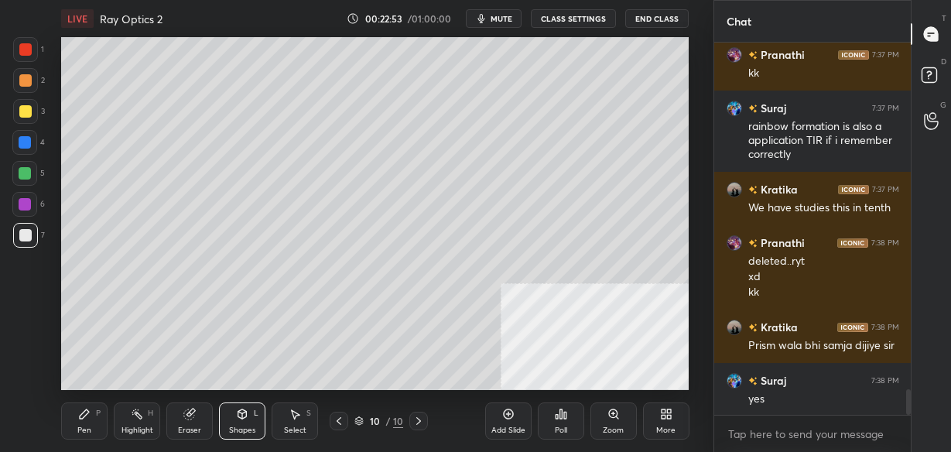
scroll to position [5044, 0]
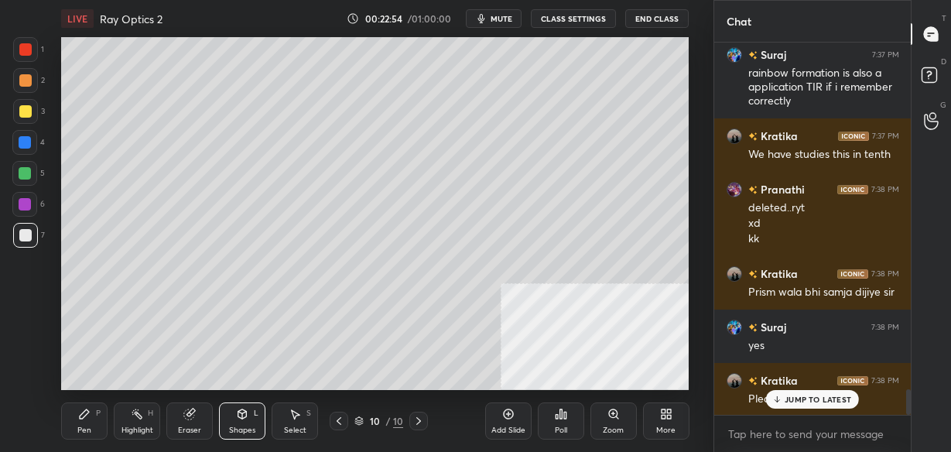
click at [85, 417] on icon at bounding box center [84, 414] width 12 height 12
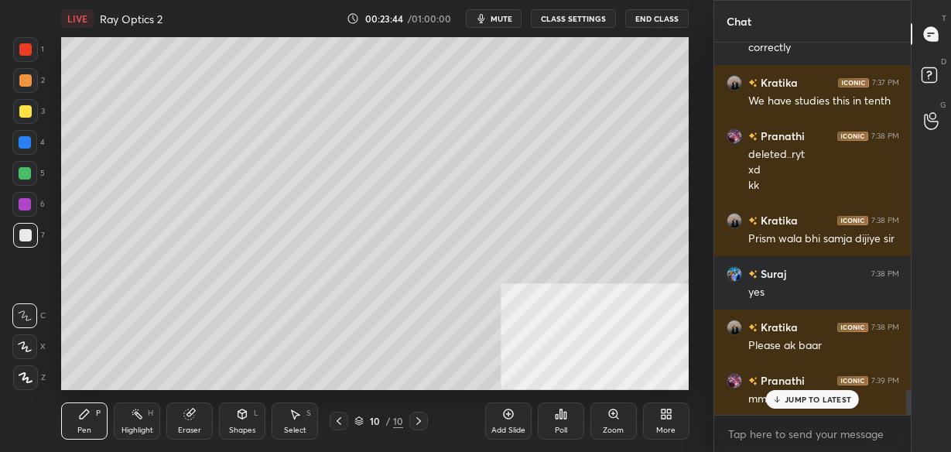
click at [188, 417] on icon at bounding box center [189, 415] width 10 height 10
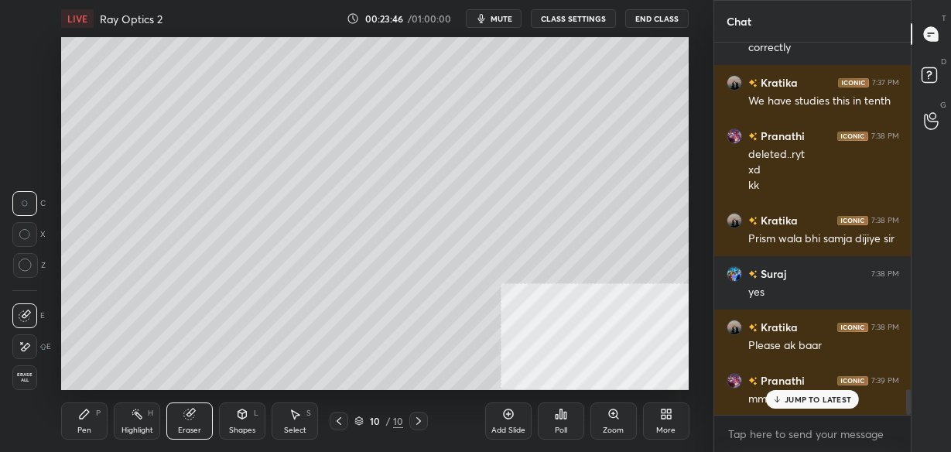
click at [247, 418] on icon at bounding box center [242, 414] width 12 height 12
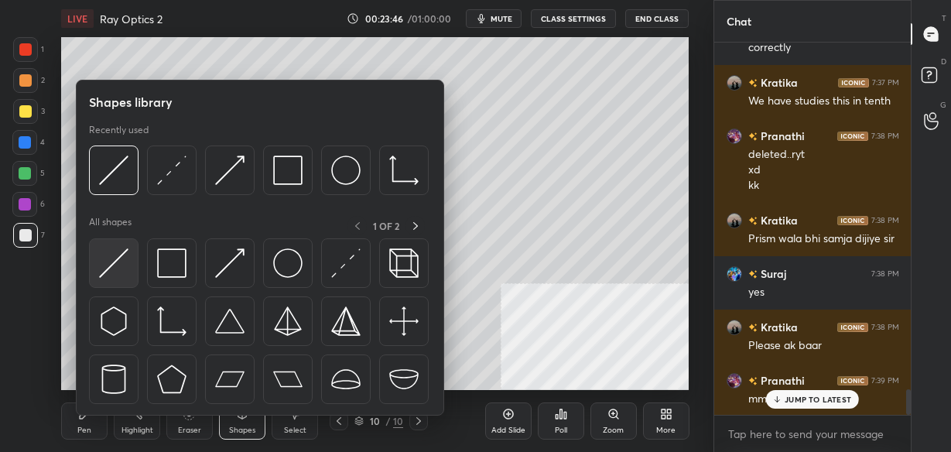
scroll to position [5151, 0]
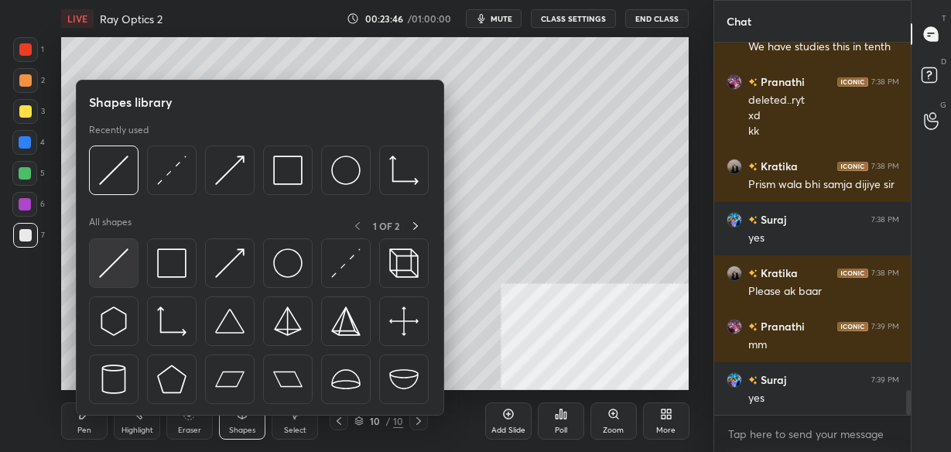
click at [118, 273] on img at bounding box center [113, 263] width 29 height 29
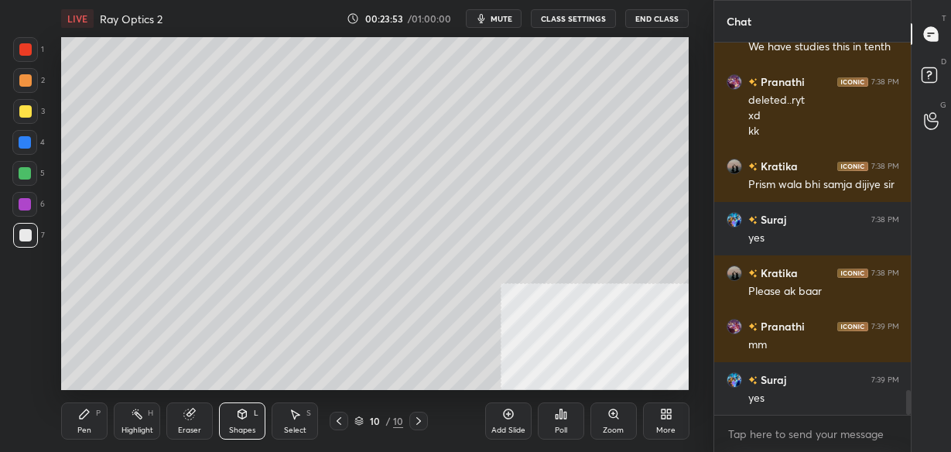
click at [83, 415] on icon at bounding box center [84, 414] width 9 height 9
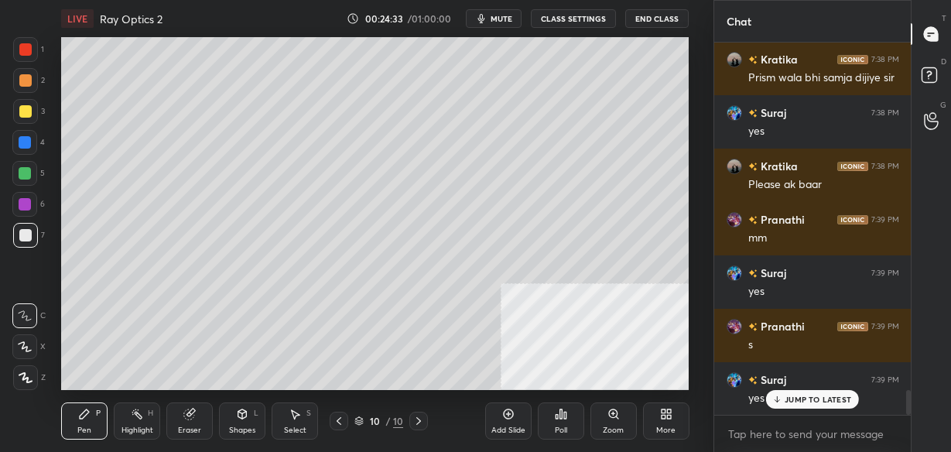
scroll to position [5311, 0]
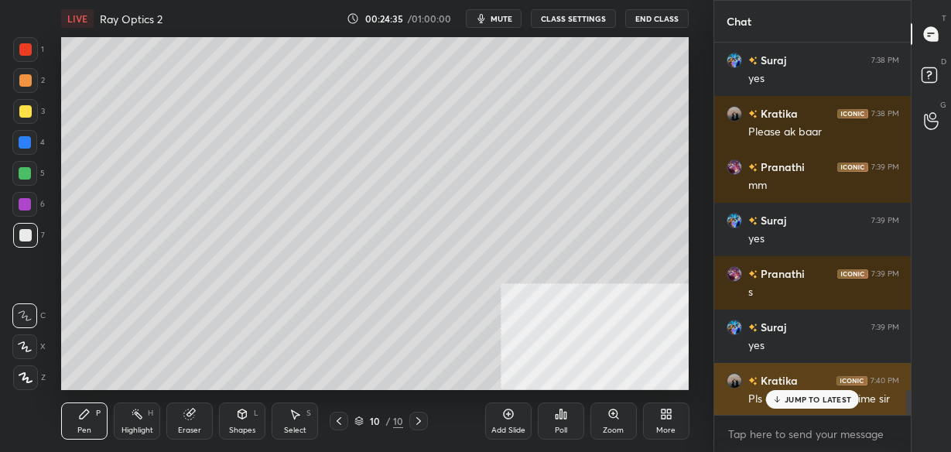
click at [806, 396] on p "JUMP TO LATEST" at bounding box center [818, 399] width 67 height 9
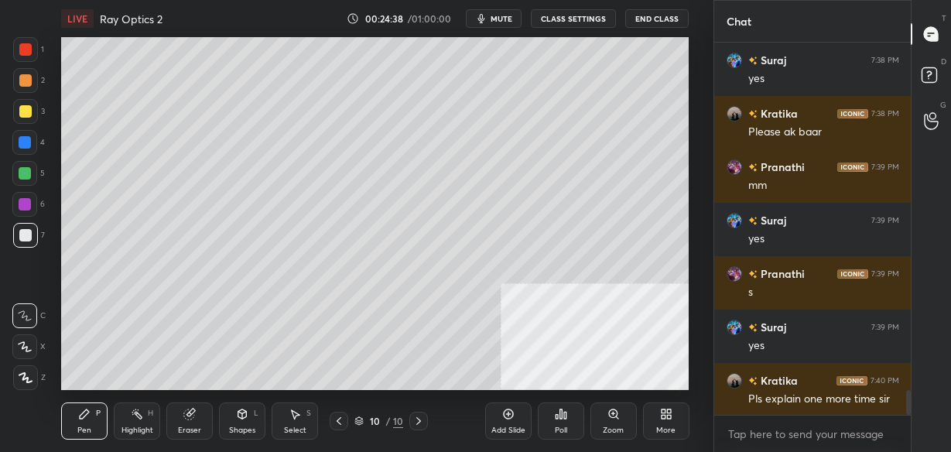
click at [186, 418] on icon at bounding box center [189, 415] width 10 height 10
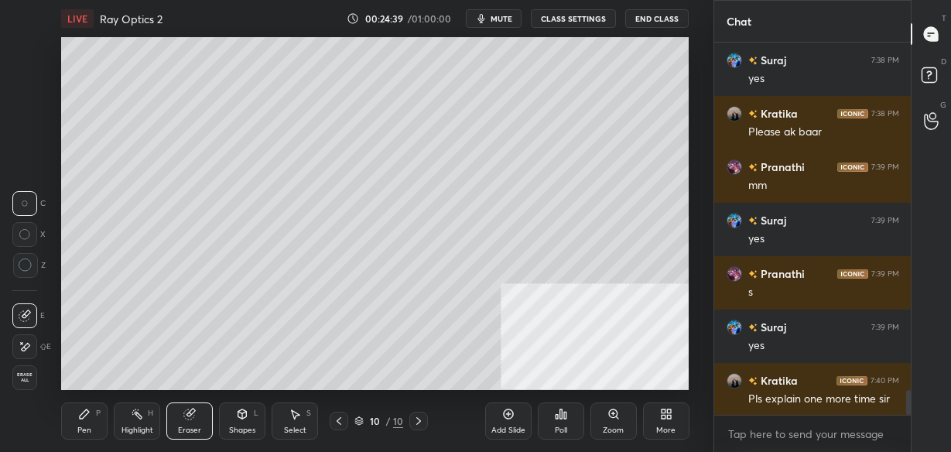
click at [249, 418] on div "Shapes L" at bounding box center [242, 421] width 46 height 37
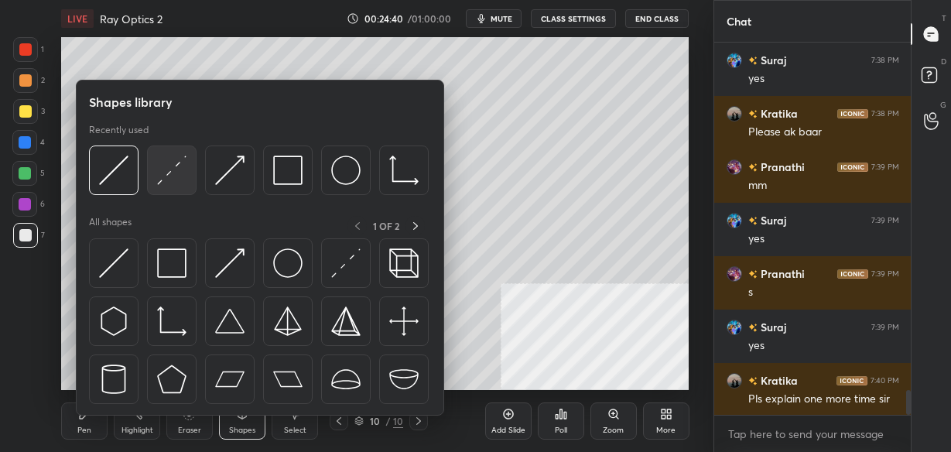
click at [180, 170] on img at bounding box center [171, 170] width 29 height 29
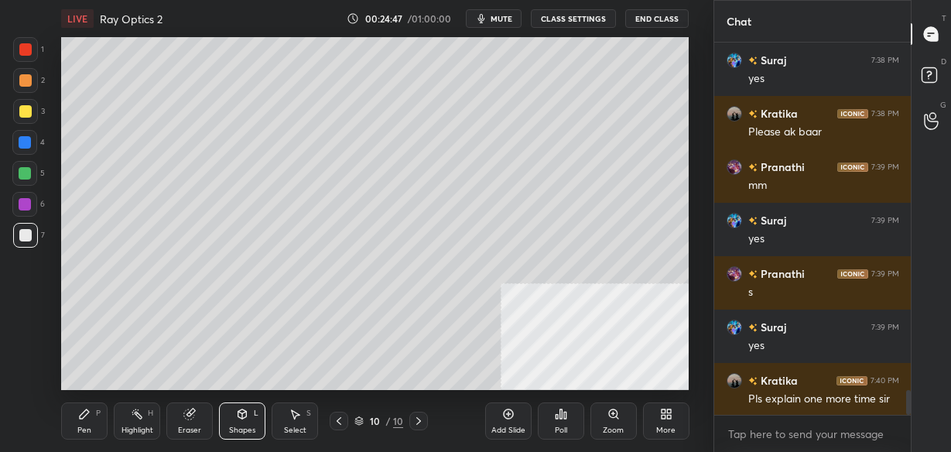
click at [81, 417] on icon at bounding box center [84, 414] width 9 height 9
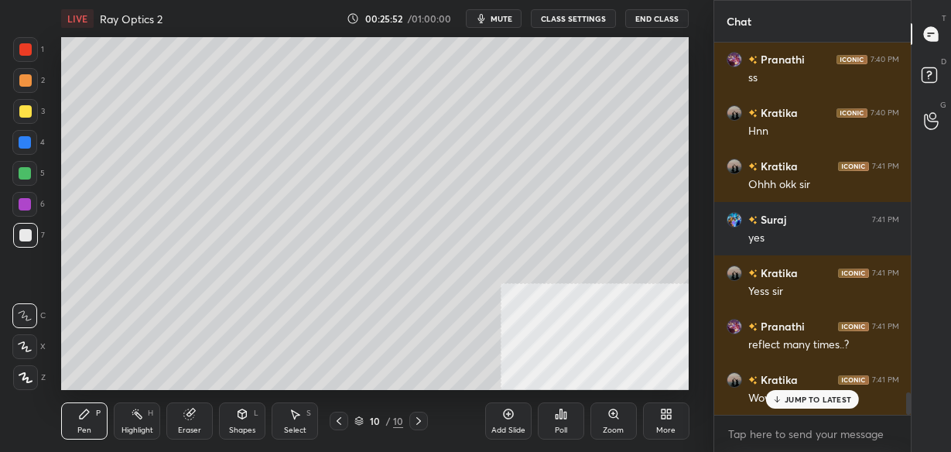
scroll to position [5845, 0]
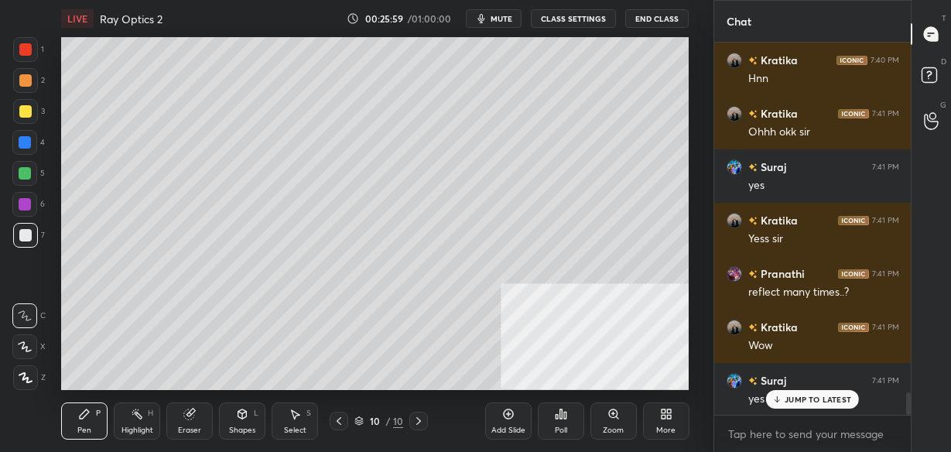
click at [201, 422] on div "Eraser" at bounding box center [189, 421] width 46 height 37
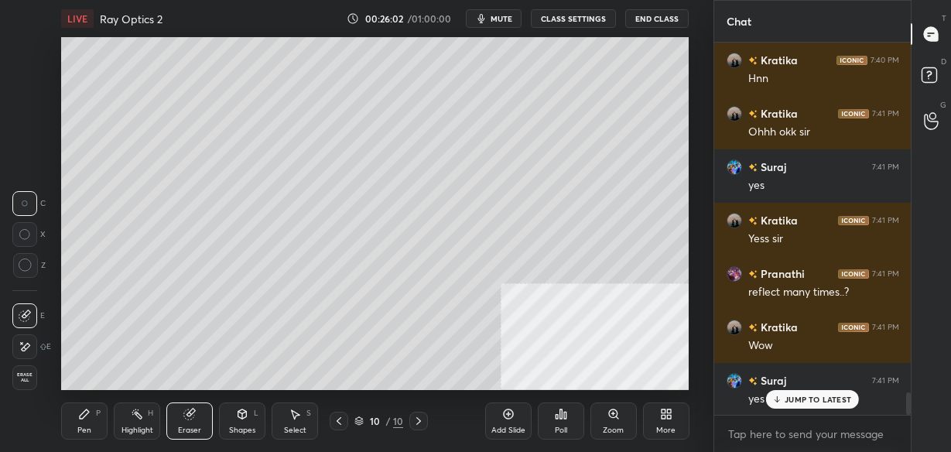
click at [84, 416] on icon at bounding box center [84, 414] width 9 height 9
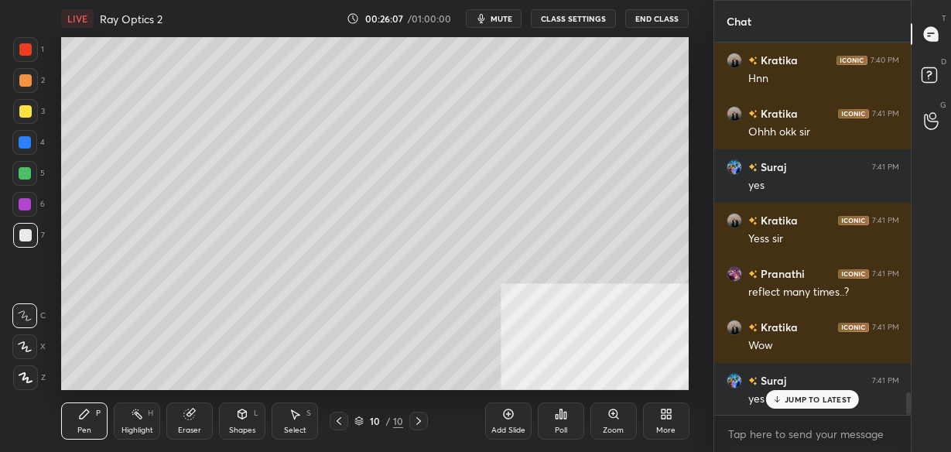
scroll to position [5912, 0]
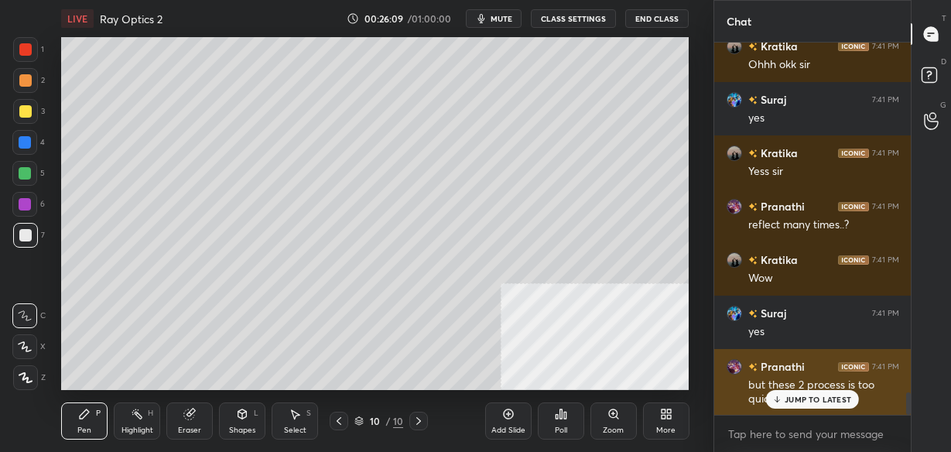
click at [790, 406] on div "JUMP TO LATEST" at bounding box center [812, 399] width 93 height 19
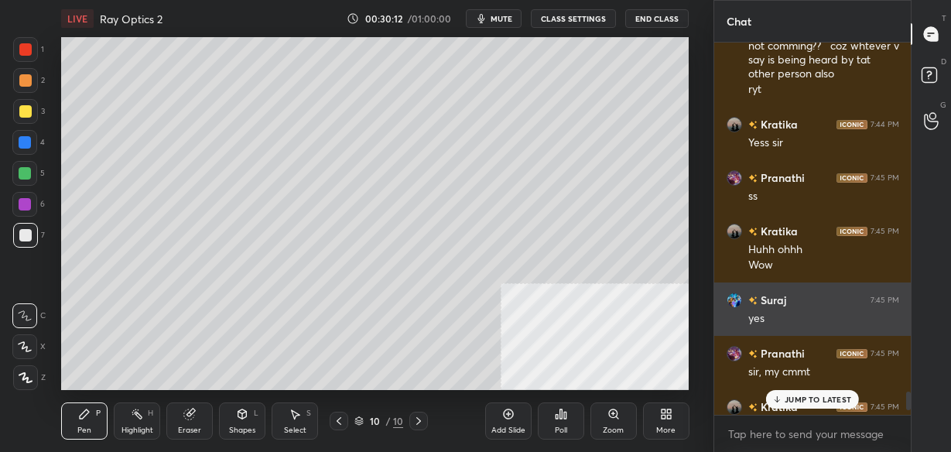
scroll to position [7056, 0]
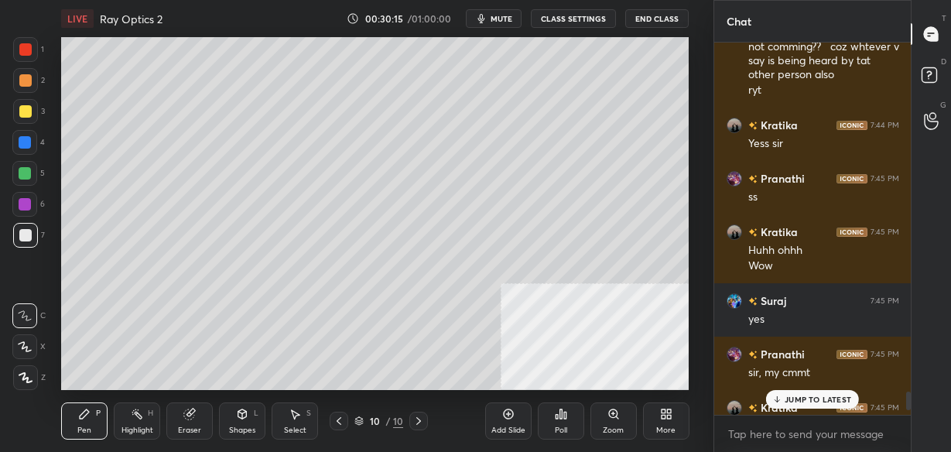
click at [799, 395] on p "JUMP TO LATEST" at bounding box center [818, 399] width 67 height 9
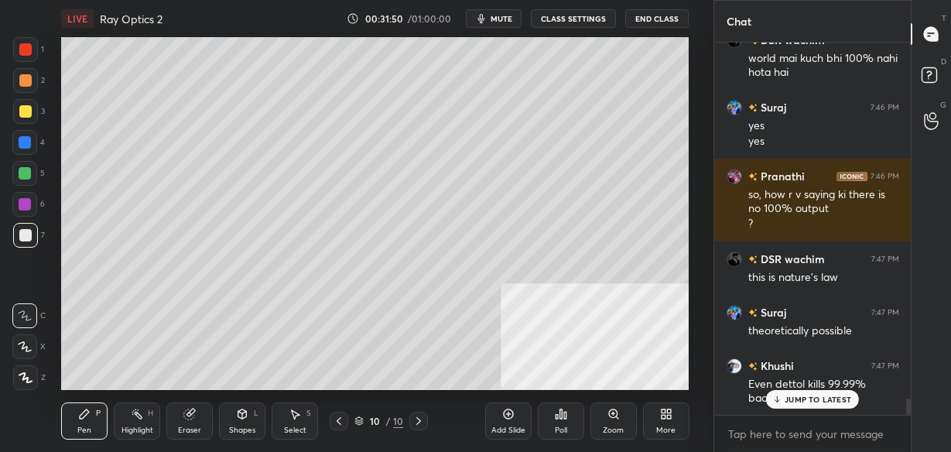
scroll to position [8204, 0]
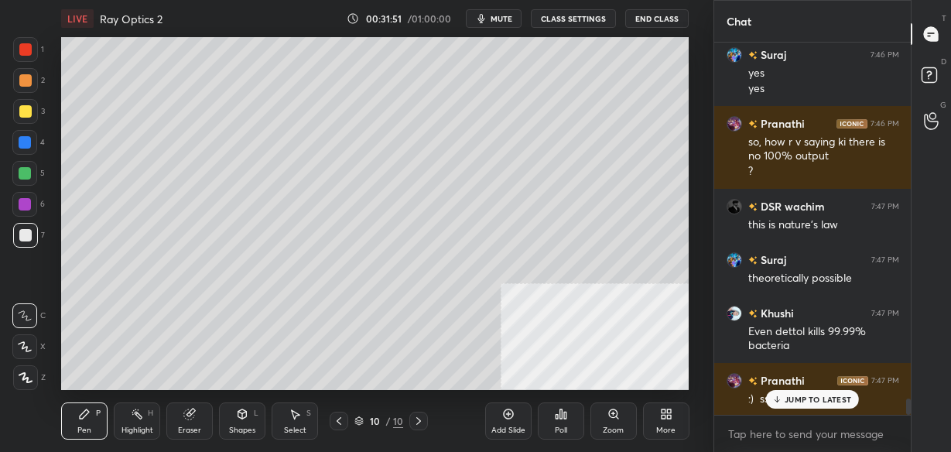
click at [801, 403] on p "JUMP TO LATEST" at bounding box center [818, 399] width 67 height 9
click at [506, 420] on icon at bounding box center [508, 414] width 12 height 12
click at [242, 416] on icon at bounding box center [242, 414] width 9 height 9
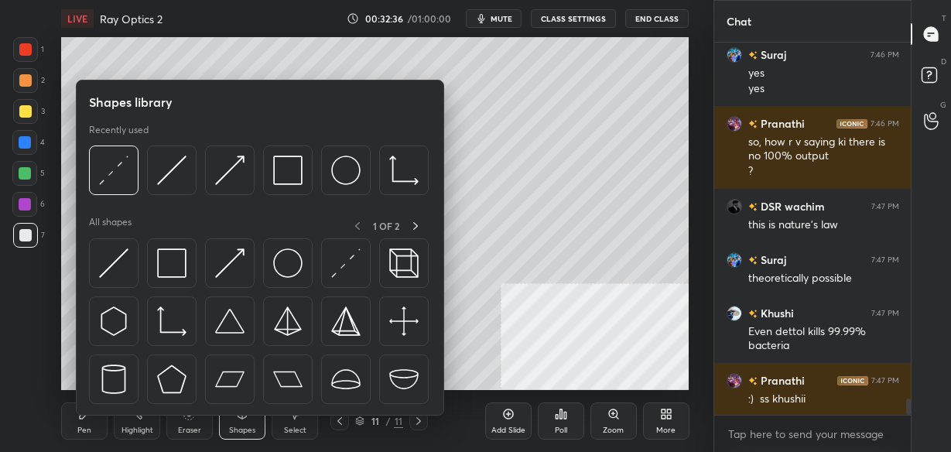
click at [115, 262] on img at bounding box center [113, 263] width 29 height 29
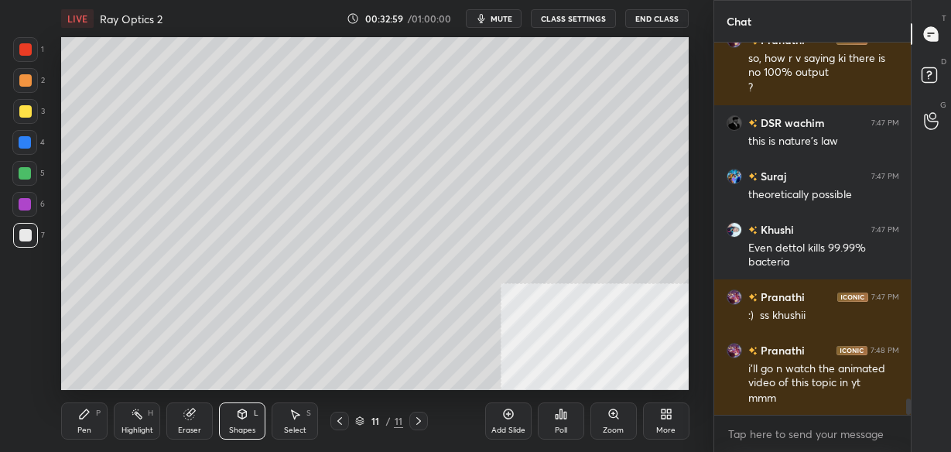
scroll to position [8355, 0]
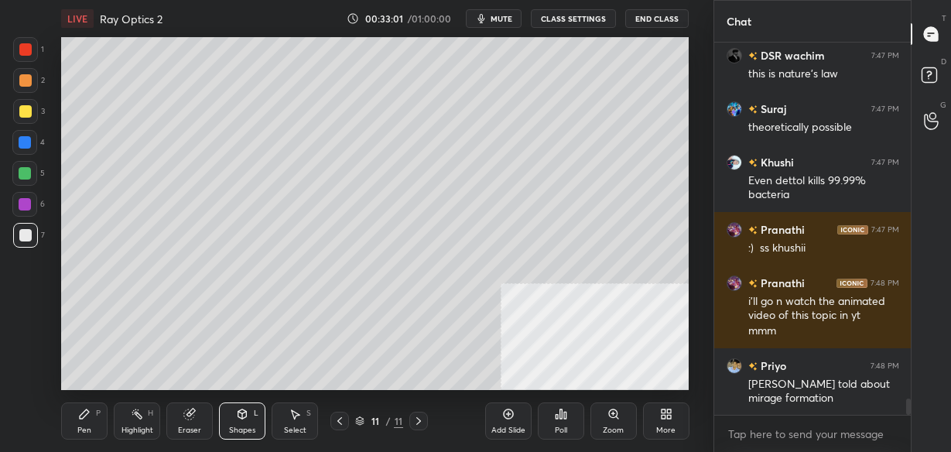
click at [238, 413] on icon at bounding box center [242, 414] width 9 height 9
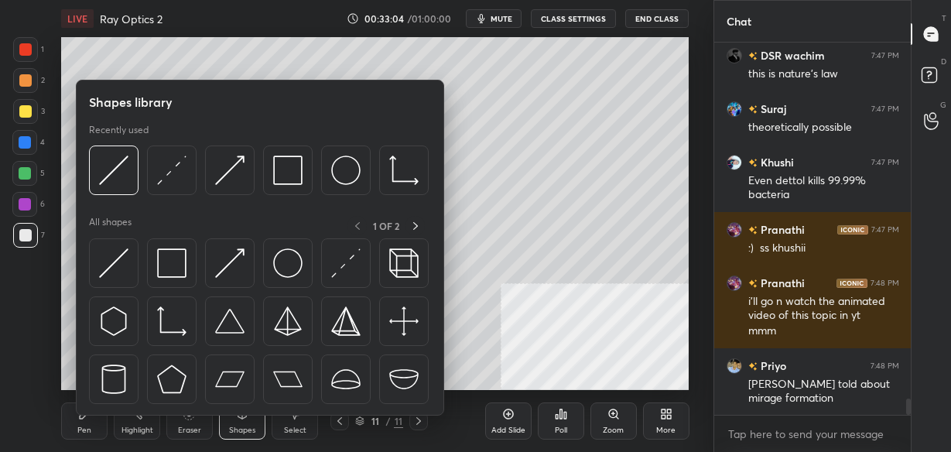
click at [77, 417] on div "Pen P" at bounding box center [84, 421] width 46 height 37
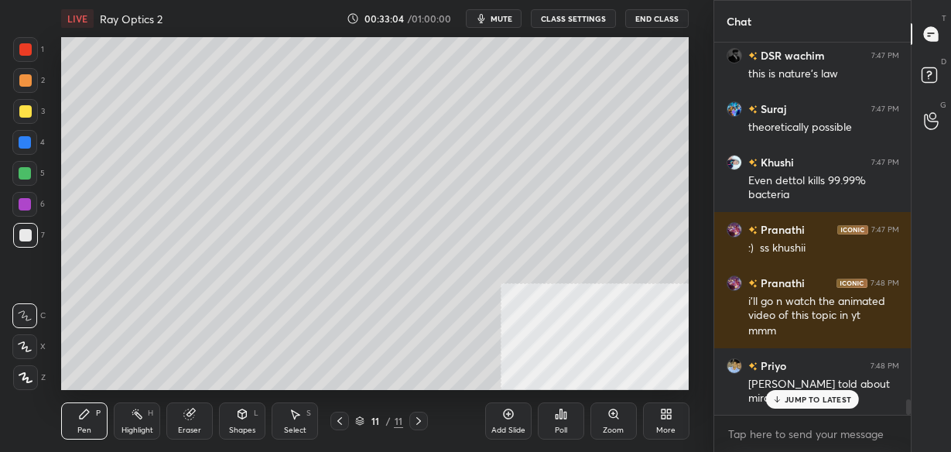
scroll to position [8408, 0]
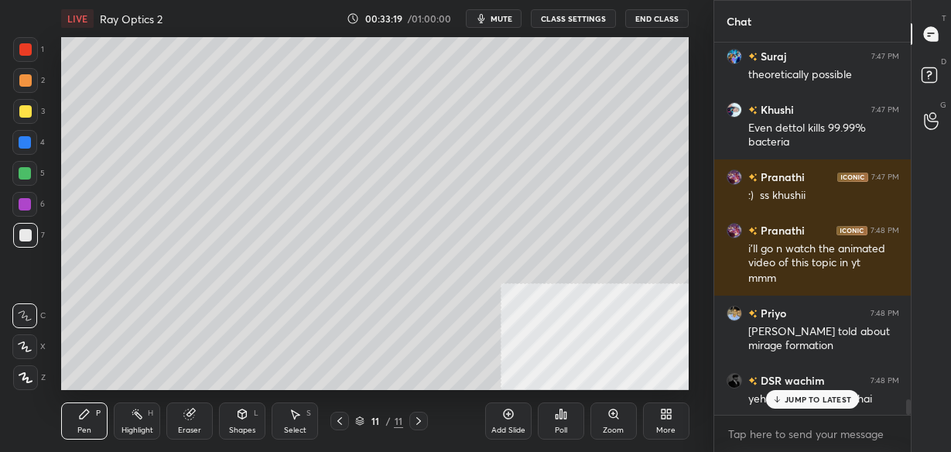
click at [252, 417] on div "Shapes L" at bounding box center [242, 421] width 46 height 37
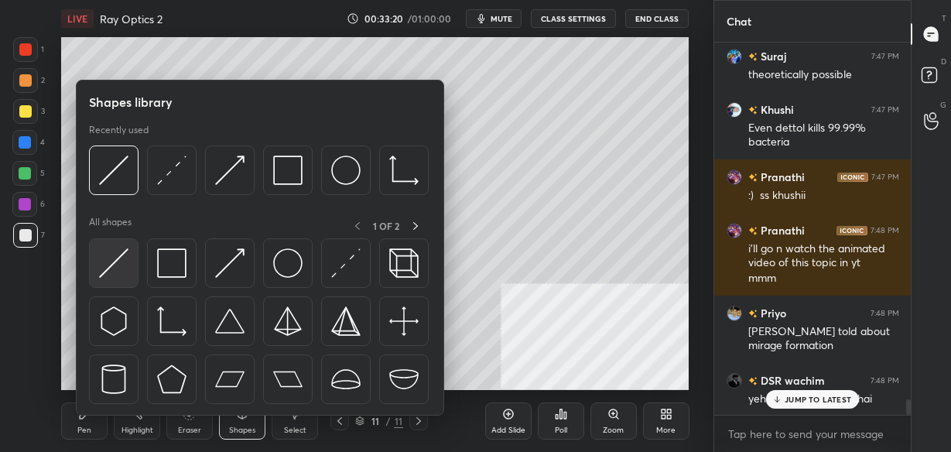
click at [128, 257] on img at bounding box center [113, 263] width 29 height 29
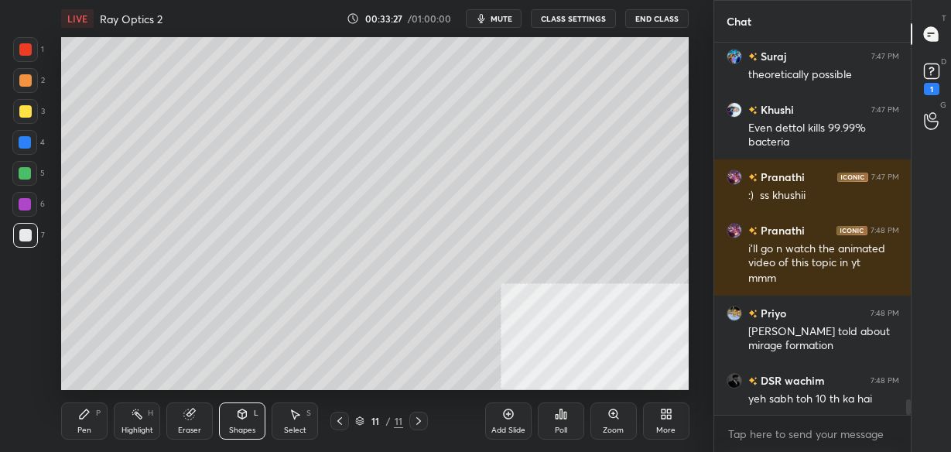
click at [96, 417] on div "P" at bounding box center [98, 414] width 5 height 8
click at [933, 70] on icon at bounding box center [931, 70] width 5 height 6
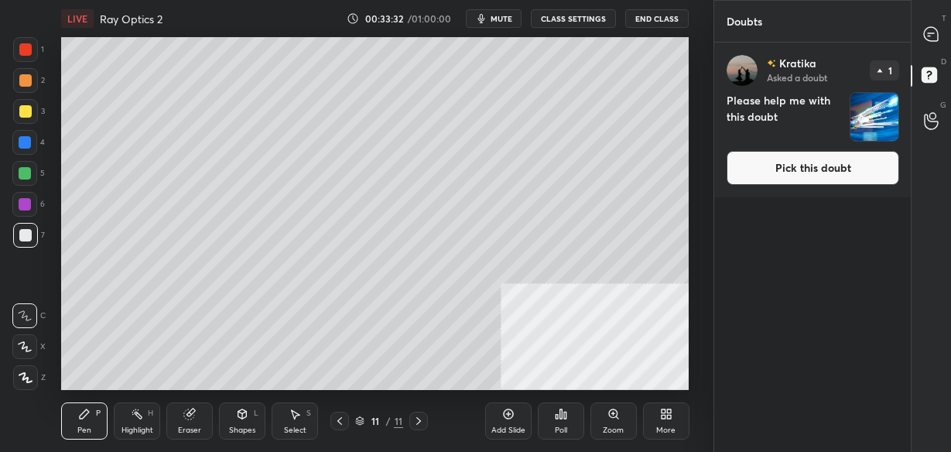
click at [861, 163] on button "Pick this doubt" at bounding box center [813, 168] width 173 height 34
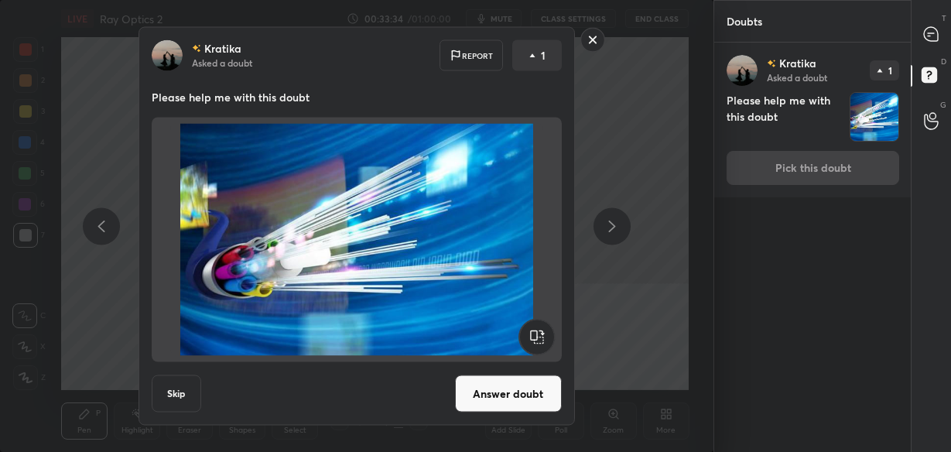
click at [601, 41] on rect at bounding box center [593, 40] width 24 height 24
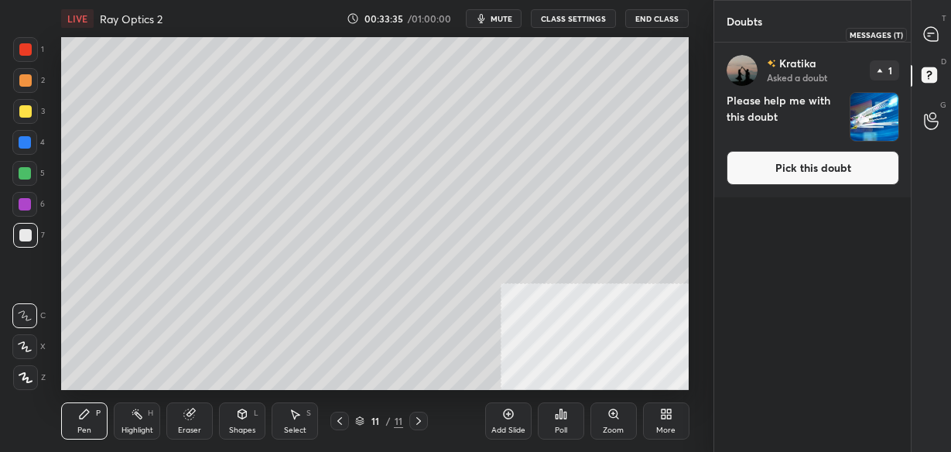
click at [935, 29] on icon at bounding box center [931, 34] width 14 height 14
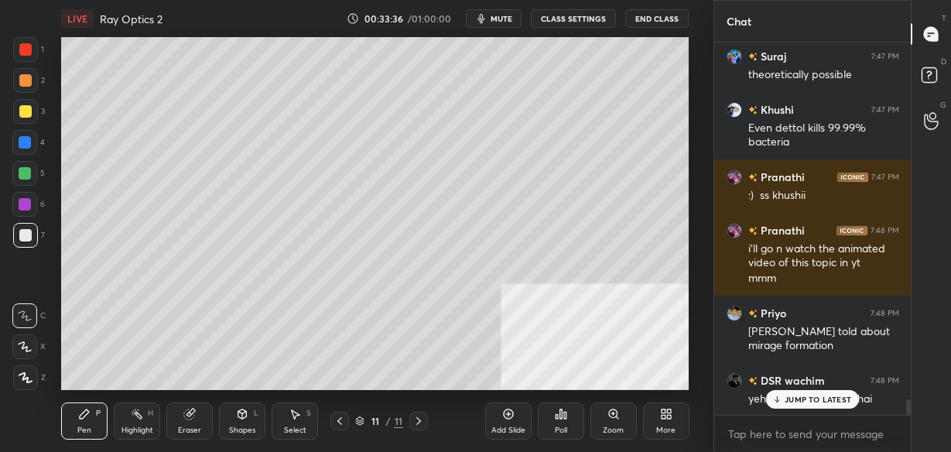
scroll to position [8595, 0]
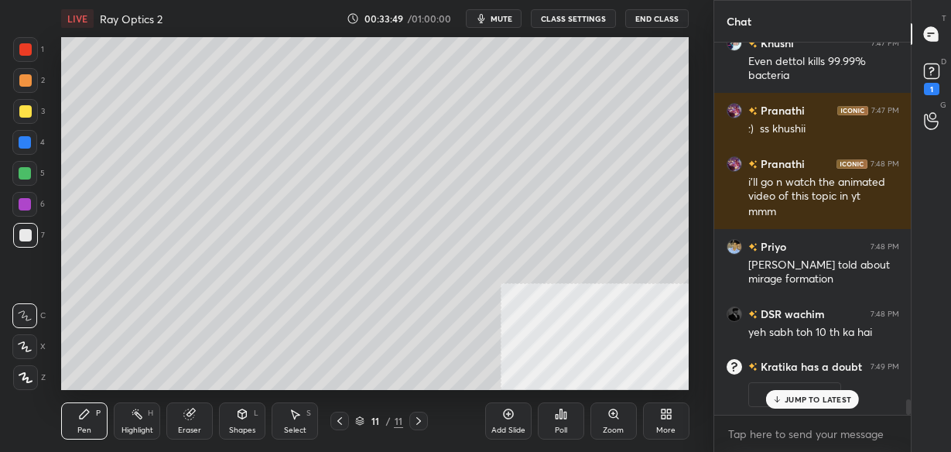
click at [188, 406] on div "Eraser" at bounding box center [189, 421] width 46 height 37
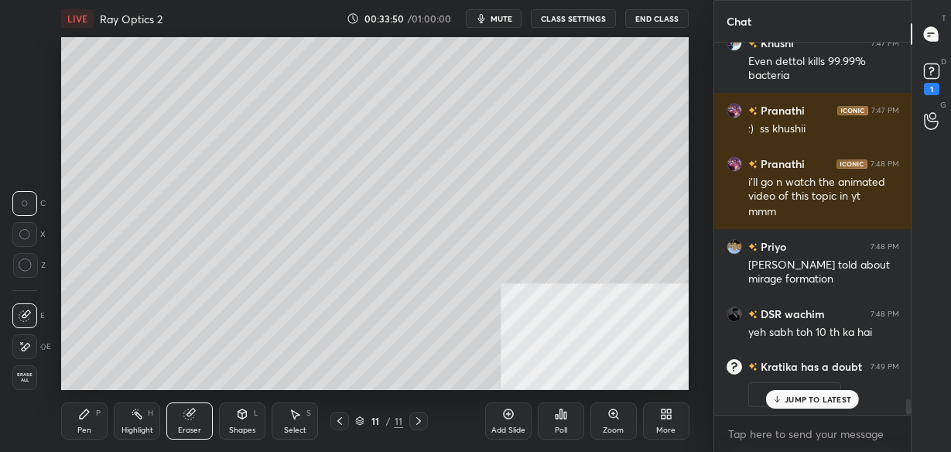
click at [241, 427] on div "Shapes" at bounding box center [242, 431] width 26 height 8
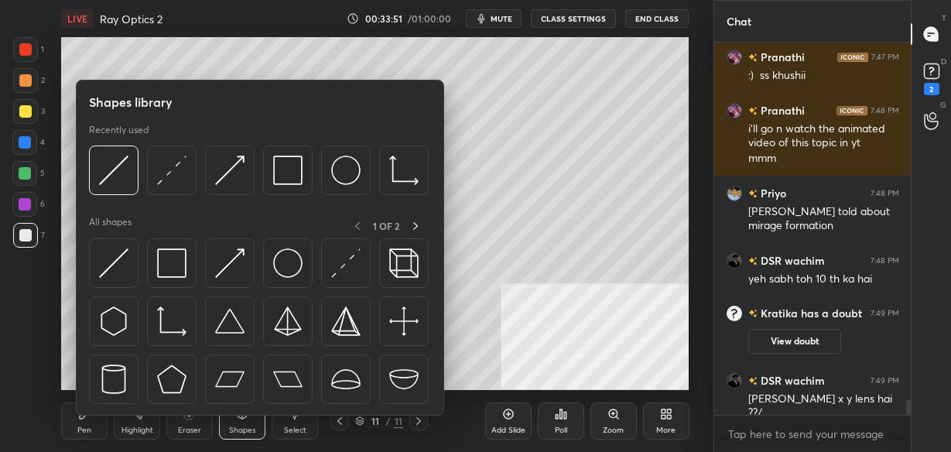
click at [183, 166] on img at bounding box center [171, 170] width 29 height 29
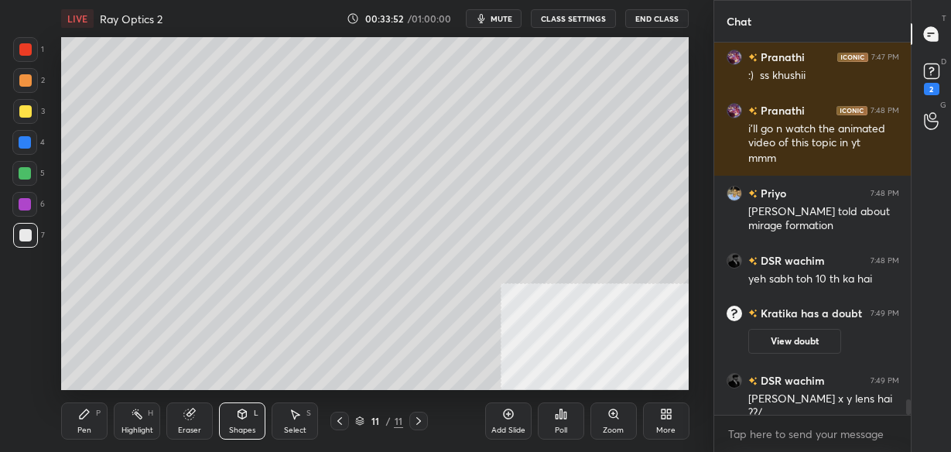
scroll to position [8702, 0]
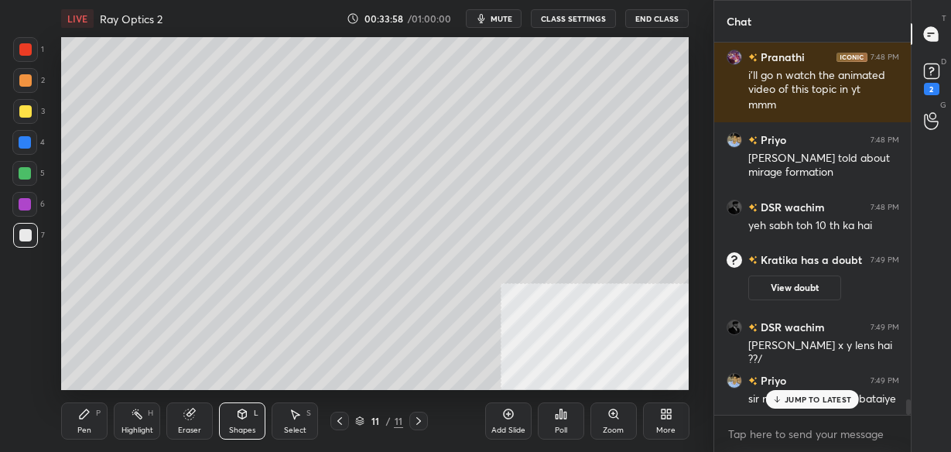
click at [81, 417] on icon at bounding box center [84, 414] width 9 height 9
click at [188, 416] on icon at bounding box center [189, 415] width 10 height 10
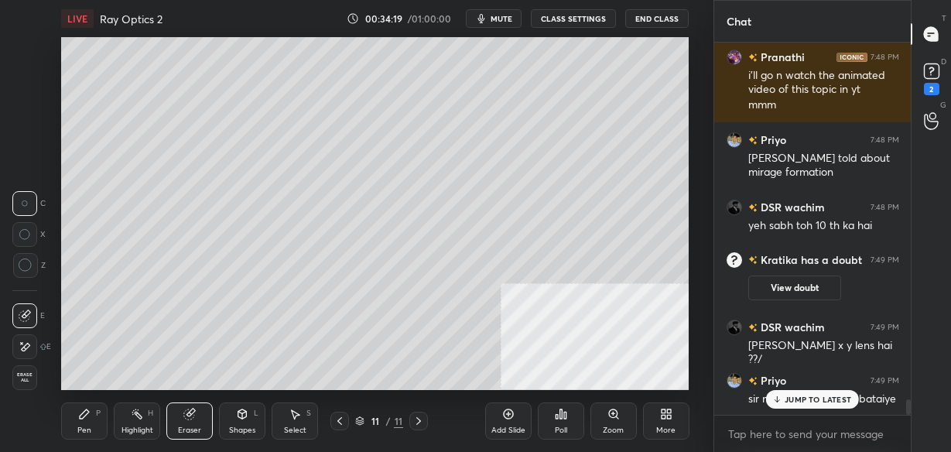
click at [257, 420] on div "Shapes L" at bounding box center [242, 421] width 46 height 37
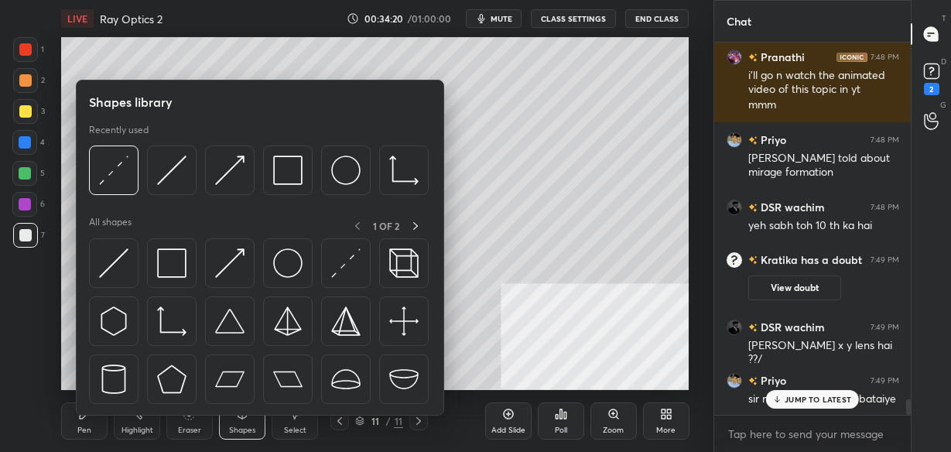
click at [138, 174] on div at bounding box center [114, 171] width 50 height 50
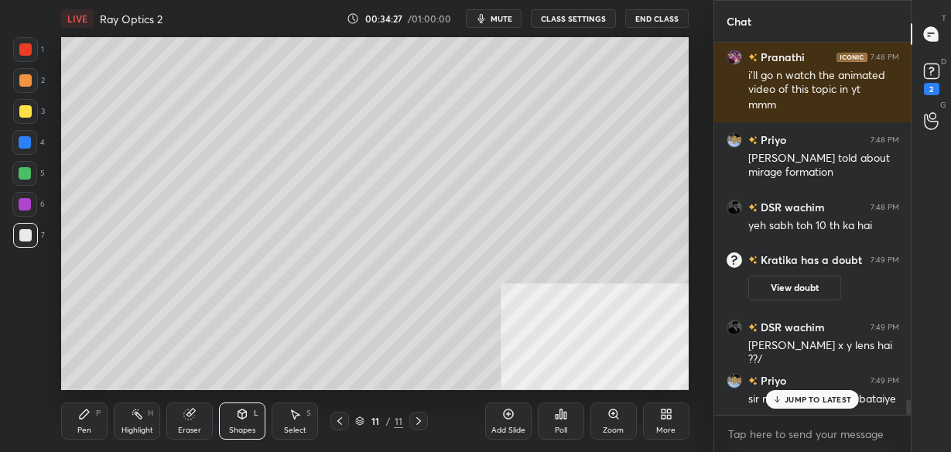
click at [89, 408] on icon at bounding box center [84, 414] width 12 height 12
click at [244, 422] on div "Shapes L" at bounding box center [242, 421] width 46 height 37
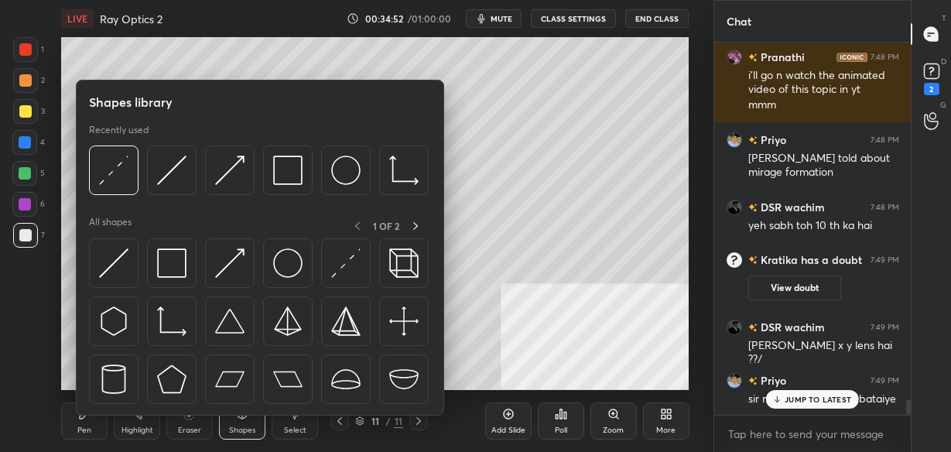
click at [98, 267] on div at bounding box center [114, 263] width 50 height 50
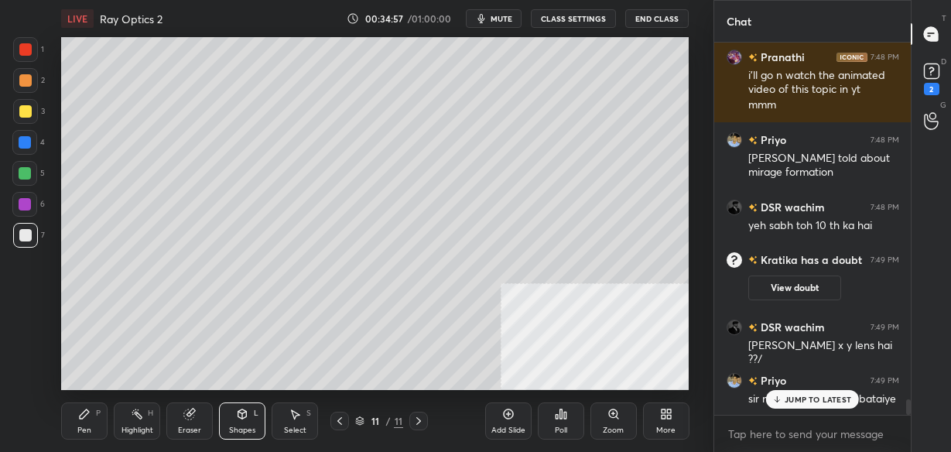
click at [70, 406] on div "Pen P" at bounding box center [84, 421] width 46 height 37
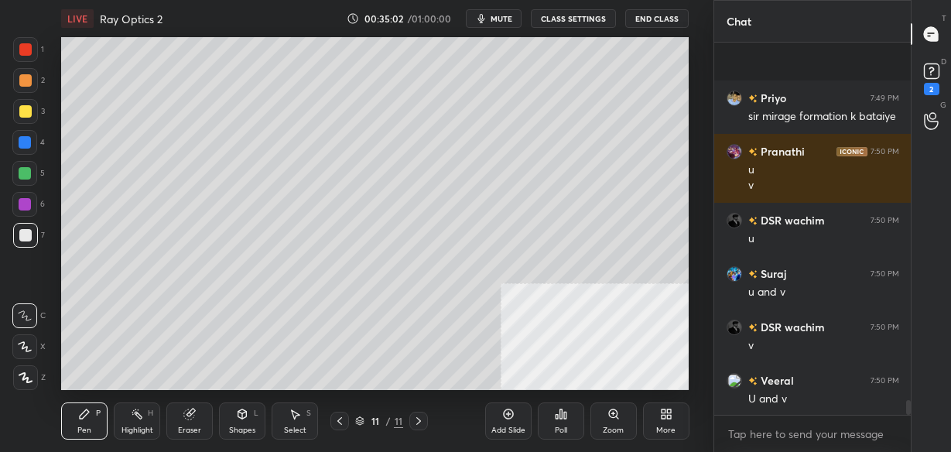
scroll to position [9038, 0]
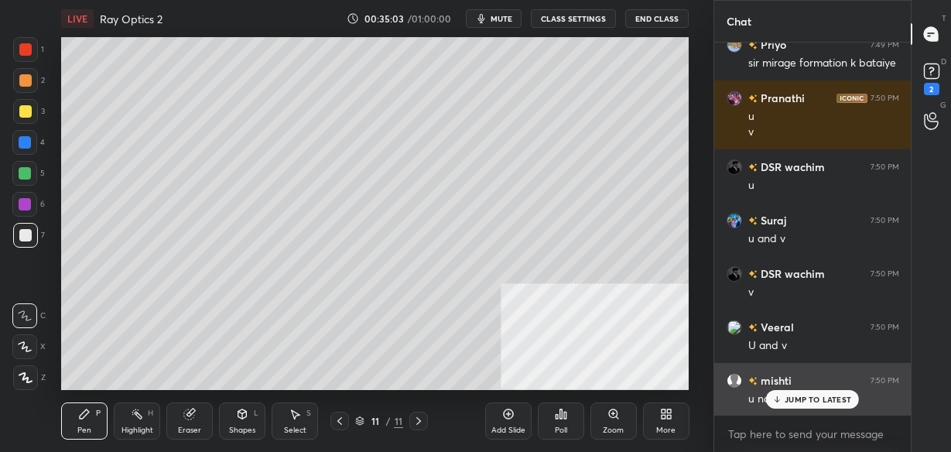
click at [806, 396] on p "JUMP TO LATEST" at bounding box center [818, 399] width 67 height 9
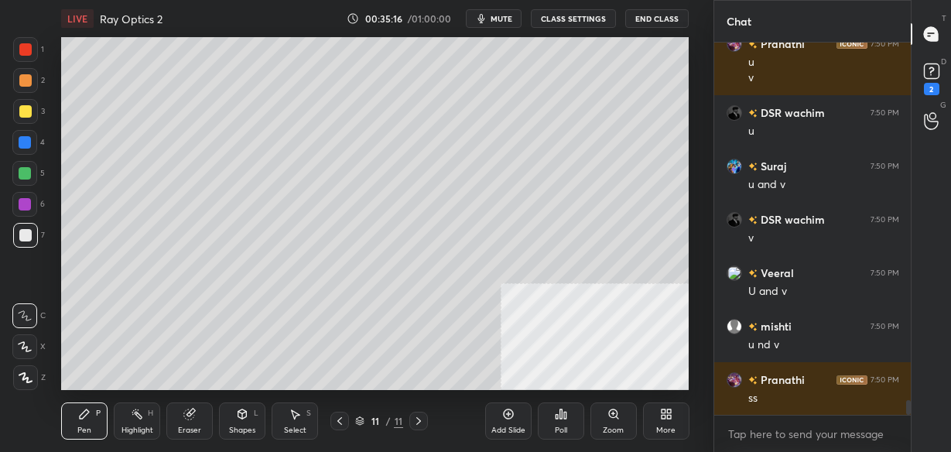
scroll to position [9159, 0]
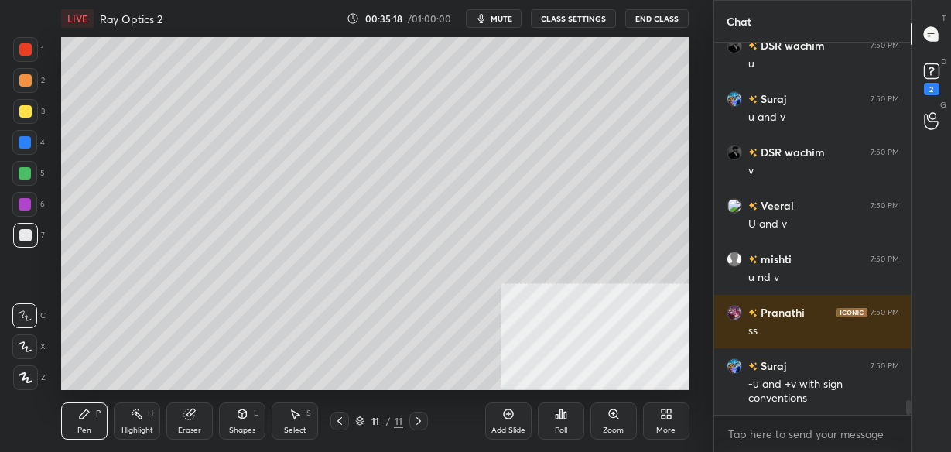
click at [337, 423] on icon at bounding box center [340, 421] width 12 height 12
click at [929, 74] on rect at bounding box center [931, 71] width 15 height 15
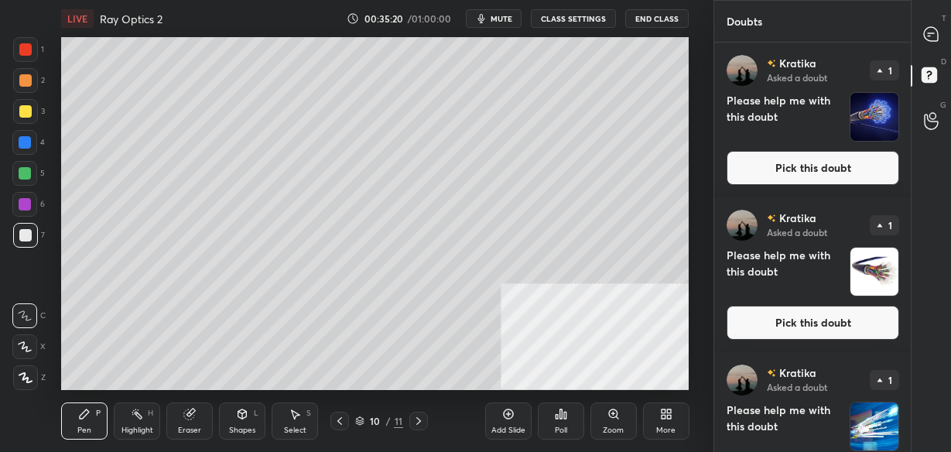
click at [793, 162] on button "Pick this doubt" at bounding box center [813, 168] width 173 height 34
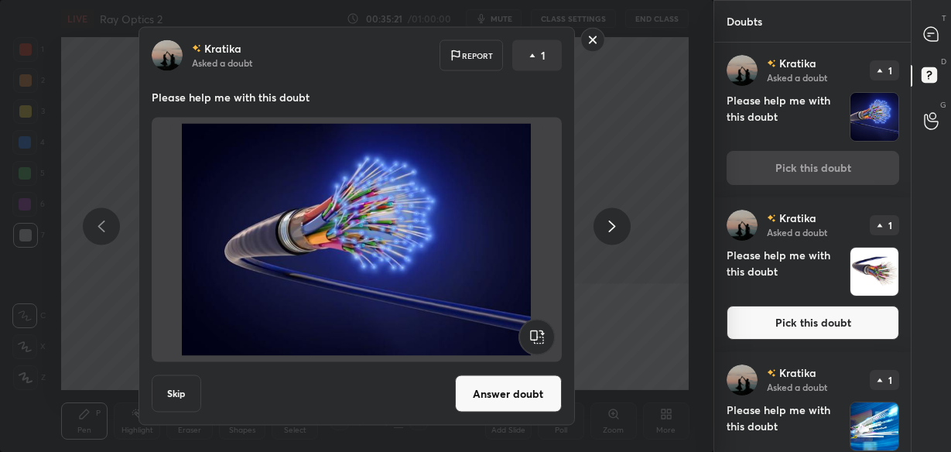
click at [502, 391] on button "Answer doubt" at bounding box center [508, 393] width 107 height 37
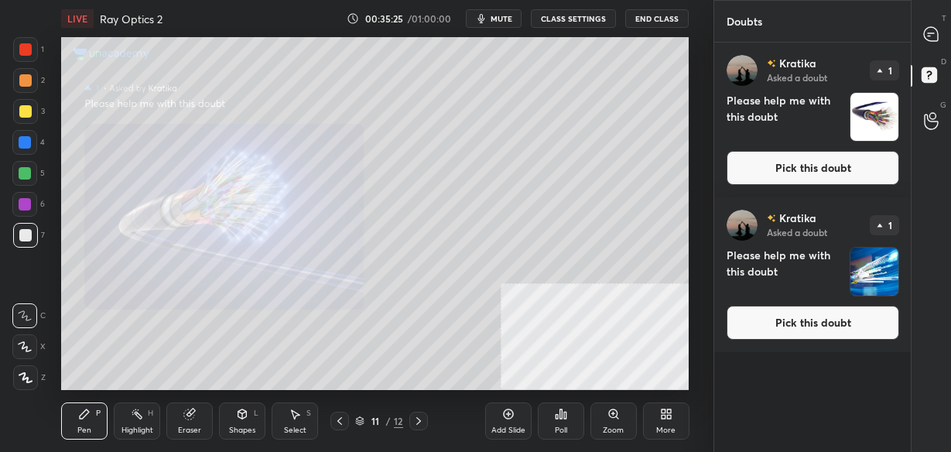
click at [752, 177] on button "Pick this doubt" at bounding box center [813, 168] width 173 height 34
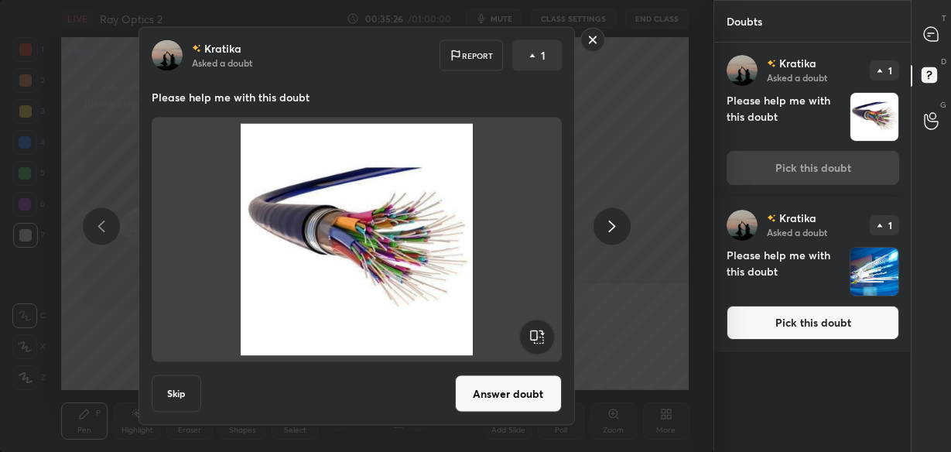
click at [528, 369] on div "[PERSON_NAME] Asked a doubt Report 1 Please help me with this doubt Skip Answer…" at bounding box center [357, 226] width 437 height 399
click at [514, 391] on button "Answer doubt" at bounding box center [508, 393] width 107 height 37
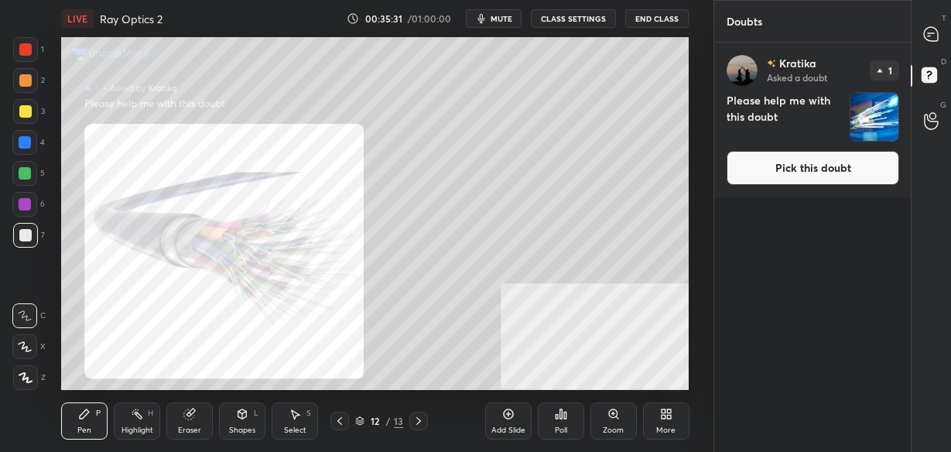
click at [22, 50] on div at bounding box center [25, 49] width 12 height 12
click at [930, 34] on icon at bounding box center [931, 34] width 14 height 14
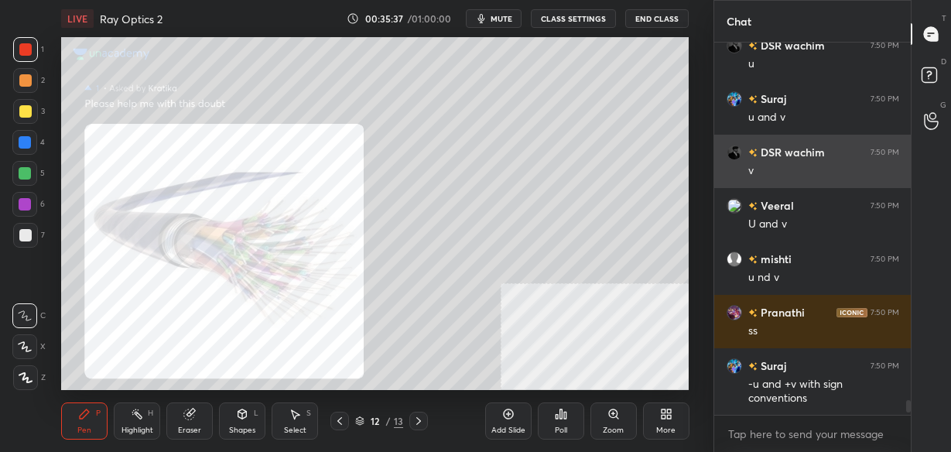
scroll to position [9145, 0]
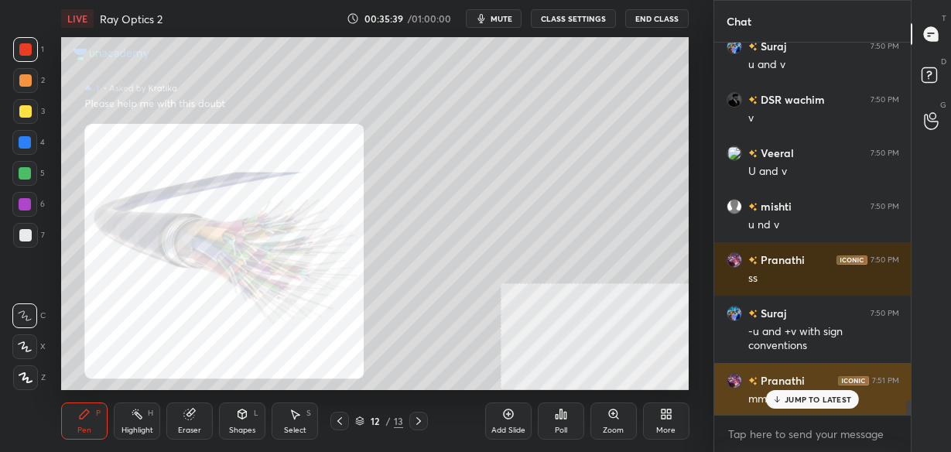
click at [807, 396] on p "JUMP TO LATEST" at bounding box center [818, 399] width 67 height 9
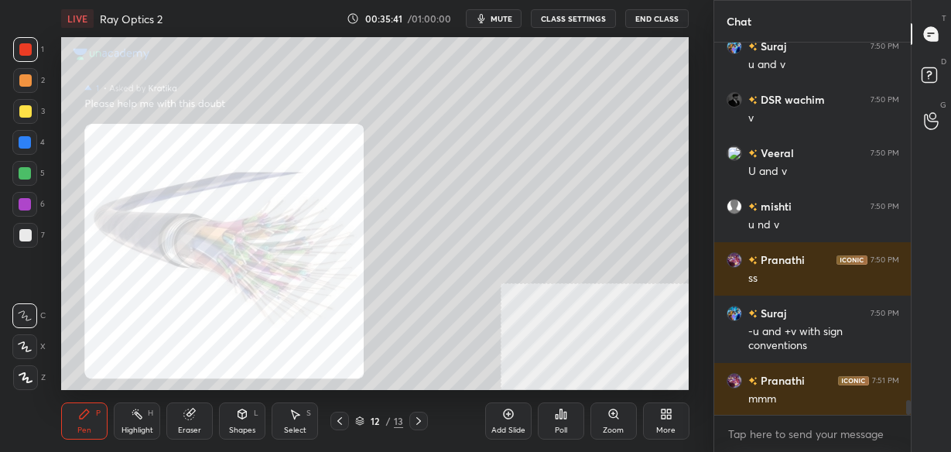
click at [422, 417] on icon at bounding box center [419, 421] width 12 height 12
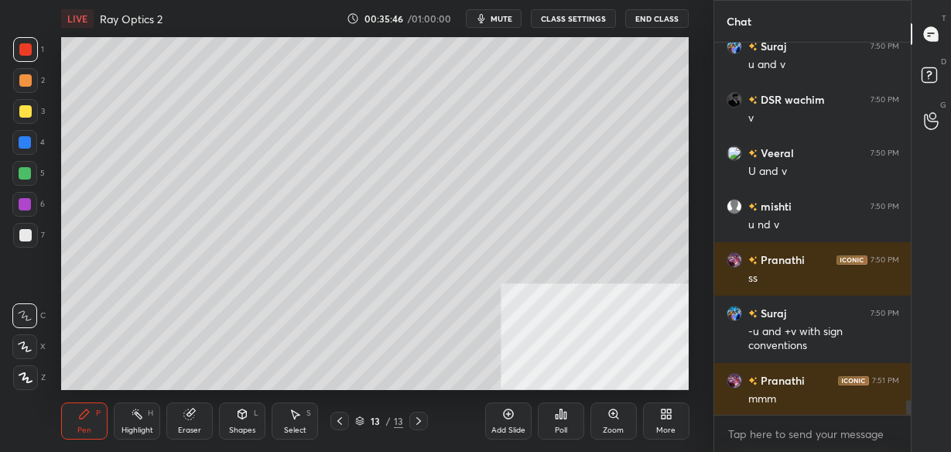
click at [22, 238] on div at bounding box center [25, 235] width 12 height 12
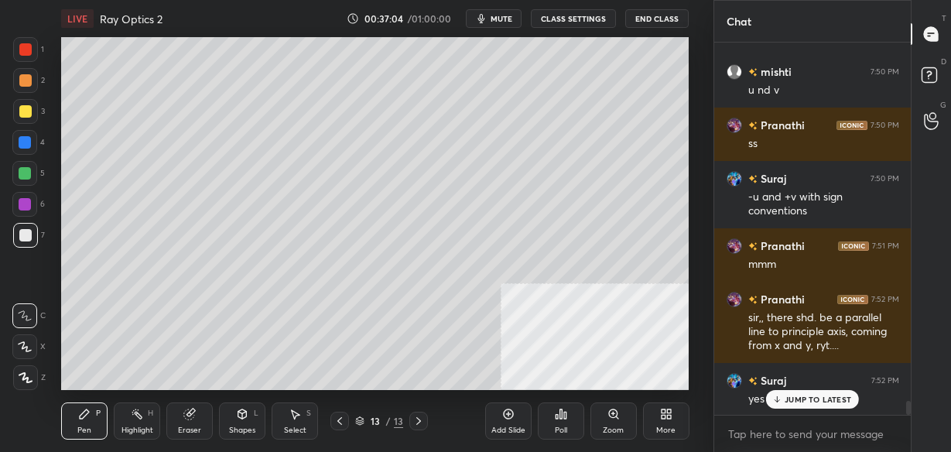
scroll to position [9334, 0]
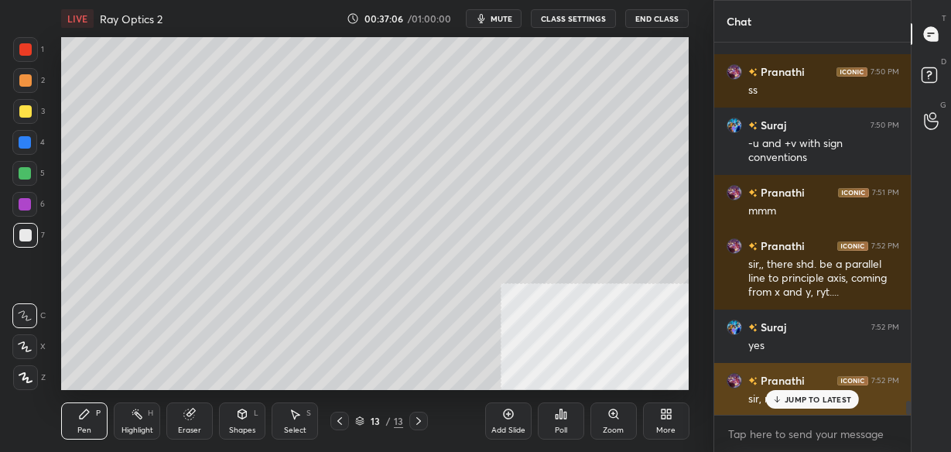
click at [800, 405] on div "JUMP TO LATEST" at bounding box center [812, 399] width 93 height 19
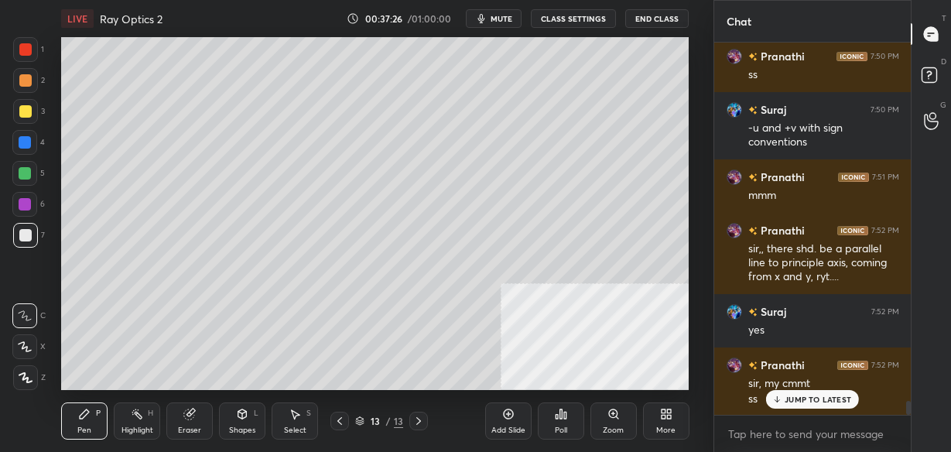
scroll to position [9402, 0]
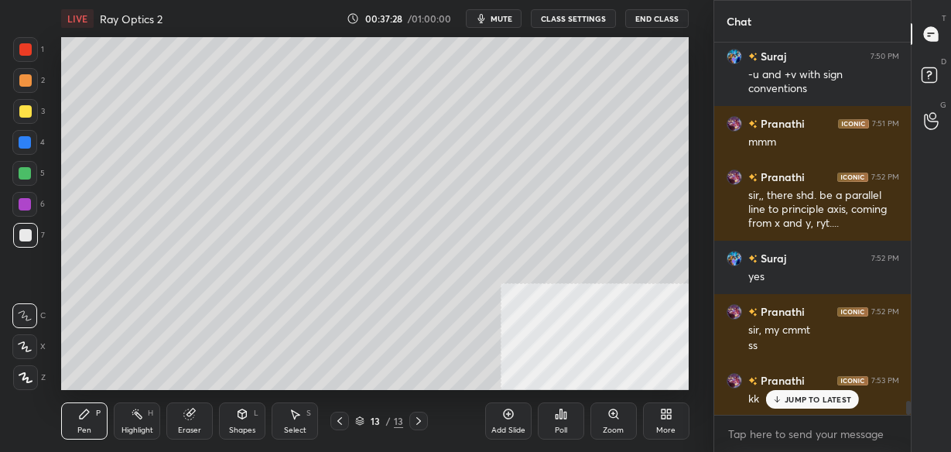
click at [795, 400] on p "JUMP TO LATEST" at bounding box center [818, 399] width 67 height 9
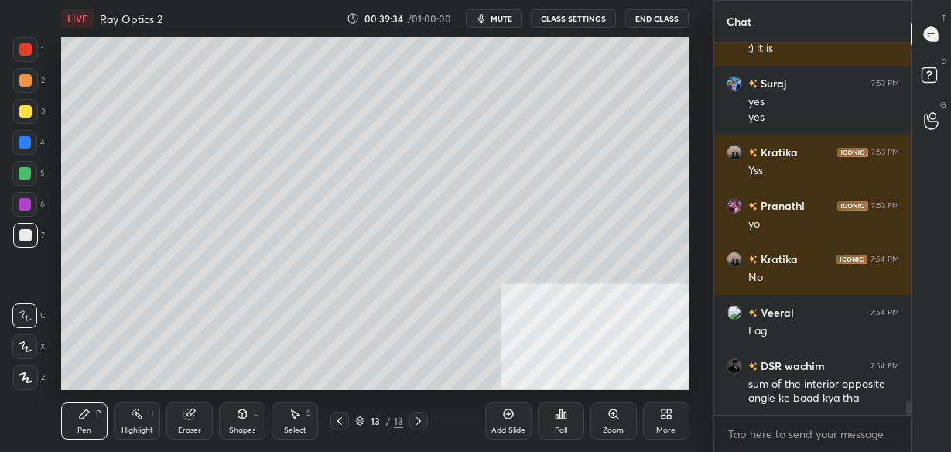
scroll to position [9821, 0]
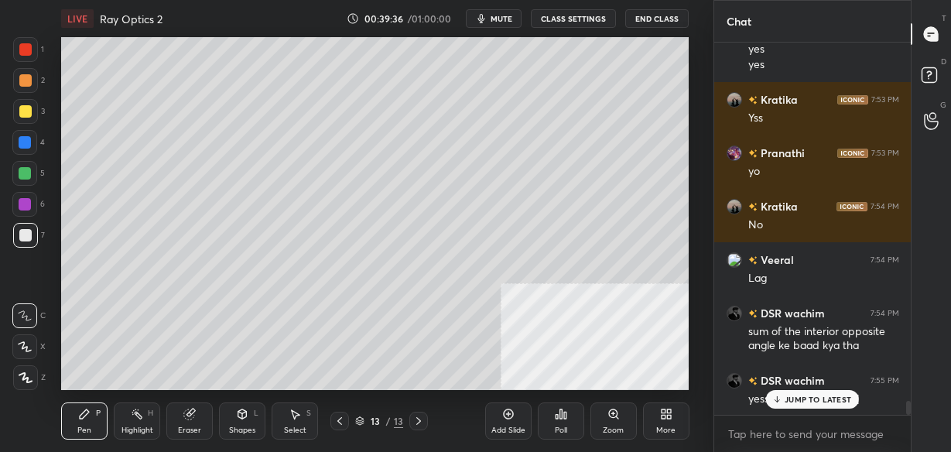
click at [816, 404] on div "JUMP TO LATEST" at bounding box center [812, 399] width 93 height 19
click at [496, 430] on div "Add Slide" at bounding box center [509, 431] width 34 height 8
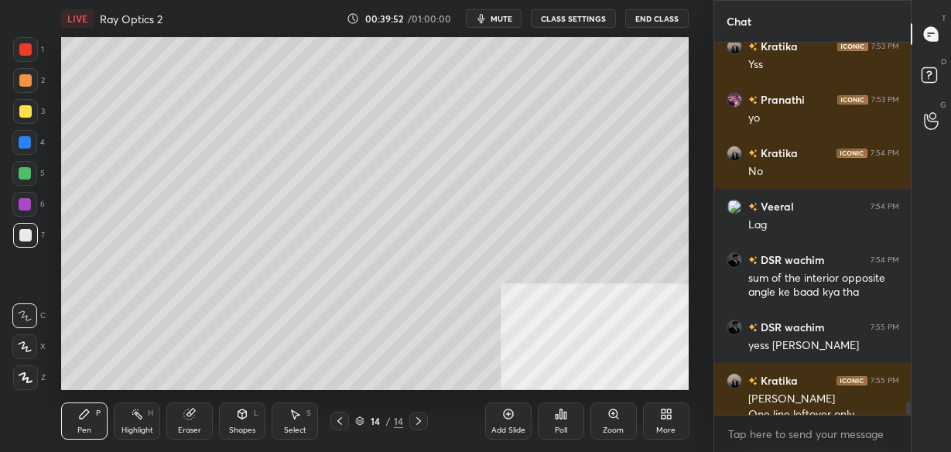
scroll to position [9891, 0]
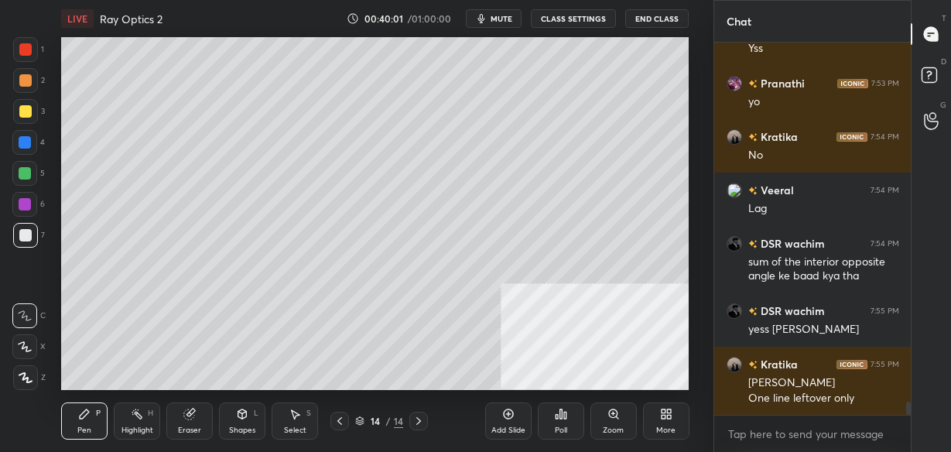
click at [338, 423] on icon at bounding box center [340, 421] width 12 height 12
click at [422, 420] on icon at bounding box center [419, 421] width 12 height 12
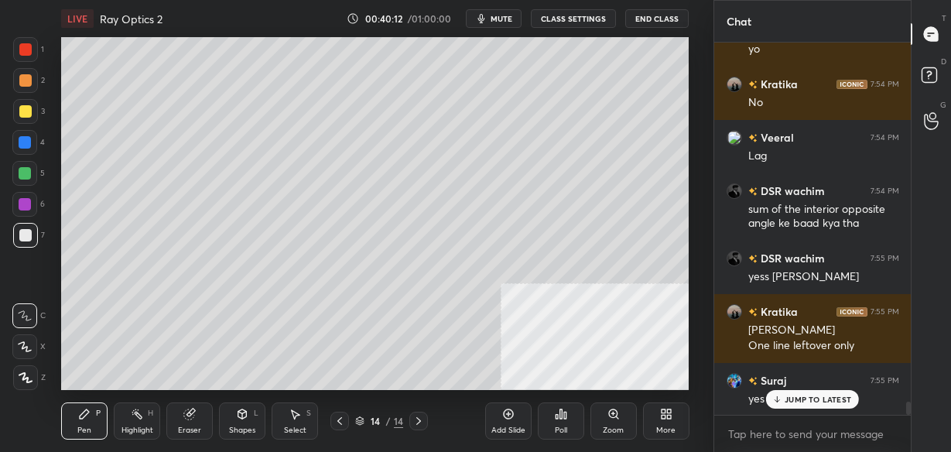
click at [191, 415] on icon at bounding box center [189, 415] width 10 height 10
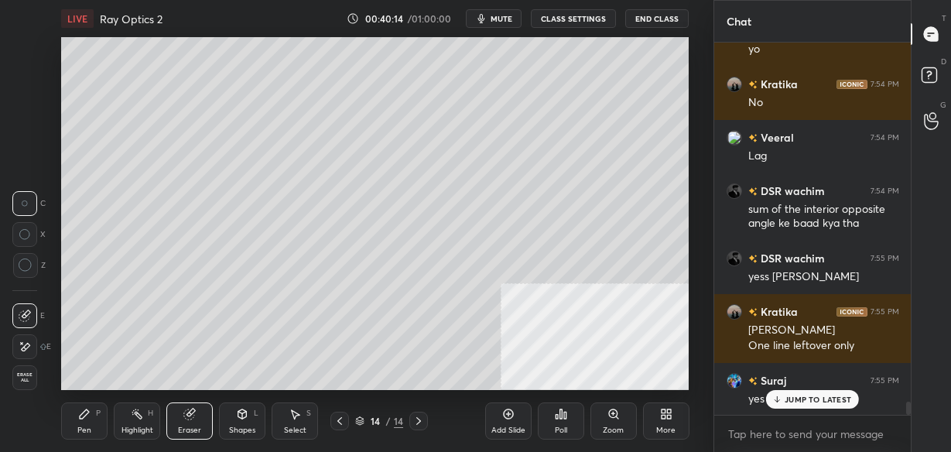
click at [22, 260] on circle at bounding box center [25, 265] width 12 height 12
click at [75, 418] on div "Pen P" at bounding box center [84, 421] width 46 height 37
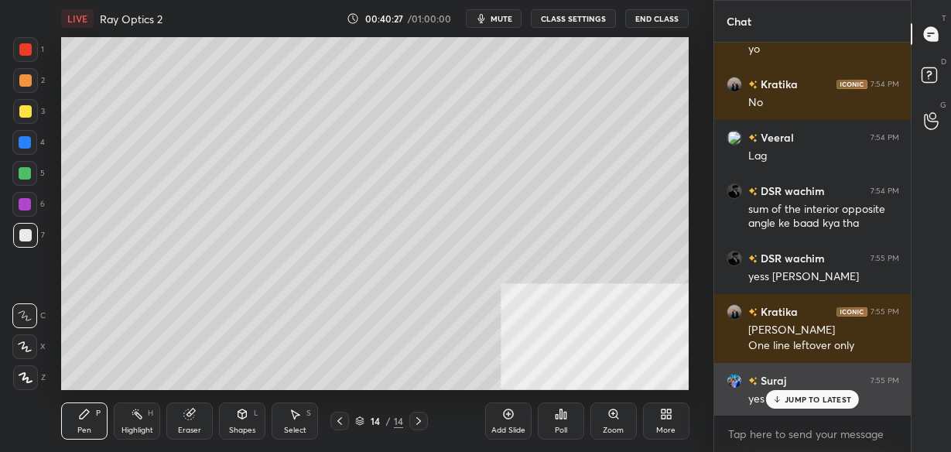
click at [798, 396] on p "JUMP TO LATEST" at bounding box center [818, 399] width 67 height 9
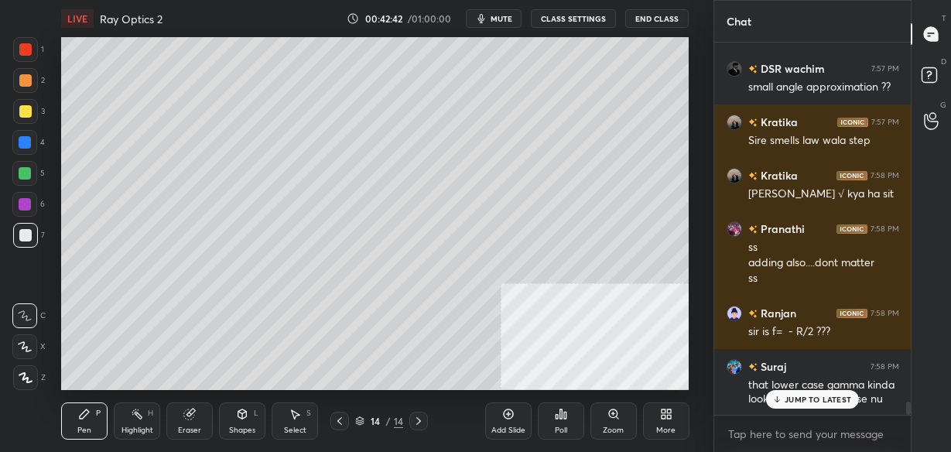
scroll to position [10469, 0]
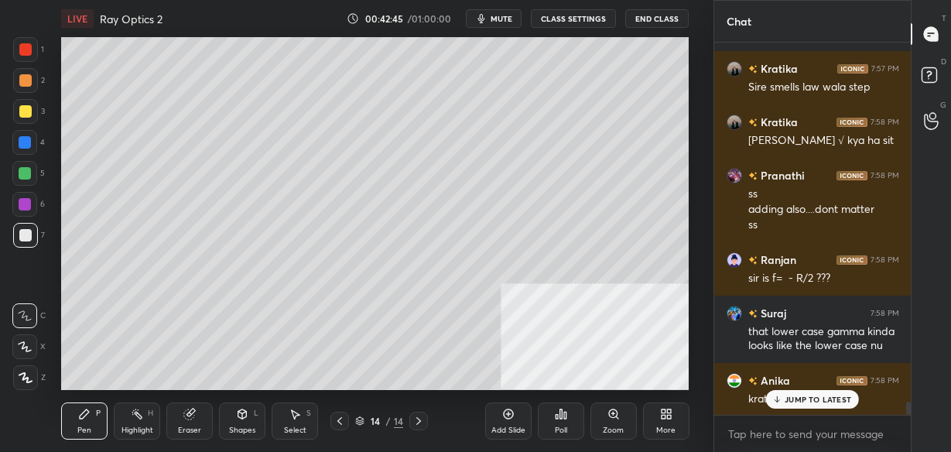
click at [336, 427] on icon at bounding box center [340, 421] width 12 height 12
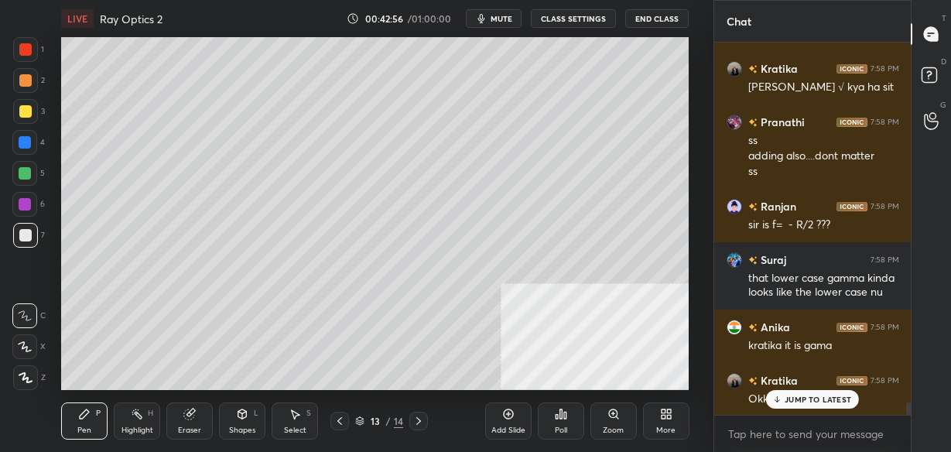
scroll to position [10604, 0]
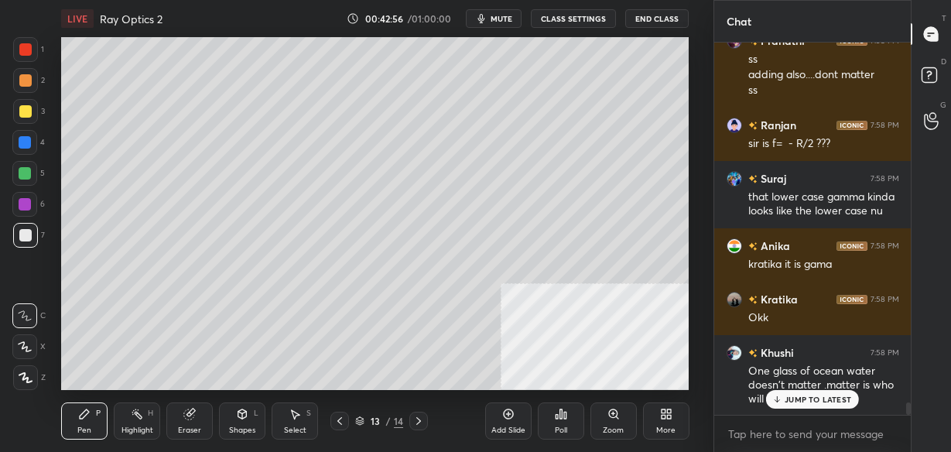
click at [421, 418] on icon at bounding box center [419, 421] width 12 height 12
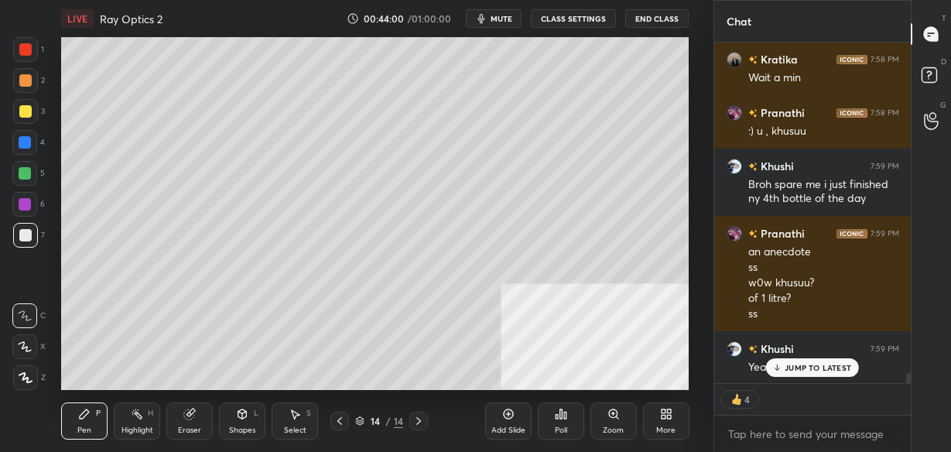
scroll to position [11032, 0]
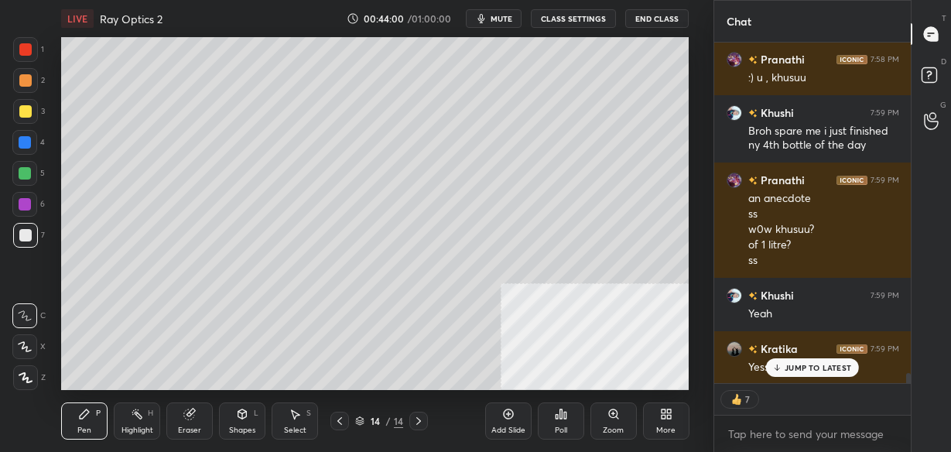
click at [506, 417] on icon at bounding box center [508, 414] width 12 height 12
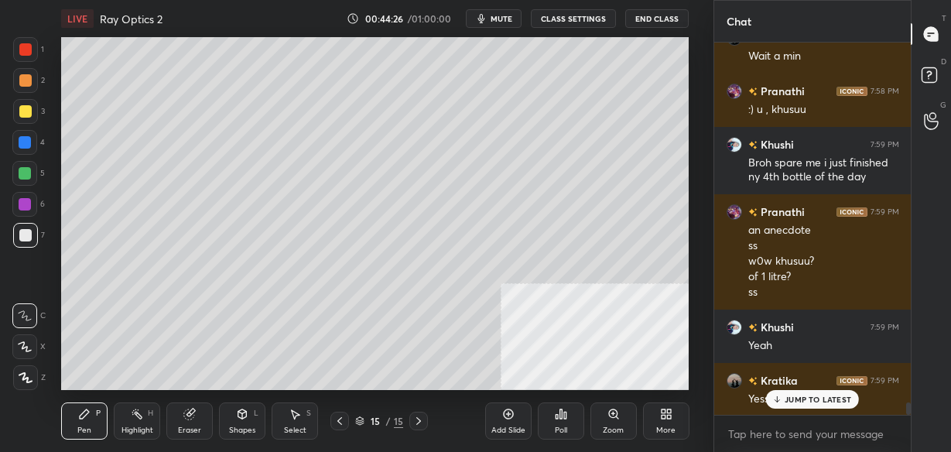
scroll to position [11055, 0]
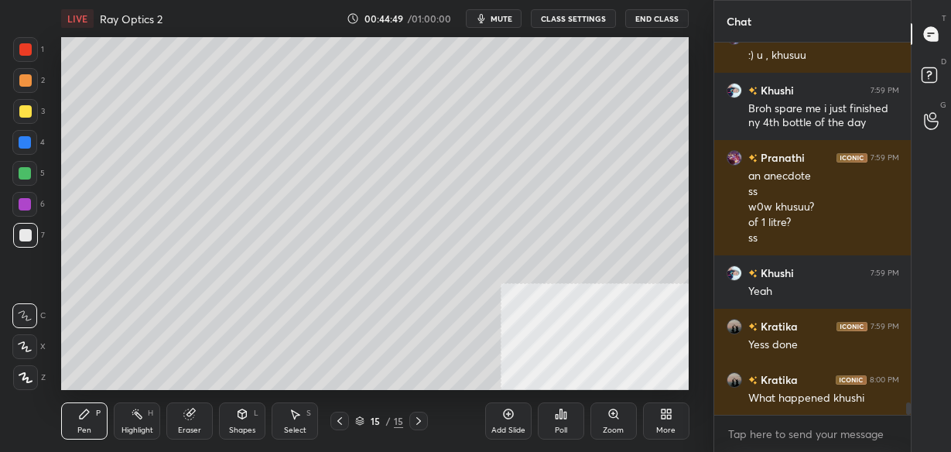
click at [338, 427] on div at bounding box center [340, 421] width 19 height 19
click at [341, 424] on icon at bounding box center [340, 421] width 5 height 8
click at [417, 420] on icon at bounding box center [419, 421] width 12 height 12
click at [420, 420] on icon at bounding box center [419, 421] width 12 height 12
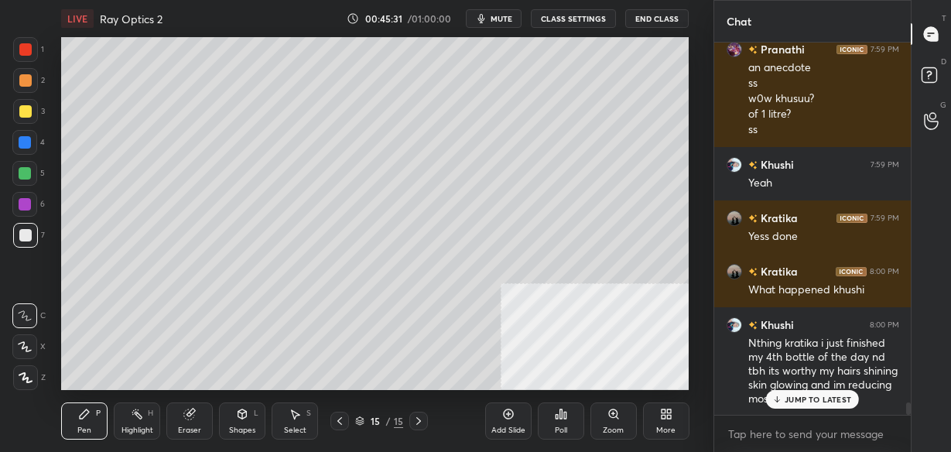
click at [342, 418] on icon at bounding box center [340, 421] width 12 height 12
click at [338, 423] on icon at bounding box center [340, 421] width 12 height 12
click at [416, 423] on icon at bounding box center [419, 421] width 12 height 12
click at [417, 425] on icon at bounding box center [419, 421] width 5 height 8
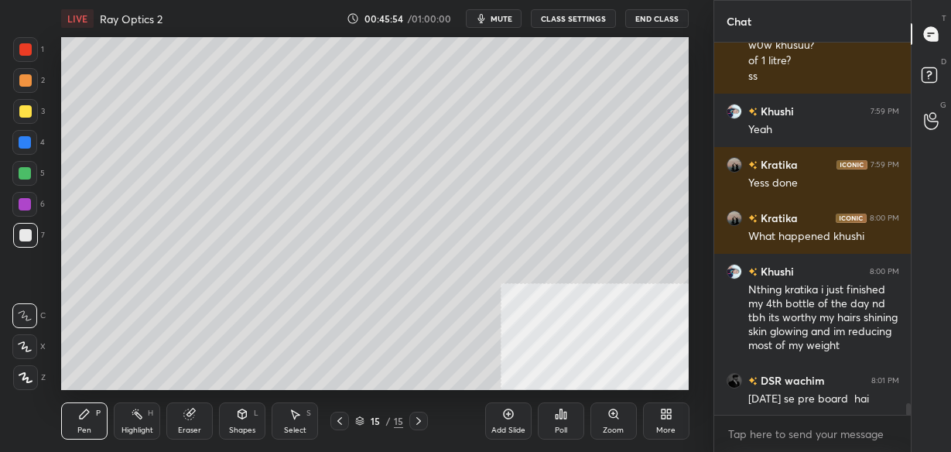
scroll to position [11271, 0]
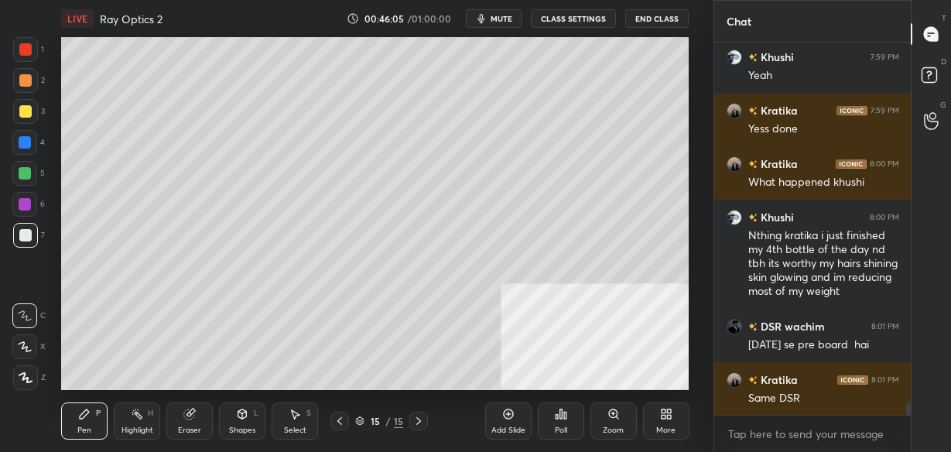
click at [337, 420] on icon at bounding box center [340, 421] width 12 height 12
click at [337, 424] on icon at bounding box center [340, 421] width 12 height 12
click at [339, 424] on icon at bounding box center [340, 421] width 12 height 12
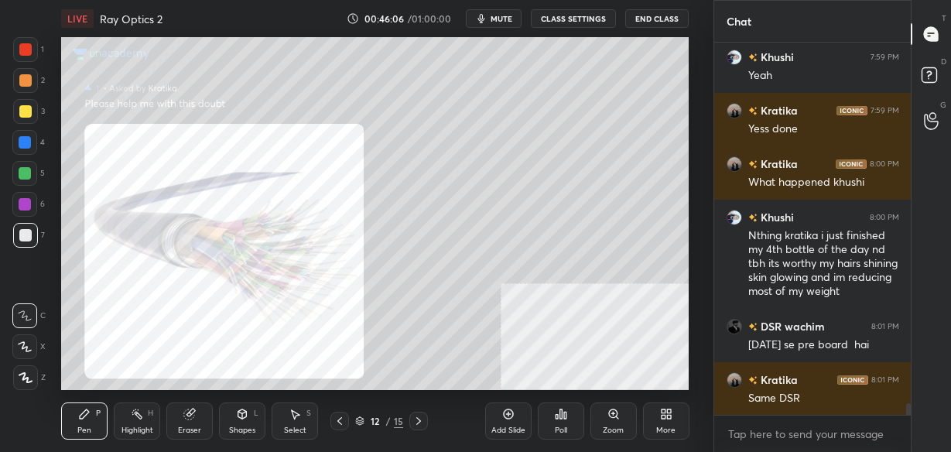
click at [417, 423] on icon at bounding box center [419, 421] width 12 height 12
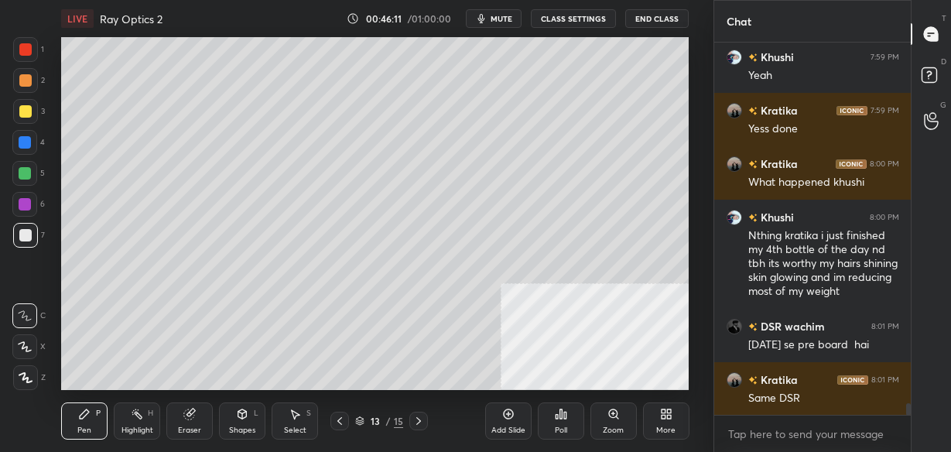
click at [415, 424] on icon at bounding box center [419, 421] width 12 height 12
click at [416, 427] on icon at bounding box center [419, 421] width 12 height 12
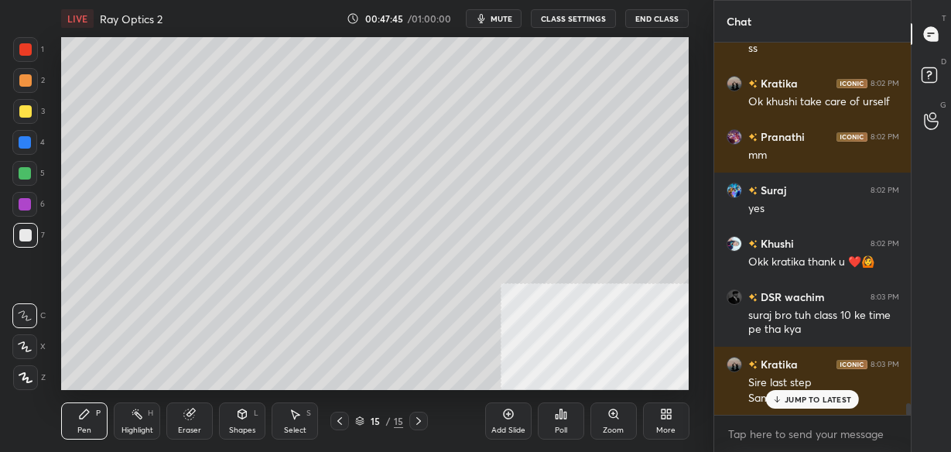
scroll to position [11970, 0]
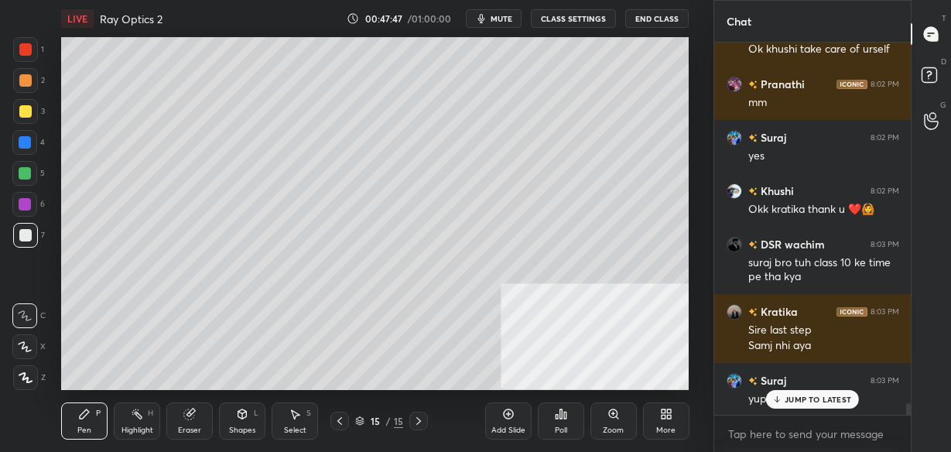
click at [341, 423] on icon at bounding box center [340, 421] width 12 height 12
click at [340, 426] on icon at bounding box center [340, 421] width 12 height 12
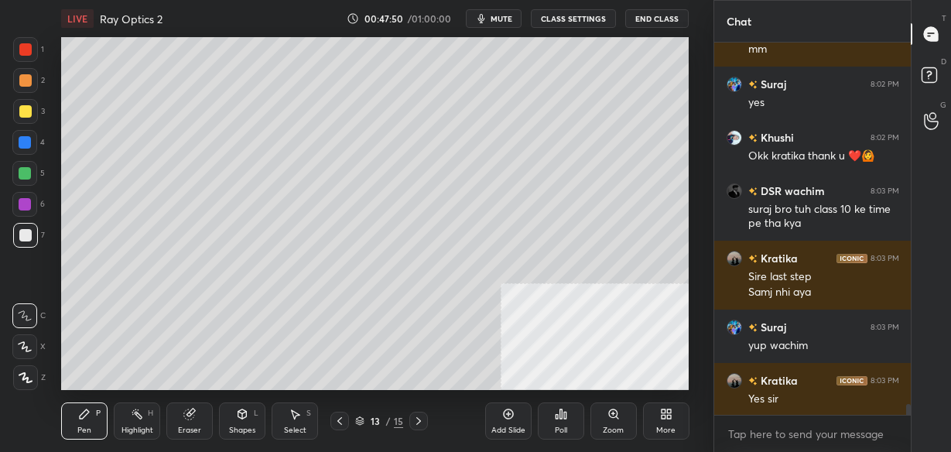
scroll to position [12077, 0]
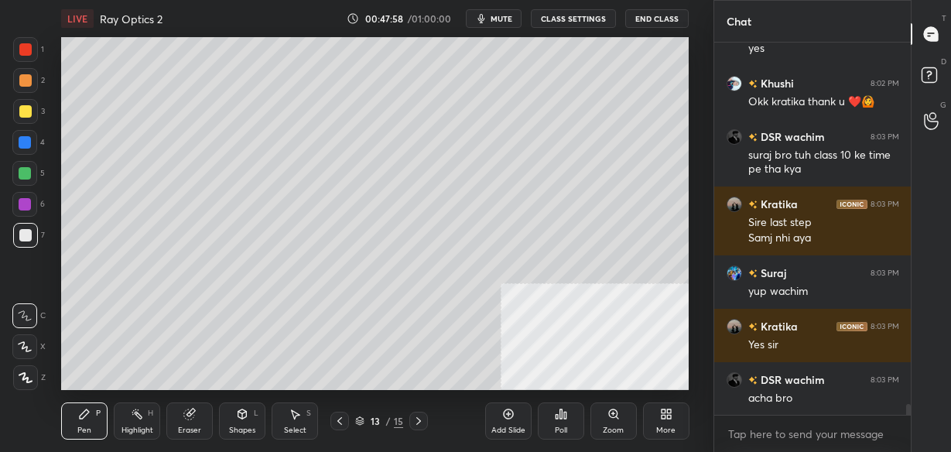
click at [420, 423] on icon at bounding box center [419, 421] width 5 height 8
click at [419, 423] on icon at bounding box center [419, 421] width 5 height 8
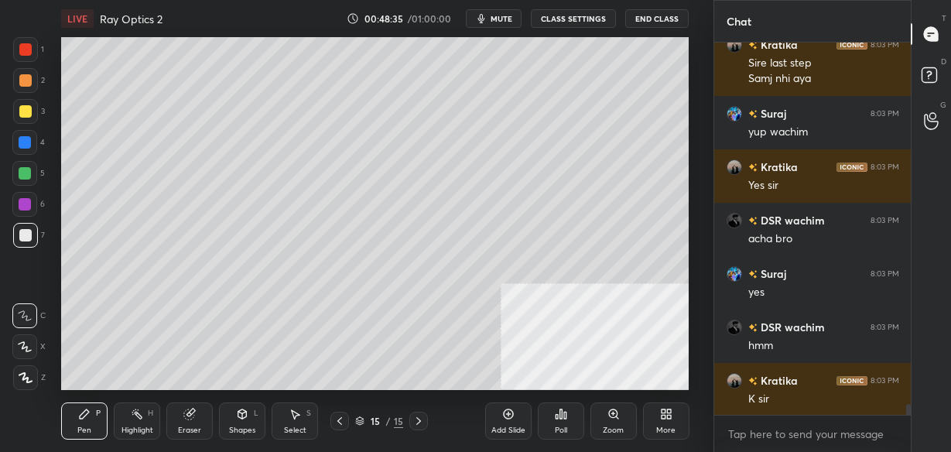
scroll to position [12290, 0]
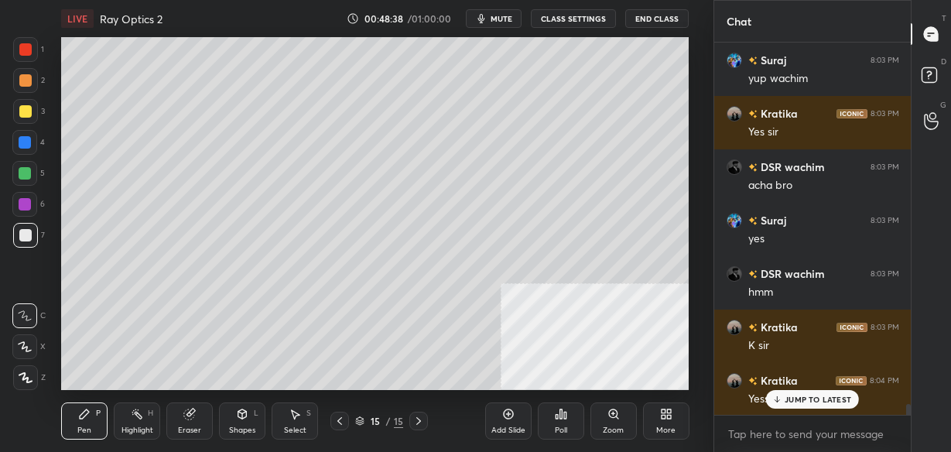
click at [498, 421] on div "Add Slide" at bounding box center [508, 421] width 46 height 37
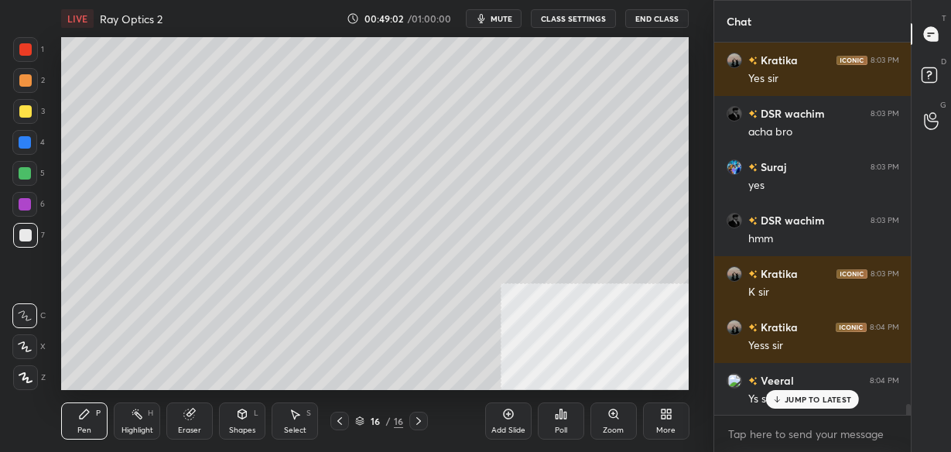
click at [344, 421] on icon at bounding box center [340, 421] width 12 height 12
click at [417, 427] on icon at bounding box center [419, 421] width 12 height 12
click at [338, 420] on icon at bounding box center [340, 421] width 12 height 12
click at [425, 418] on div at bounding box center [419, 421] width 19 height 19
click at [341, 427] on icon at bounding box center [340, 421] width 12 height 12
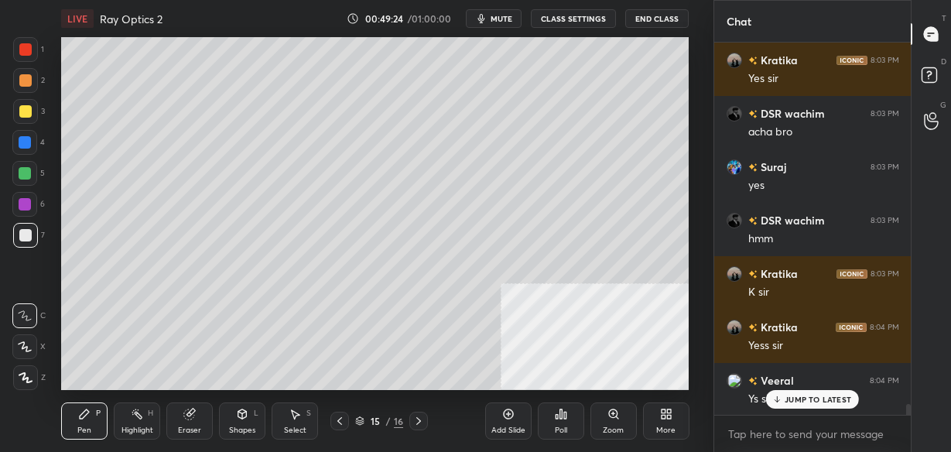
click at [419, 418] on icon at bounding box center [419, 421] width 12 height 12
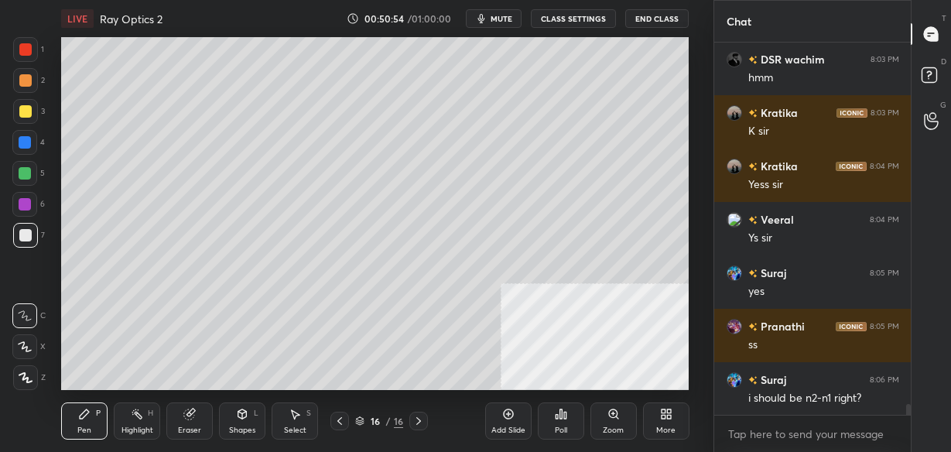
scroll to position [12520, 0]
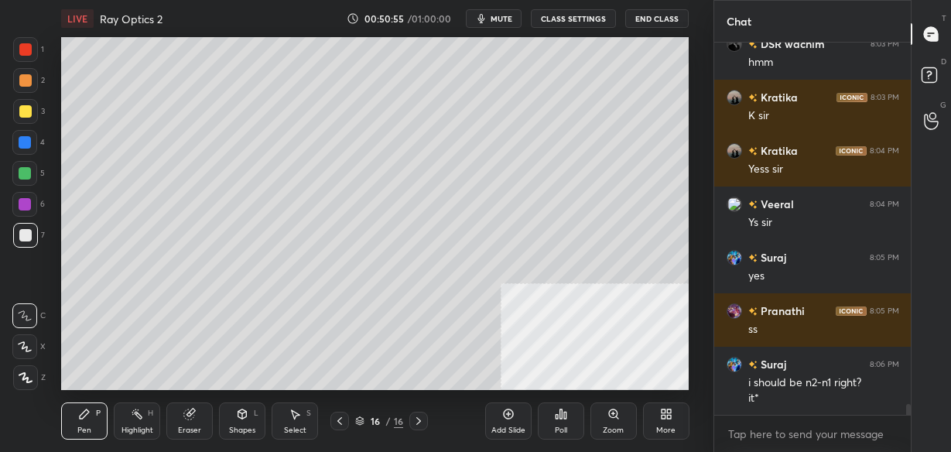
click at [188, 417] on icon at bounding box center [189, 415] width 10 height 10
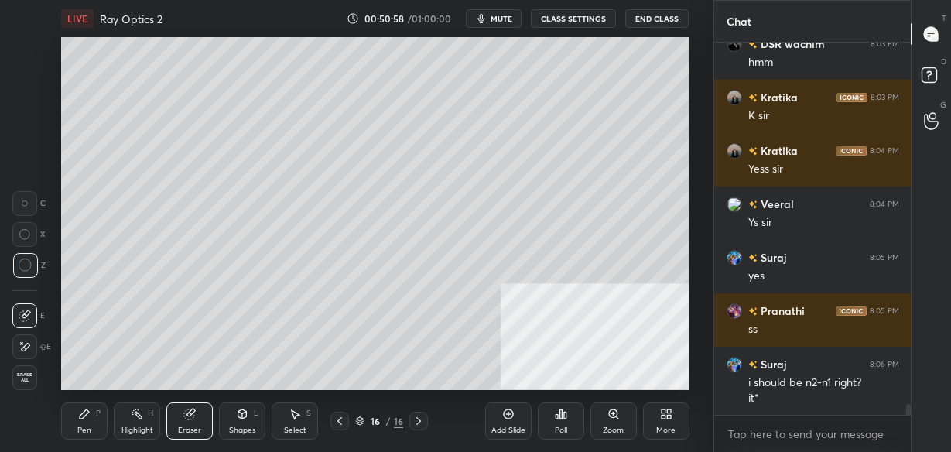
click at [91, 430] on div "Pen" at bounding box center [84, 431] width 14 height 8
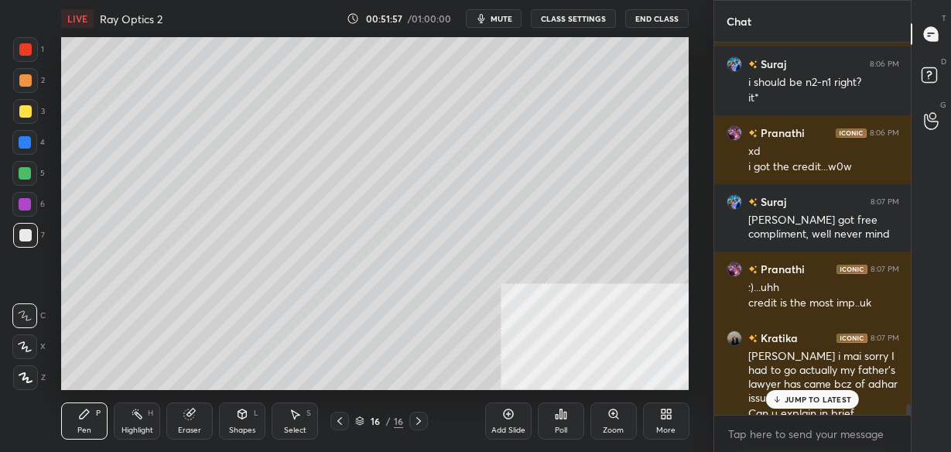
scroll to position [12835, 0]
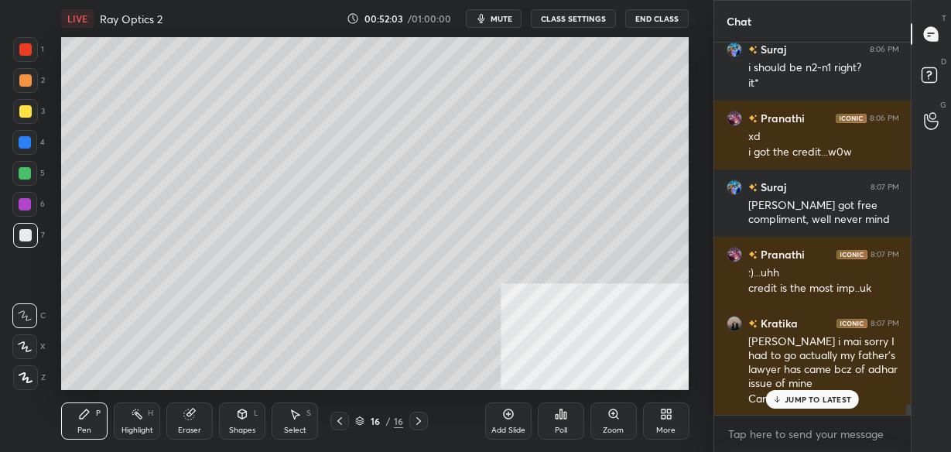
click at [513, 428] on div "Add Slide" at bounding box center [509, 431] width 34 height 8
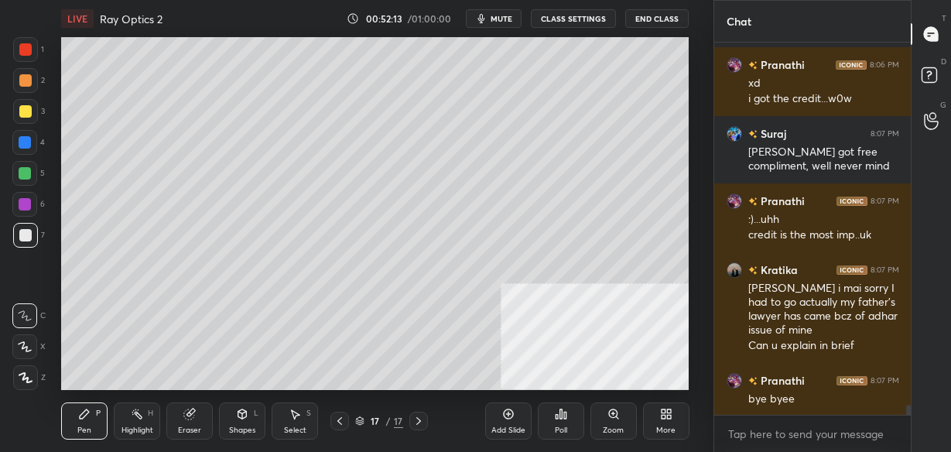
scroll to position [12943, 0]
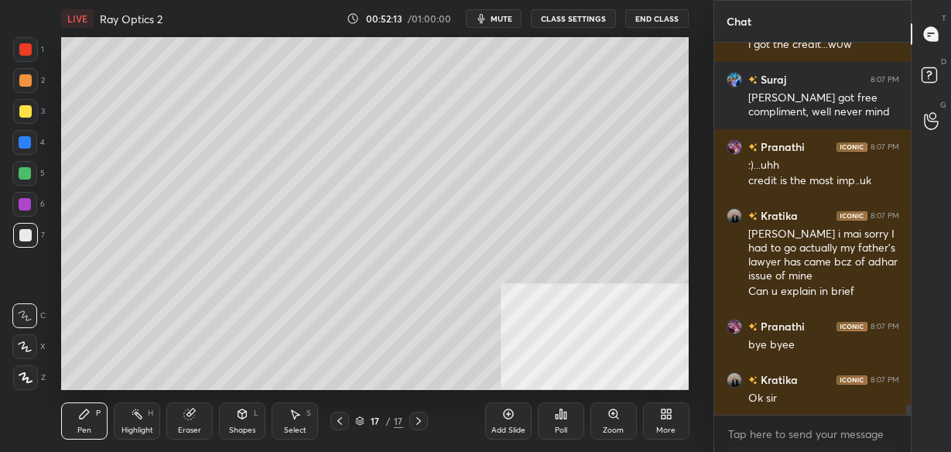
click at [188, 413] on icon at bounding box center [189, 415] width 10 height 10
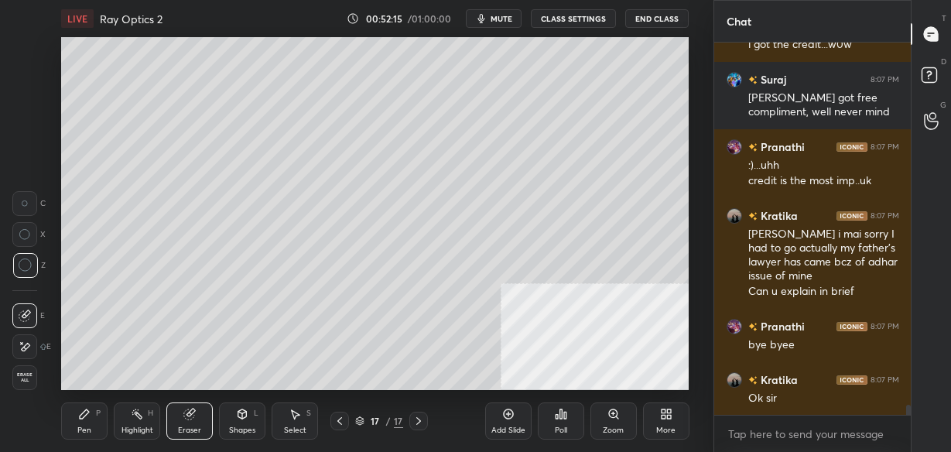
click at [102, 413] on div "Pen P" at bounding box center [84, 421] width 46 height 37
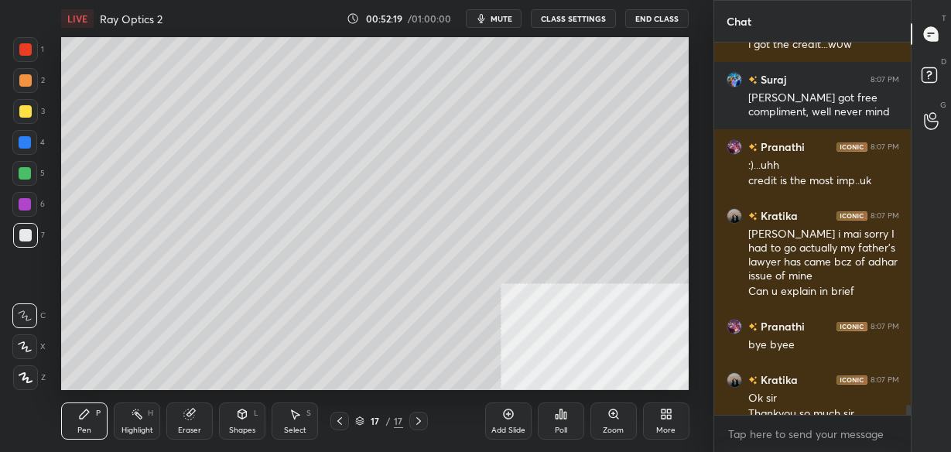
click at [340, 423] on icon at bounding box center [340, 421] width 12 height 12
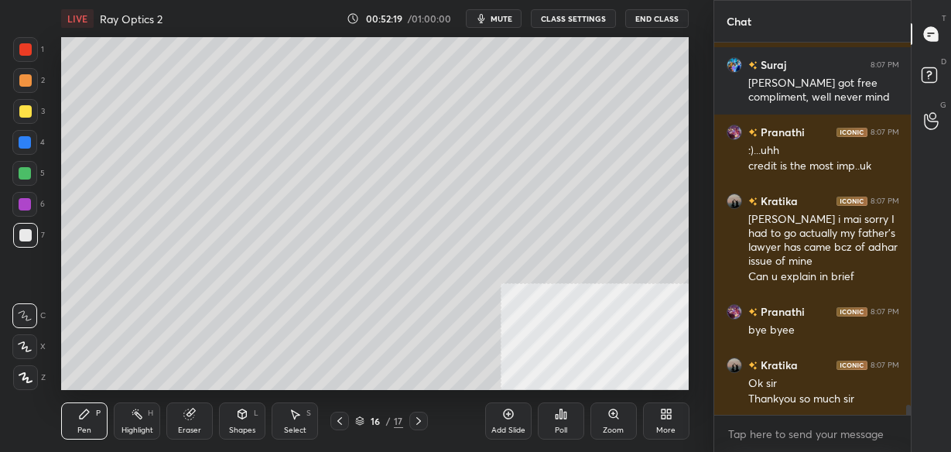
click at [342, 424] on icon at bounding box center [340, 421] width 12 height 12
click at [345, 420] on icon at bounding box center [340, 421] width 12 height 12
click at [340, 420] on icon at bounding box center [340, 421] width 12 height 12
click at [420, 420] on icon at bounding box center [419, 421] width 12 height 12
click at [422, 423] on icon at bounding box center [419, 421] width 12 height 12
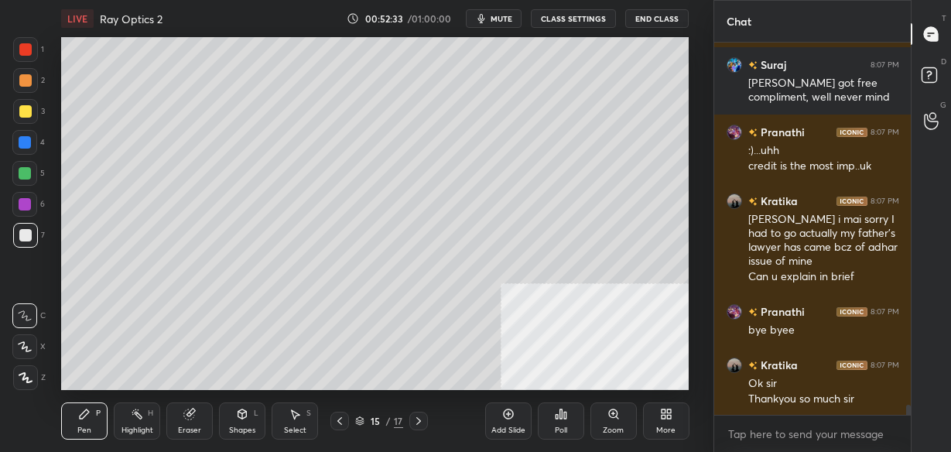
click at [427, 422] on div at bounding box center [419, 421] width 19 height 19
click at [421, 420] on icon at bounding box center [419, 421] width 12 height 12
click at [342, 422] on icon at bounding box center [340, 421] width 12 height 12
click at [419, 418] on icon at bounding box center [419, 421] width 12 height 12
click at [189, 421] on div "Eraser" at bounding box center [189, 421] width 46 height 37
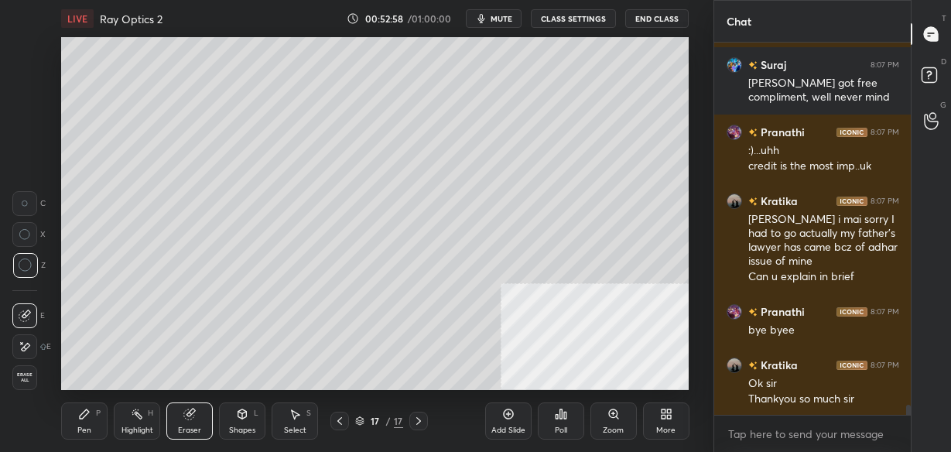
click at [73, 419] on div "Pen P" at bounding box center [84, 421] width 46 height 37
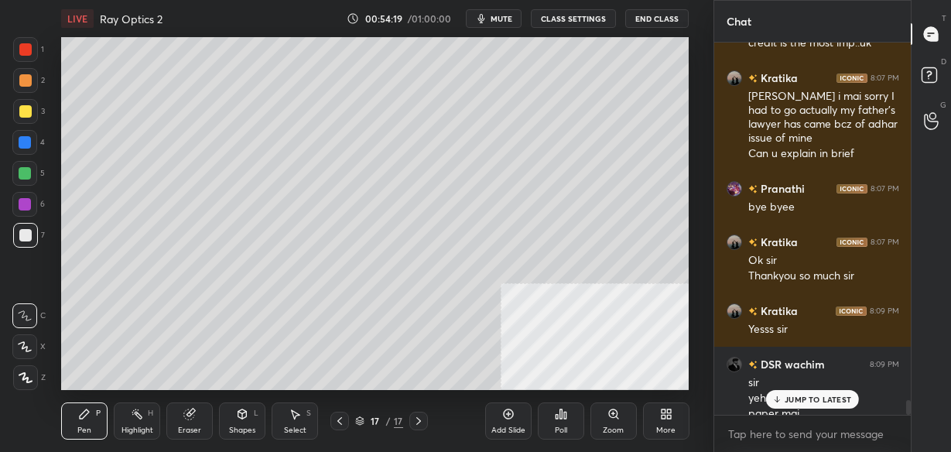
scroll to position [9012, 0]
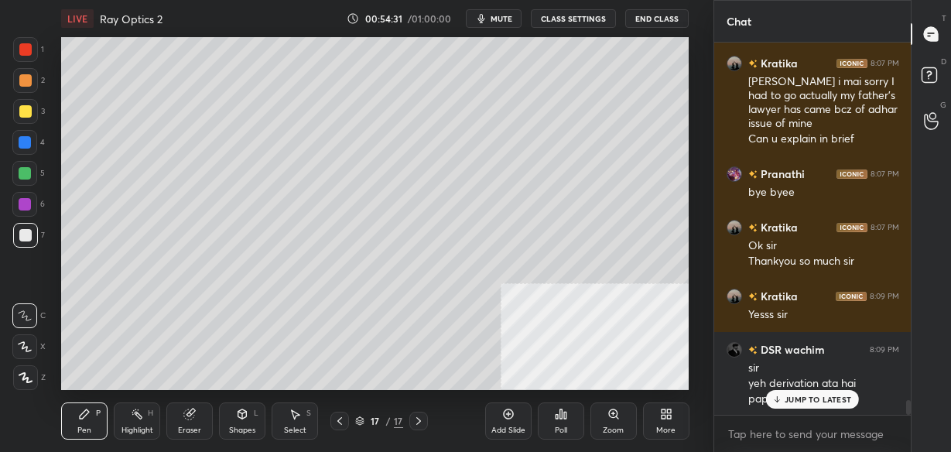
click at [818, 398] on p "JUMP TO LATEST" at bounding box center [818, 399] width 67 height 9
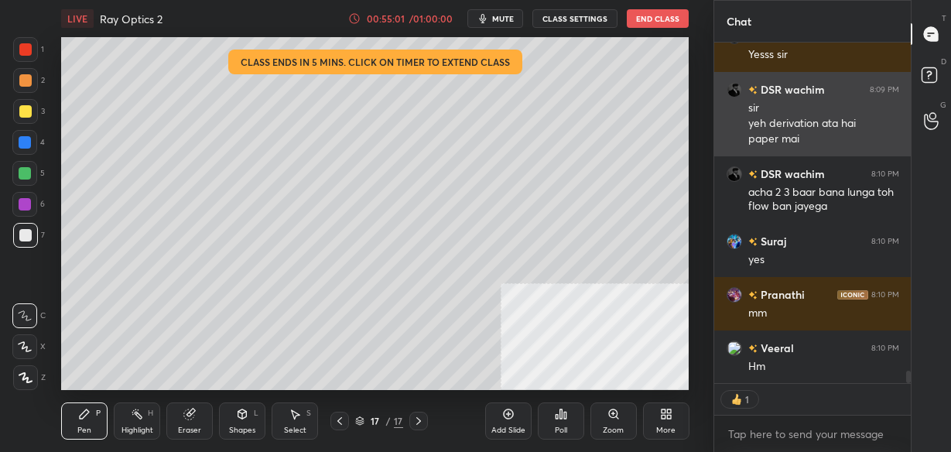
scroll to position [9309, 0]
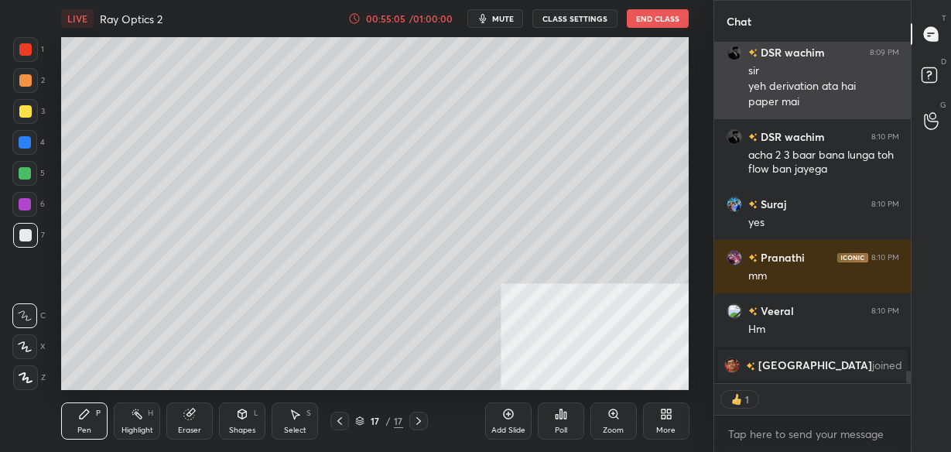
type textarea "x"
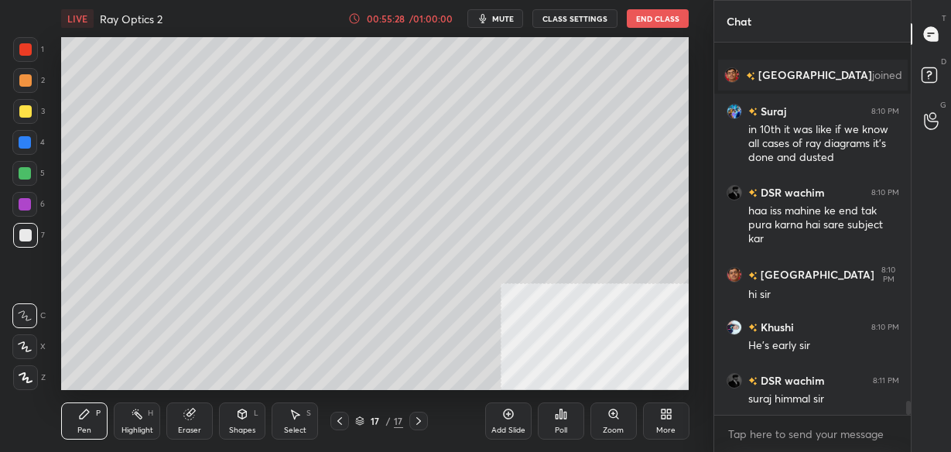
scroll to position [9550, 0]
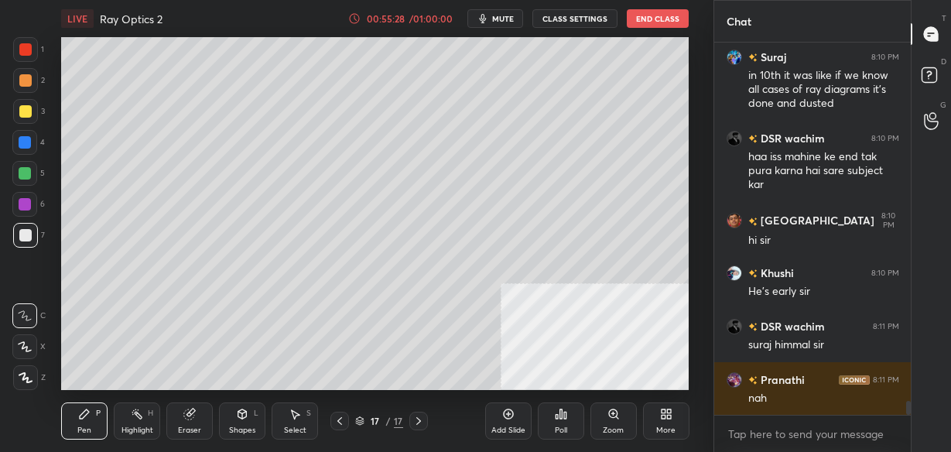
click at [818, 401] on div "nah" at bounding box center [824, 398] width 151 height 15
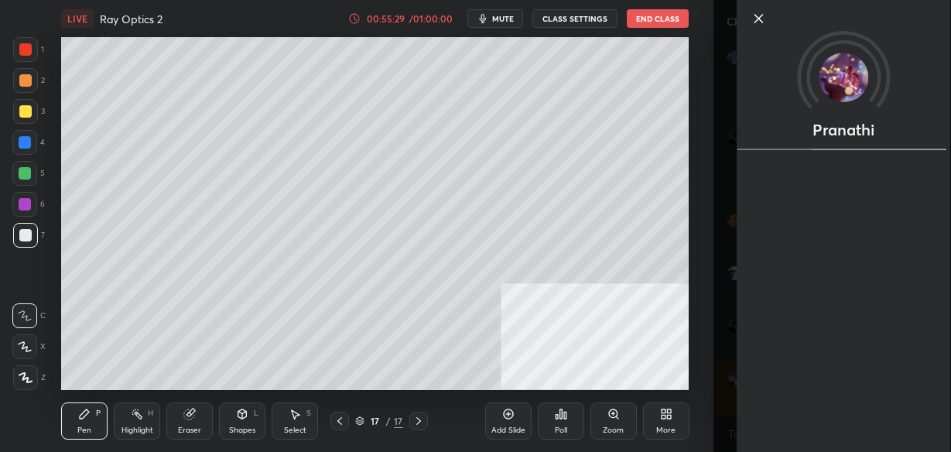
click at [712, 391] on div "1 2 3 4 5 6 7 C X Z C X Z E E Erase all H H LIVE Ray Optics 2 00:55:29 / 01:00:…" at bounding box center [357, 226] width 714 height 452
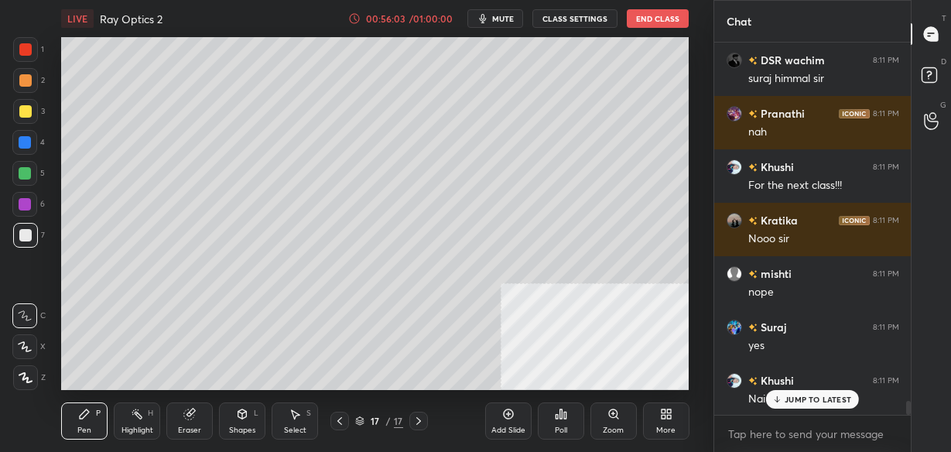
scroll to position [9885, 0]
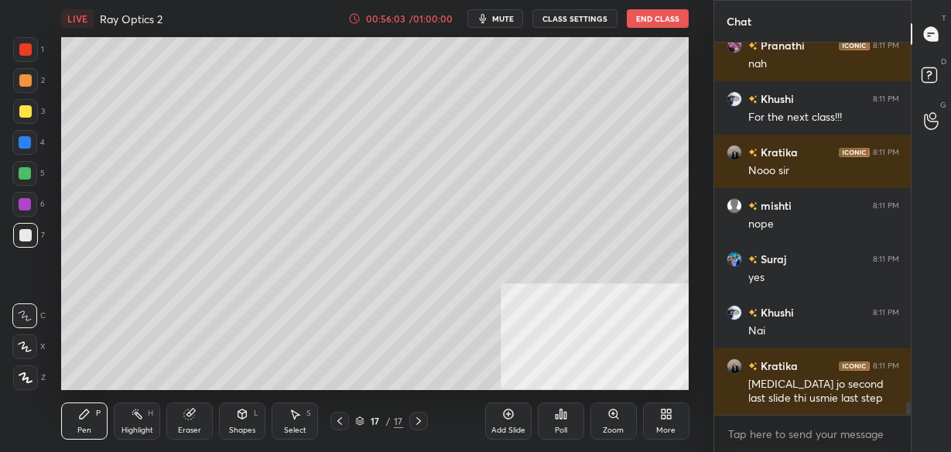
click at [505, 420] on icon at bounding box center [508, 414] width 12 height 12
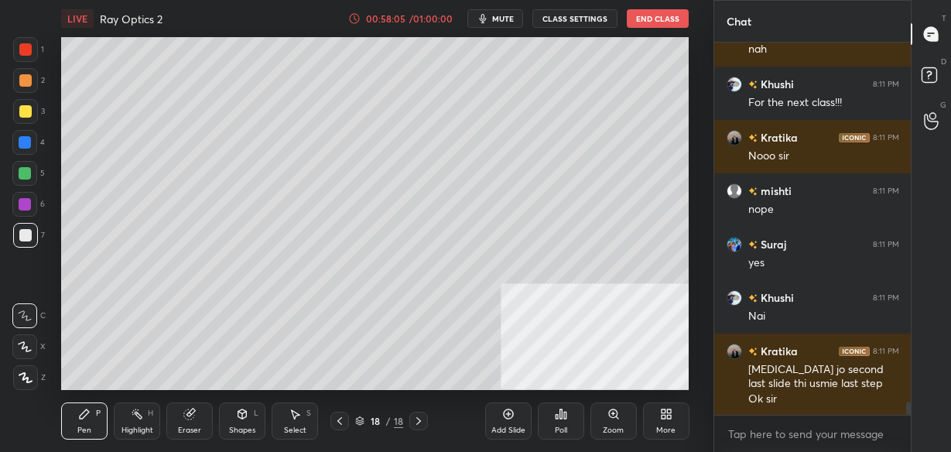
click at [568, 416] on div "Poll" at bounding box center [561, 421] width 46 height 37
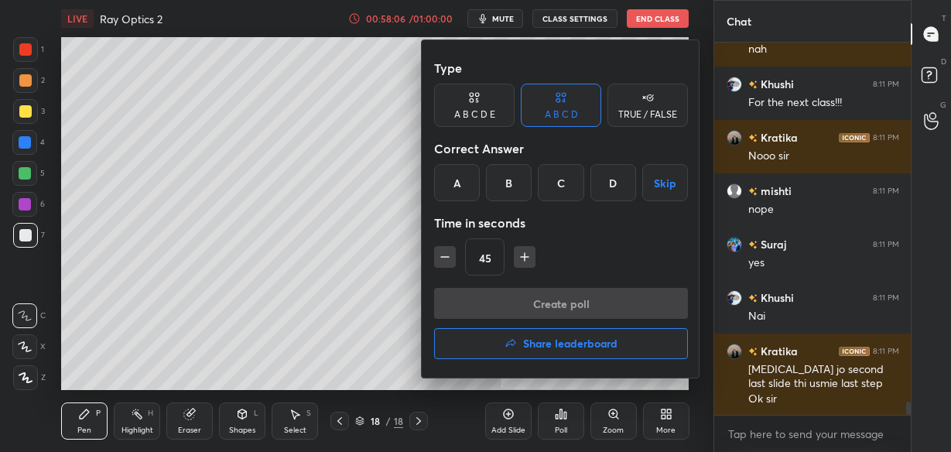
click at [510, 190] on div "B" at bounding box center [509, 182] width 46 height 37
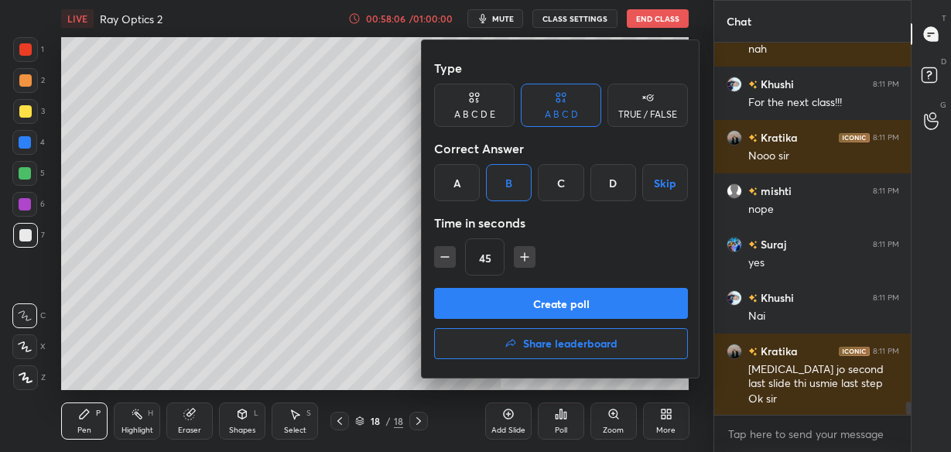
click at [523, 257] on icon "button" at bounding box center [525, 257] width 8 height 0
type input "60"
click at [513, 295] on button "Create poll" at bounding box center [561, 303] width 254 height 31
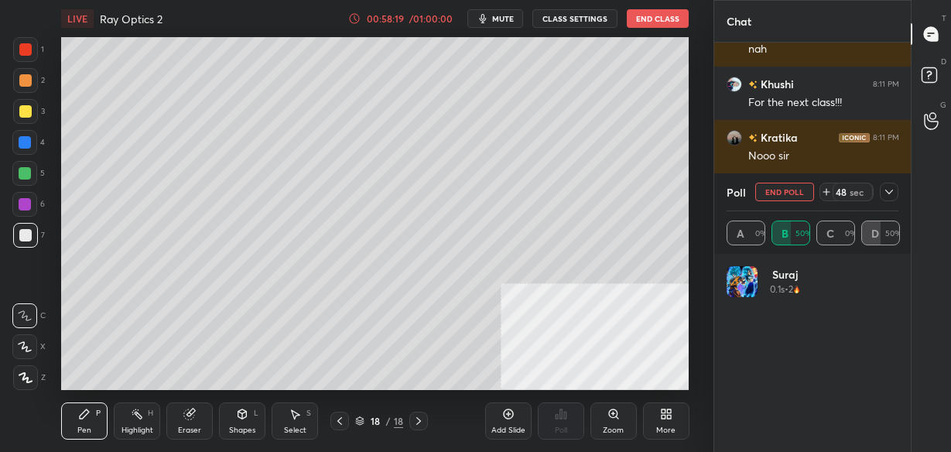
scroll to position [10033, 0]
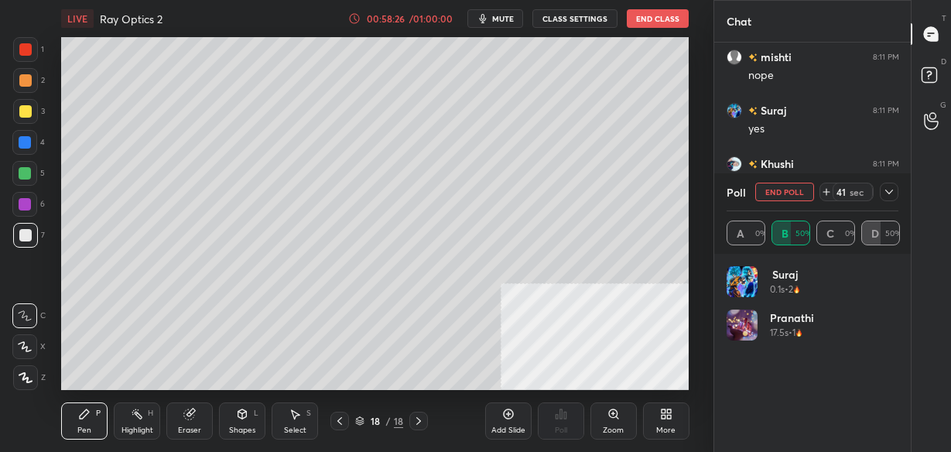
click at [889, 193] on icon at bounding box center [889, 192] width 12 height 12
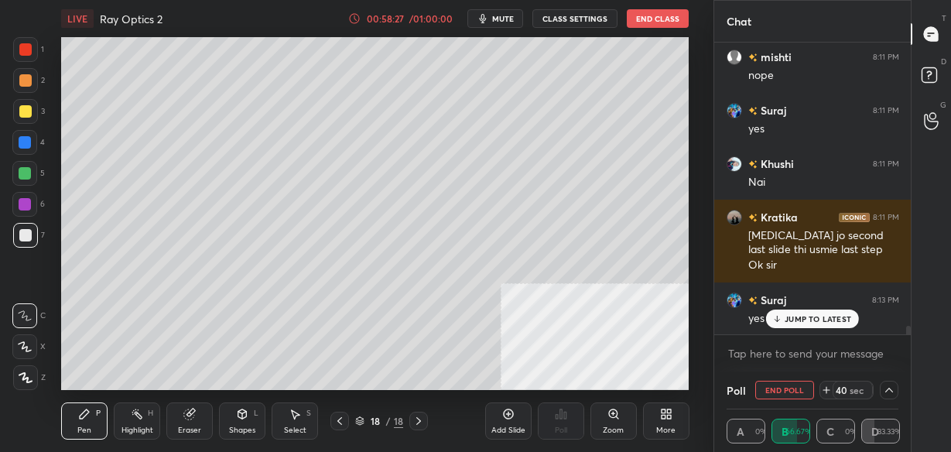
scroll to position [1, 5]
click at [797, 319] on p "JUMP TO LATEST" at bounding box center [818, 318] width 67 height 9
click at [893, 393] on icon at bounding box center [889, 390] width 12 height 12
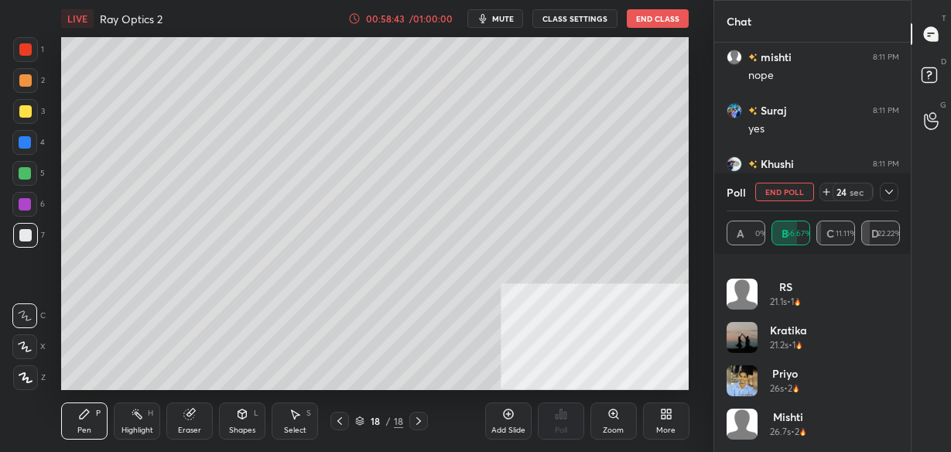
scroll to position [10087, 0]
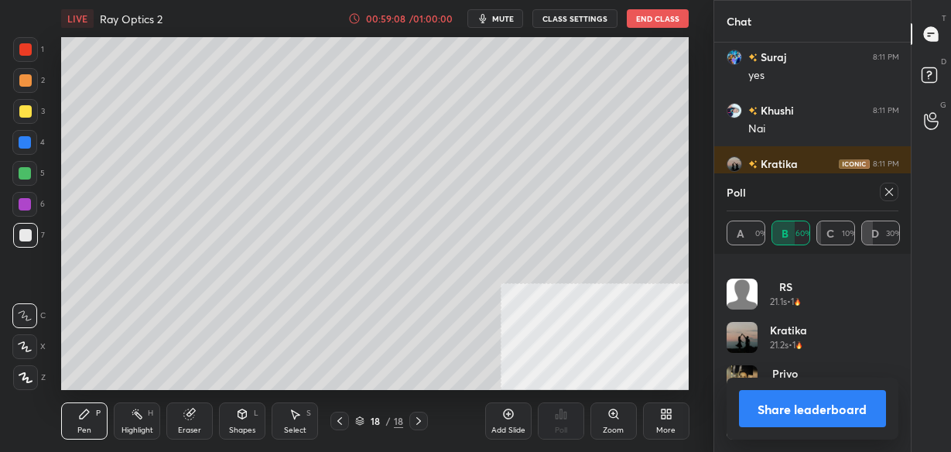
click at [841, 399] on button "Share leaderboard" at bounding box center [812, 408] width 147 height 37
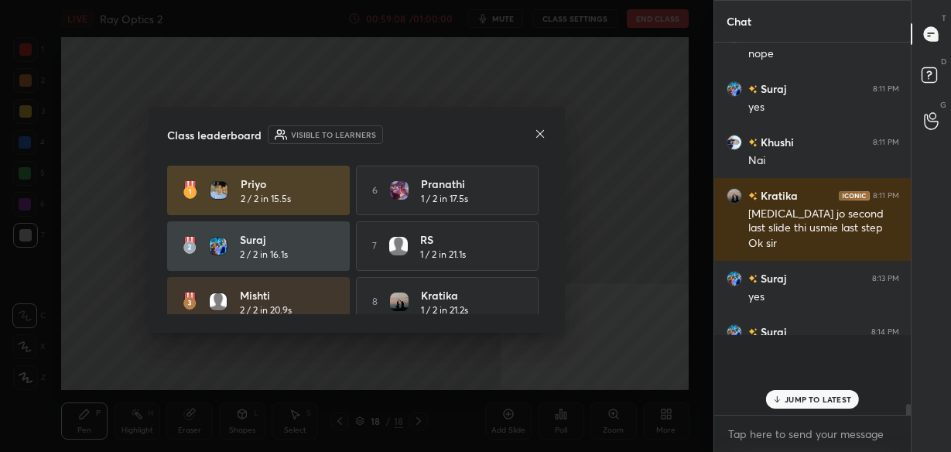
scroll to position [400, 192]
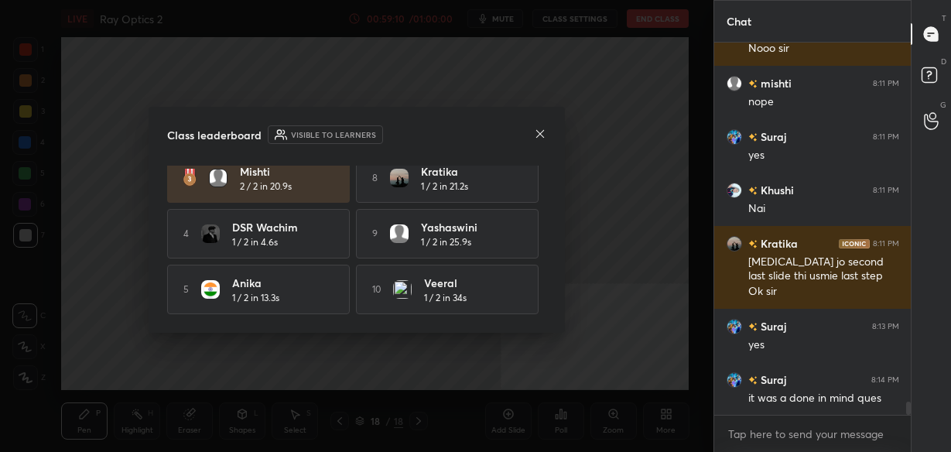
click at [537, 138] on icon at bounding box center [540, 134] width 12 height 12
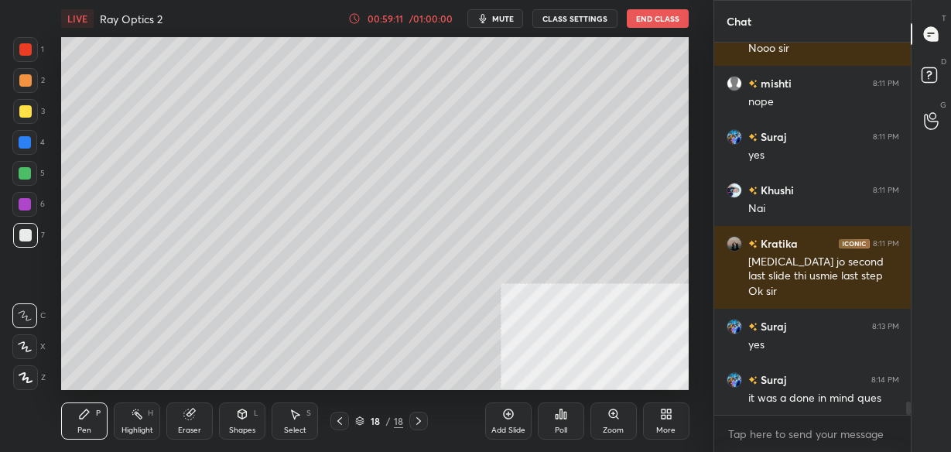
click at [514, 424] on div "Add Slide" at bounding box center [508, 421] width 46 height 37
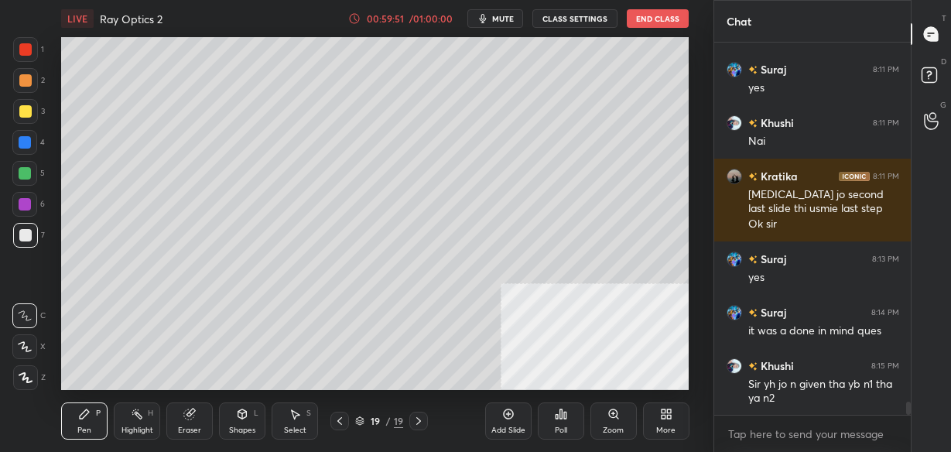
scroll to position [10128, 0]
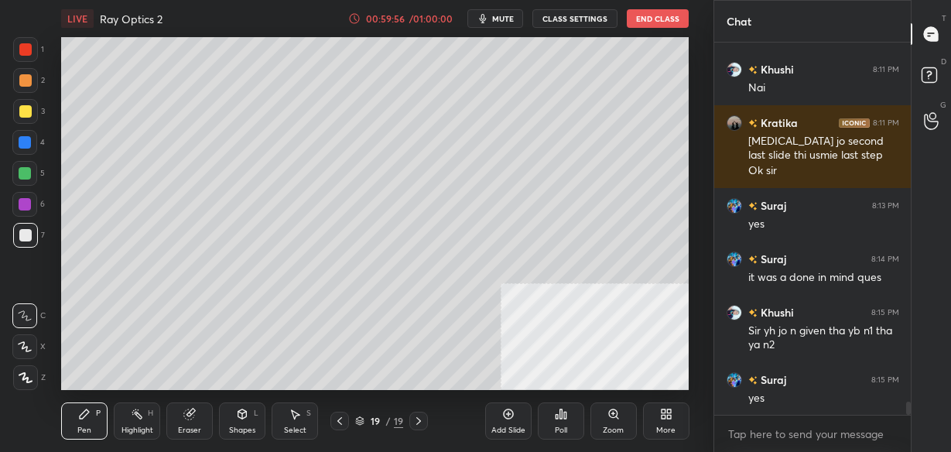
click at [338, 421] on icon at bounding box center [340, 421] width 5 height 8
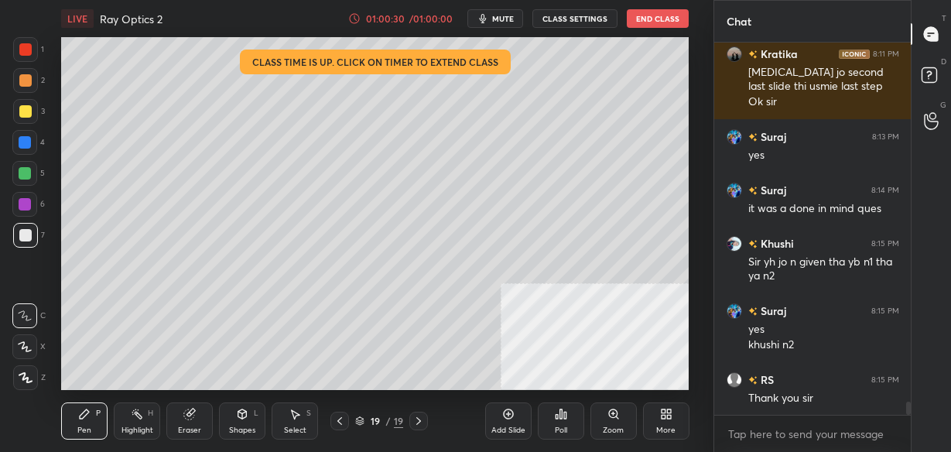
scroll to position [10250, 0]
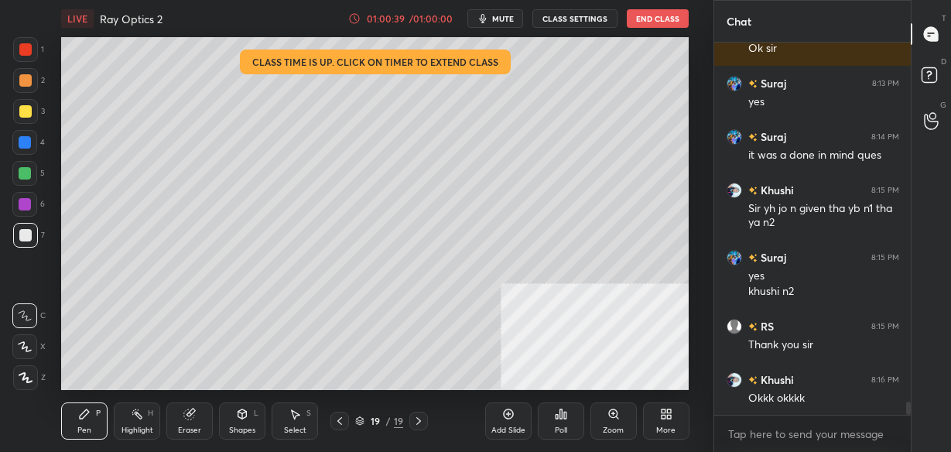
click at [677, 18] on button "End Class" at bounding box center [658, 18] width 62 height 19
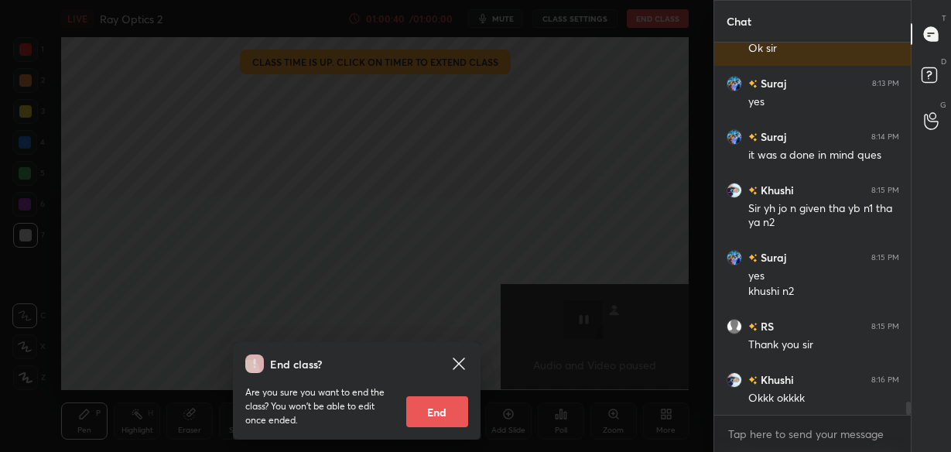
click at [444, 421] on button "End" at bounding box center [437, 411] width 62 height 31
type textarea "x"
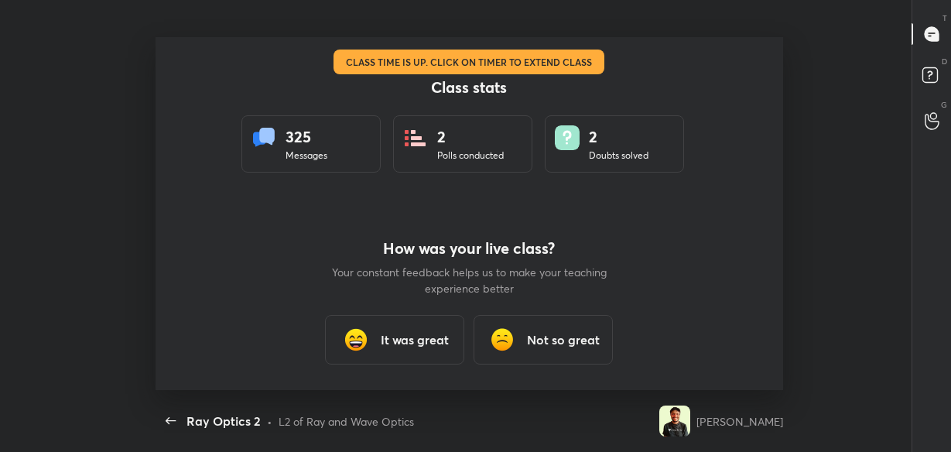
scroll to position [353, 904]
click at [421, 346] on h3 "It was great" at bounding box center [415, 340] width 68 height 19
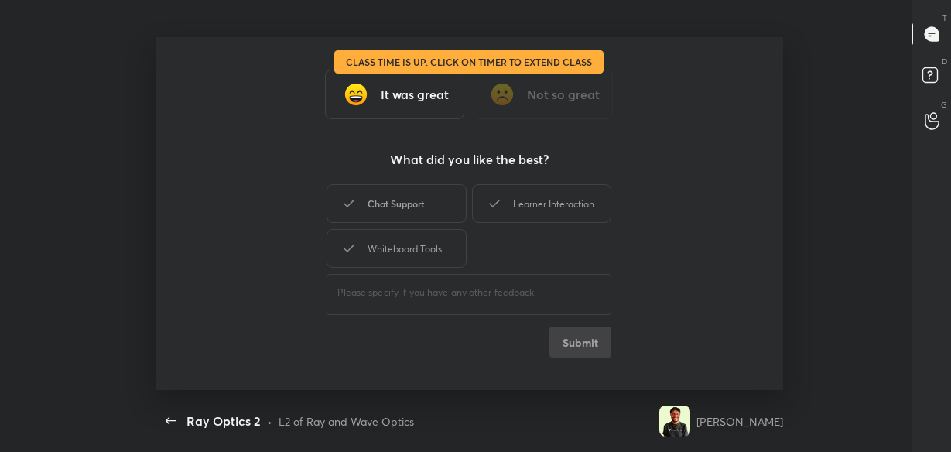
click at [392, 208] on div "Chat Support" at bounding box center [396, 203] width 139 height 39
click at [395, 236] on div "Whiteboard Tools" at bounding box center [396, 248] width 139 height 39
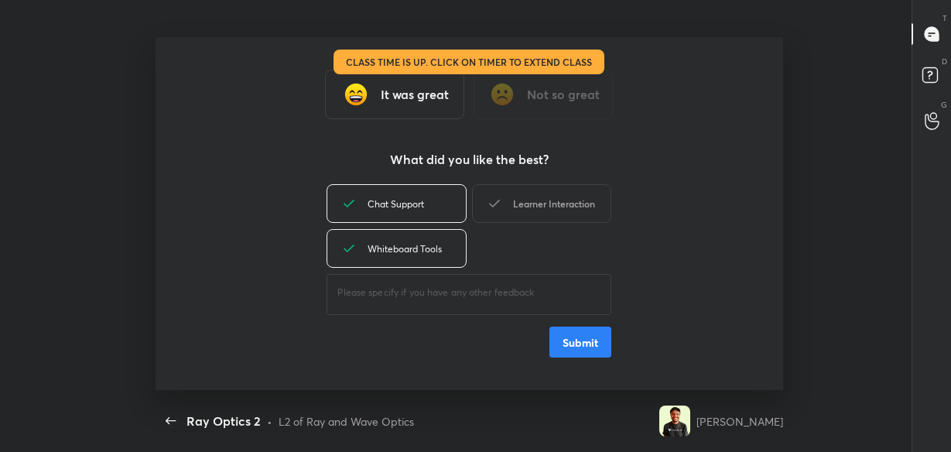
click at [533, 216] on div "Learner Interaction" at bounding box center [541, 203] width 139 height 39
click at [582, 346] on button "Submit" at bounding box center [581, 342] width 62 height 31
